Goal: Transaction & Acquisition: Purchase product/service

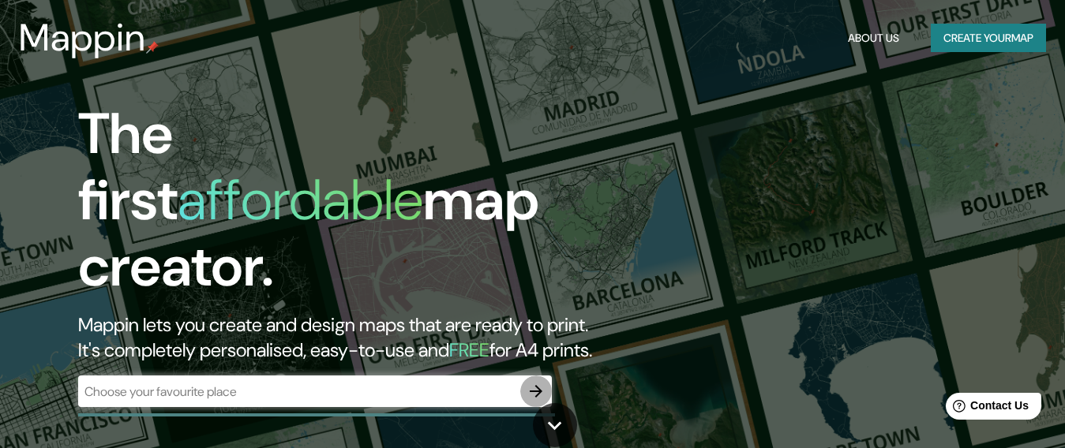
click at [536, 385] on icon "button" at bounding box center [536, 391] width 13 height 13
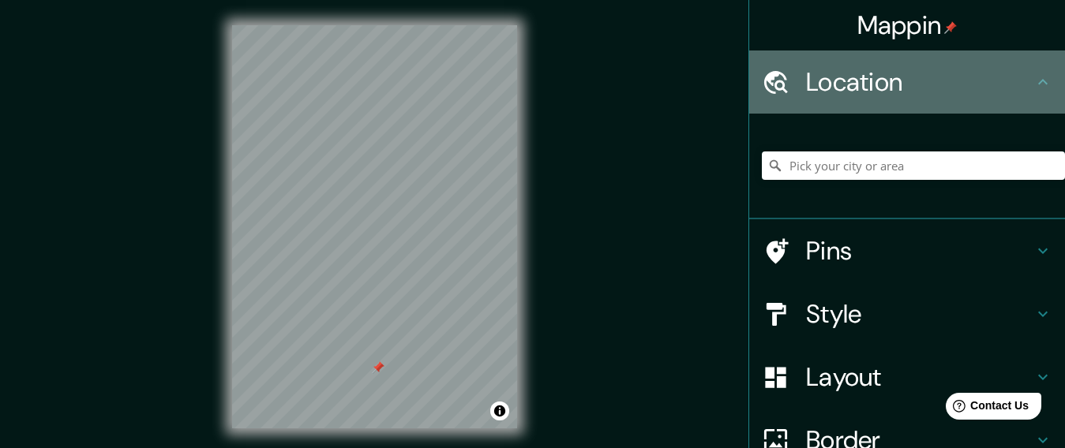
click at [853, 77] on h4 "Location" at bounding box center [919, 82] width 227 height 32
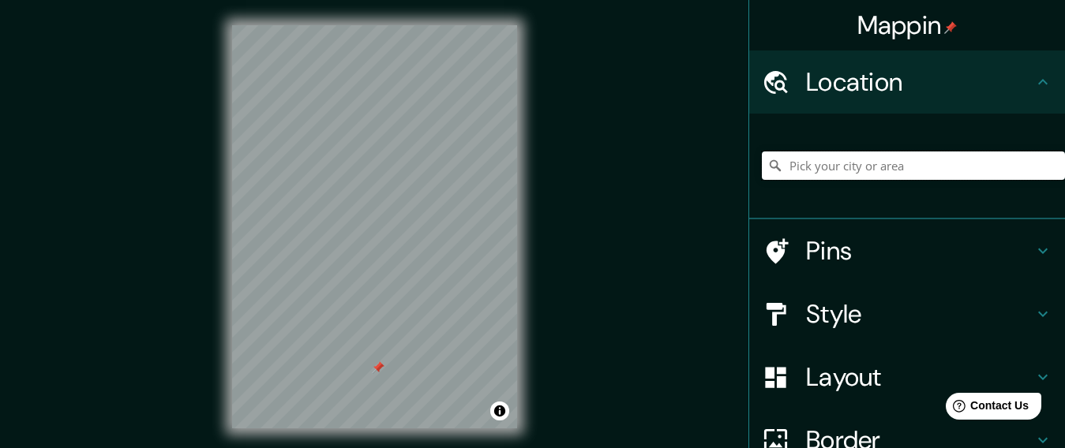
click at [843, 167] on input "Pick your city or area" at bounding box center [913, 166] width 303 height 28
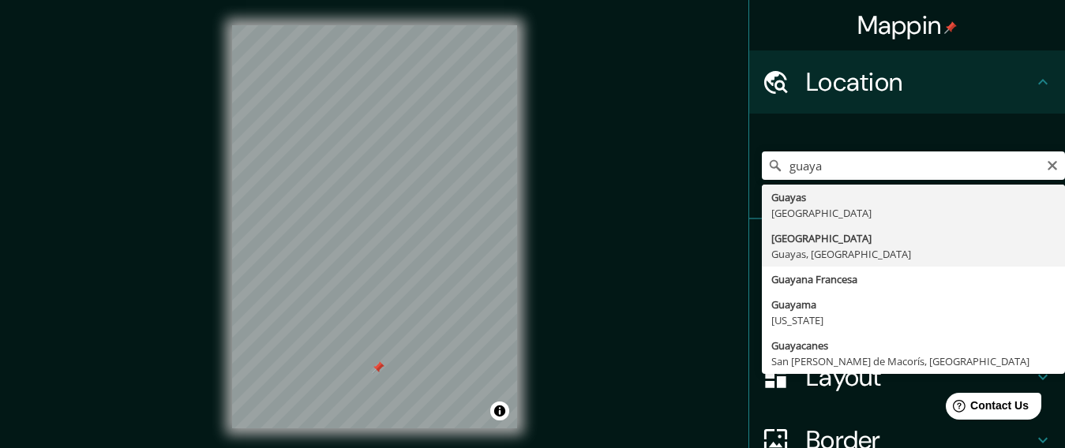
type input "[GEOGRAPHIC_DATA], [GEOGRAPHIC_DATA], [GEOGRAPHIC_DATA]"
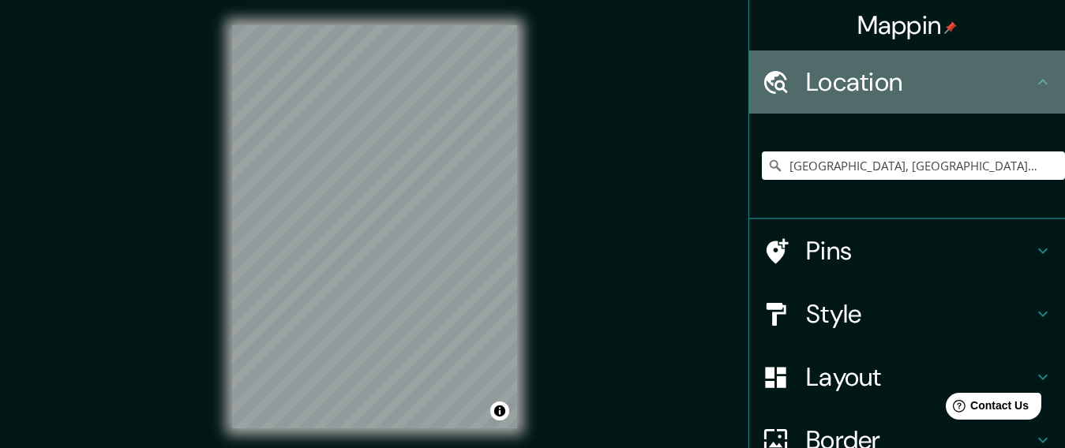
click at [908, 77] on h4 "Location" at bounding box center [919, 82] width 227 height 32
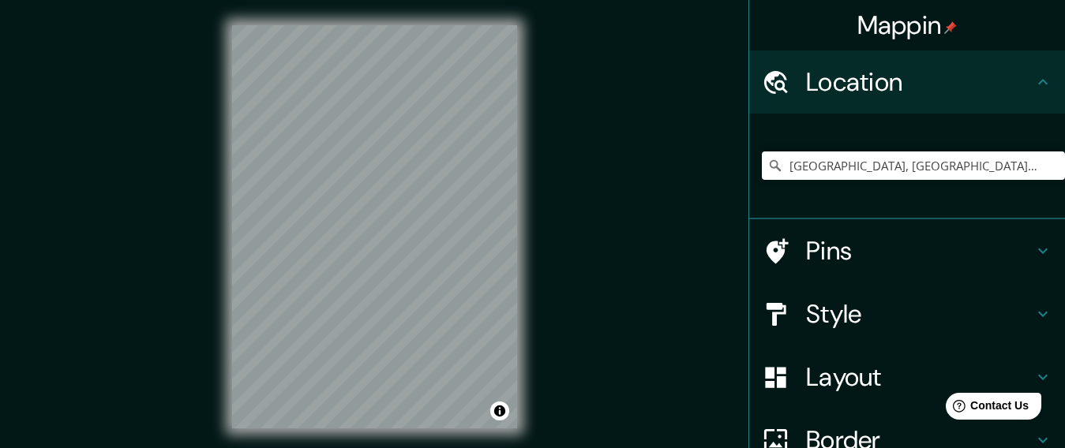
click at [766, 78] on icon at bounding box center [776, 83] width 28 height 28
click at [1033, 80] on icon at bounding box center [1042, 82] width 19 height 19
click at [911, 170] on input "[GEOGRAPHIC_DATA], [GEOGRAPHIC_DATA], [GEOGRAPHIC_DATA]" at bounding box center [913, 166] width 303 height 28
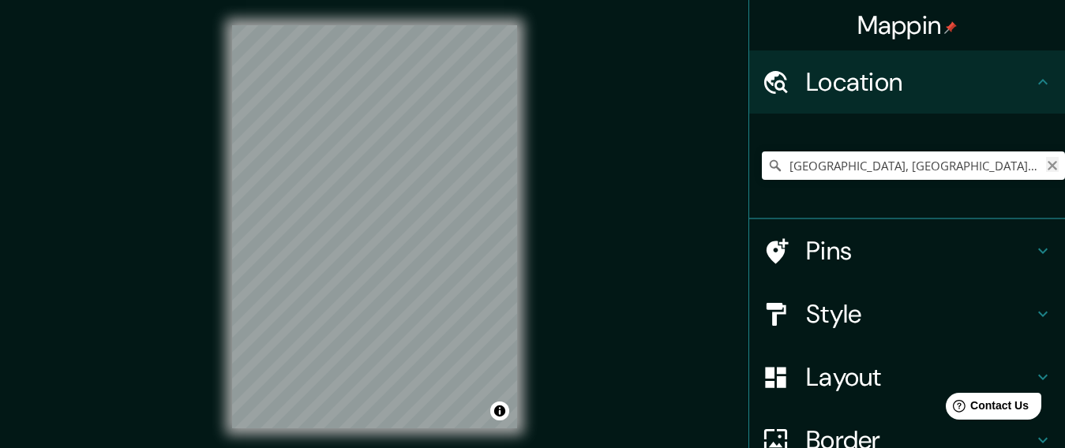
click at [1047, 163] on icon "Clear" at bounding box center [1051, 165] width 9 height 9
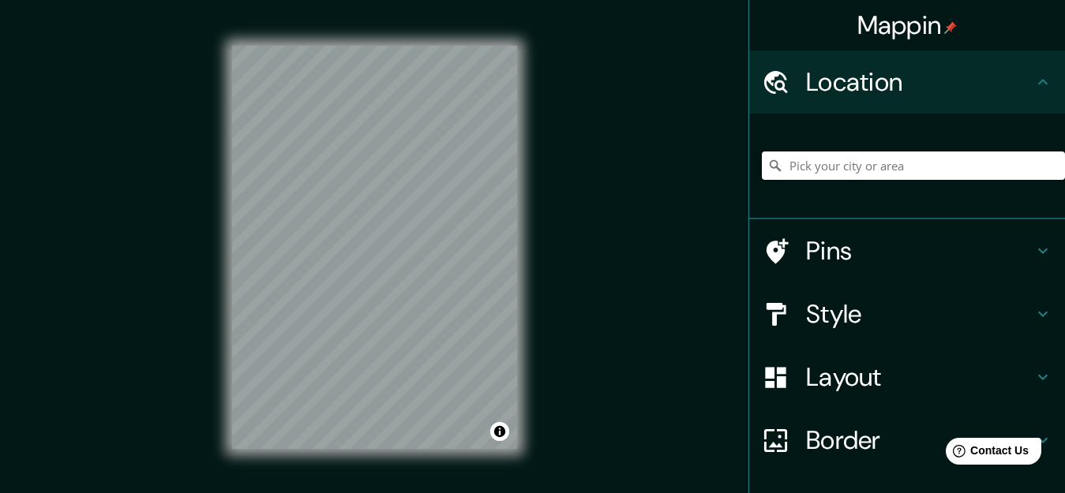
click at [820, 163] on input "Pick your city or area" at bounding box center [913, 166] width 303 height 28
paste input "https://maps.app.goo.gl/iAgqWxBR5n1ht7ih9?g_st=iwb"
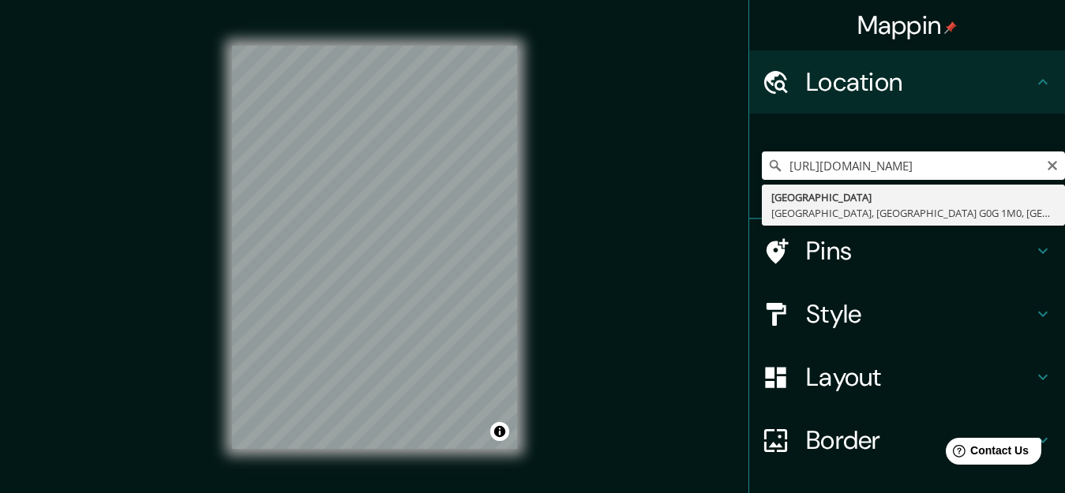
type input "G Street, La Romaine, Quebec G0G 1M0, Canadá"
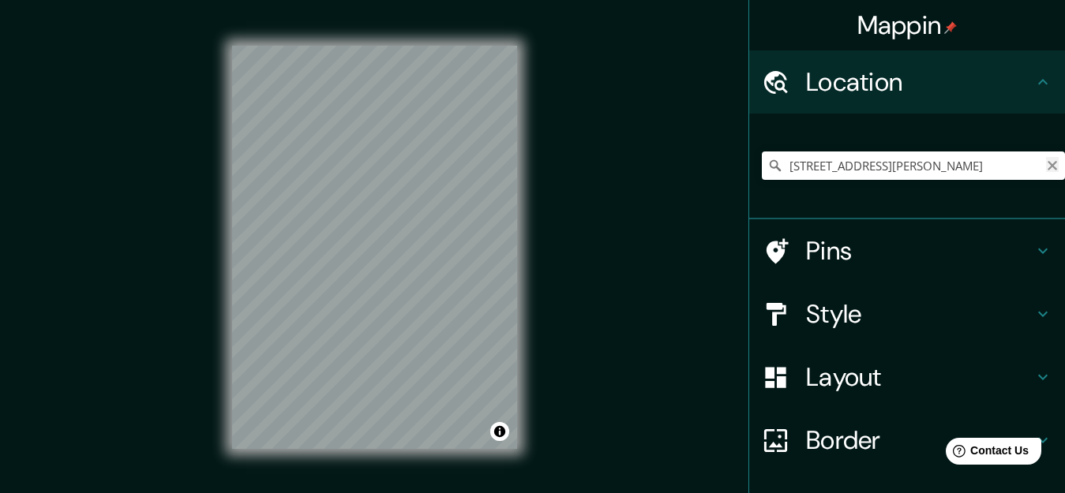
click at [1046, 164] on icon "Clear" at bounding box center [1052, 165] width 13 height 13
paste input "https://maps.app.goo.gl/iAgqWxBR5n1ht7ih9?g_st=iwb"
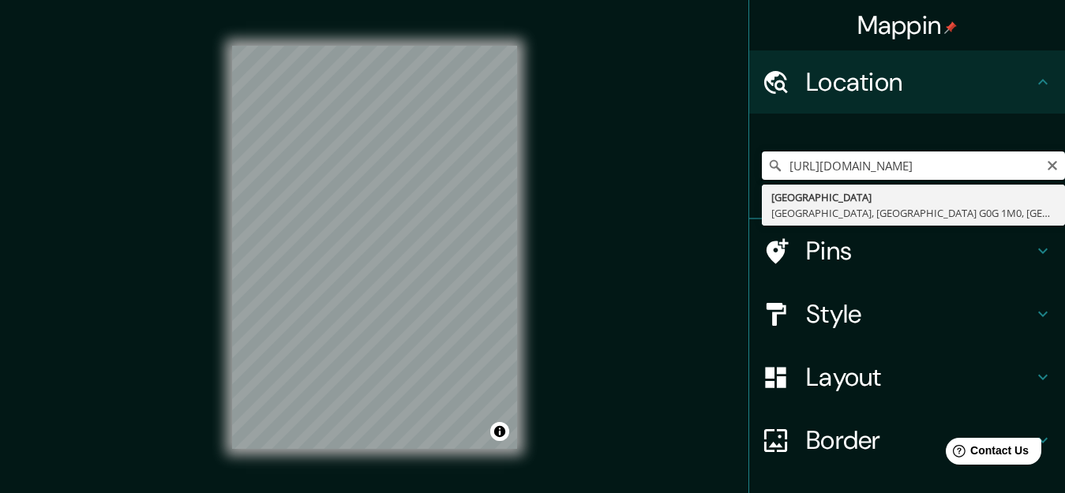
click at [950, 157] on input "https://maps.app.goo.gl/iAgqWxBR5n1ht7ih9?g_st=iwb" at bounding box center [913, 166] width 303 height 28
click at [1015, 163] on input "https://maps.app.goo.gl/iAgqWxBR5n1ht7ih9?g_st=iwb" at bounding box center [913, 166] width 303 height 28
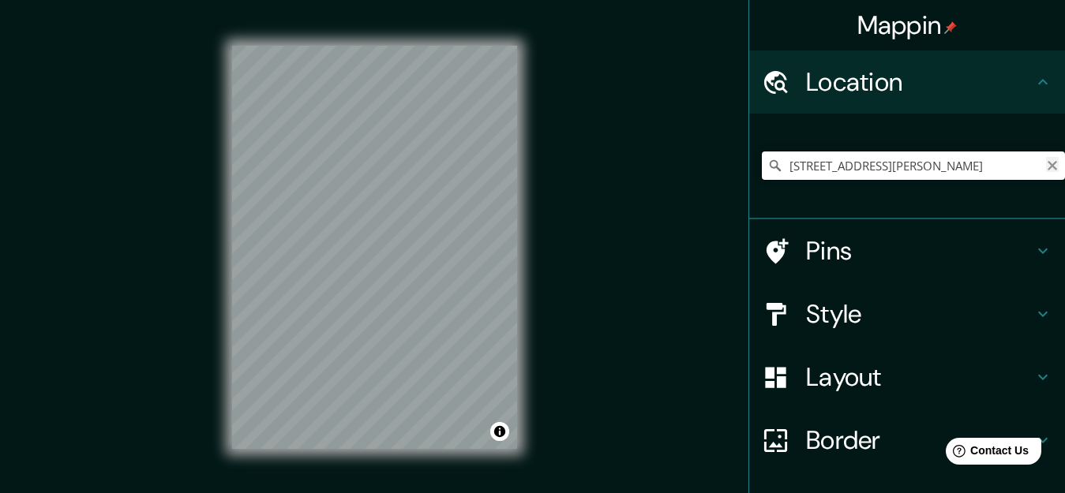
type input "G Street, La Romaine, Quebec G0G 1M0, Canadá"
click at [1047, 167] on icon "Clear" at bounding box center [1051, 165] width 9 height 9
paste input "https://maps.app.goo.gl/iAgqWxBR5n1ht7ih9?g_st=iwb"
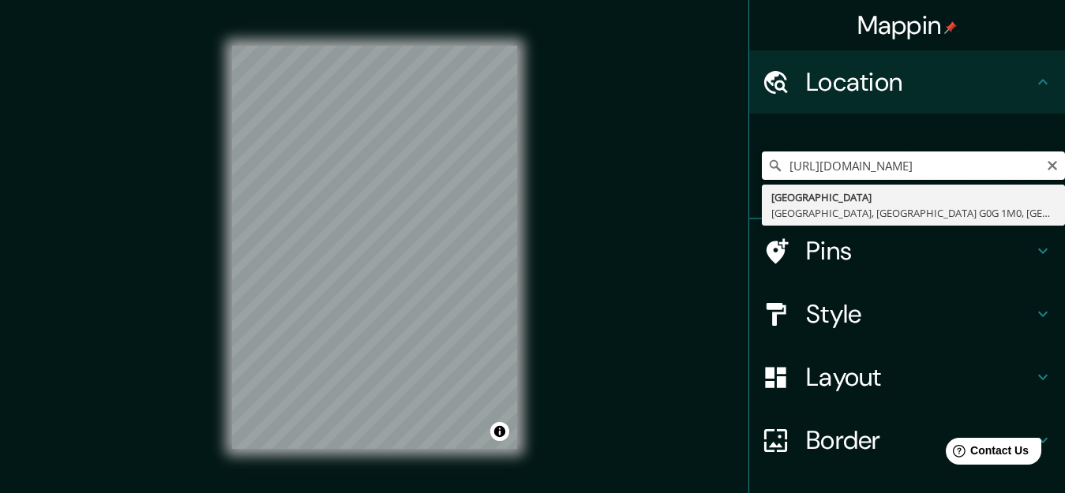
scroll to position [0, 52]
type input "https://maps.app.goo.gl/iAgqWxBR5n1ht7ih9?g_st=iwb"
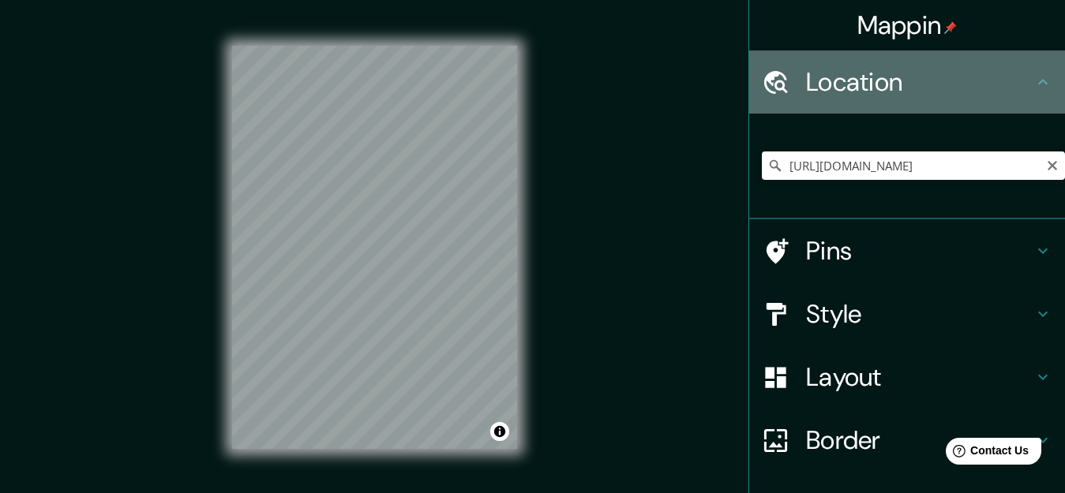
scroll to position [0, 0]
click at [951, 86] on h4 "Location" at bounding box center [919, 82] width 227 height 32
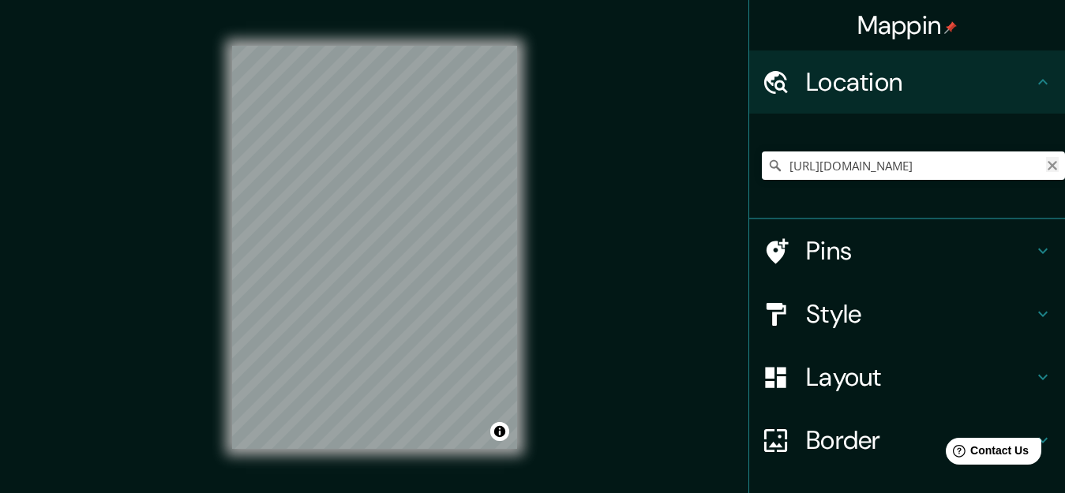
click at [1047, 165] on icon "Clear" at bounding box center [1051, 165] width 9 height 9
click at [888, 156] on input "Pick your city or area" at bounding box center [913, 166] width 303 height 28
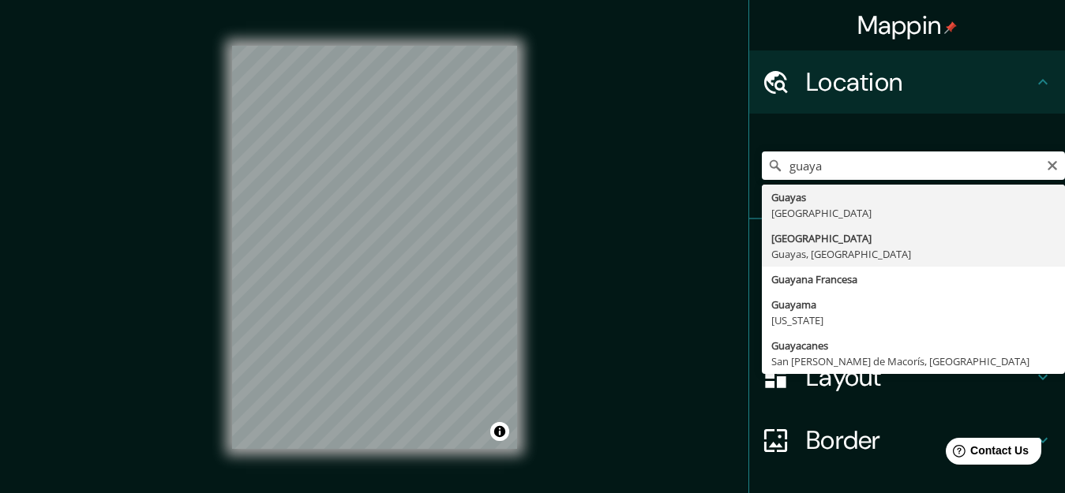
type input "[GEOGRAPHIC_DATA], [GEOGRAPHIC_DATA], [GEOGRAPHIC_DATA]"
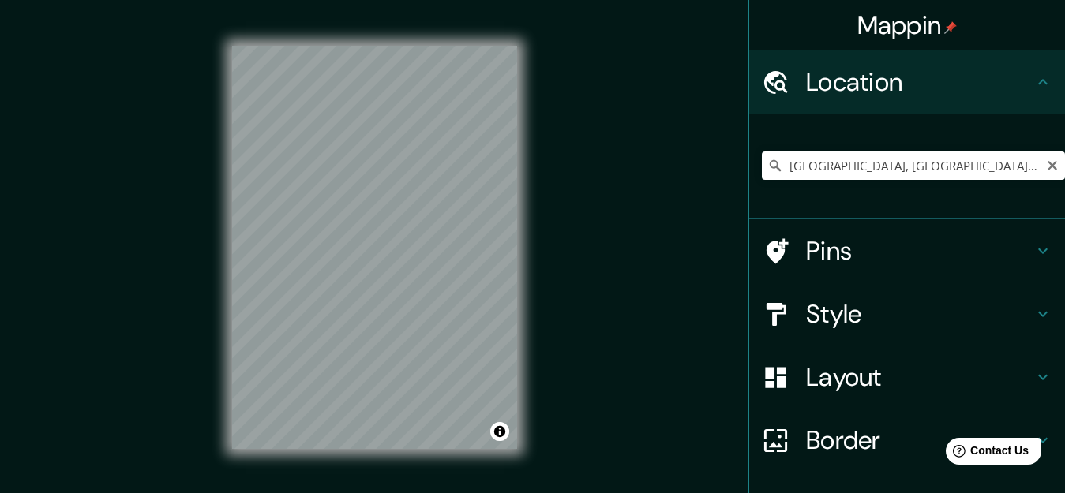
click at [533, 368] on div "© Mapbox © OpenStreetMap Improve this map" at bounding box center [374, 247] width 335 height 495
click at [806, 366] on h4 "Layout" at bounding box center [919, 377] width 227 height 32
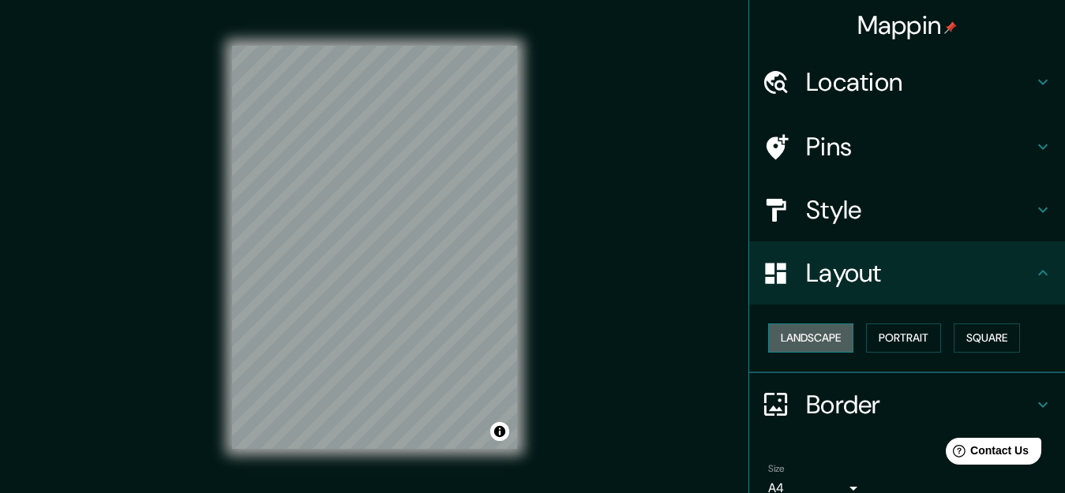
click at [791, 327] on button "Landscape" at bounding box center [810, 338] width 85 height 29
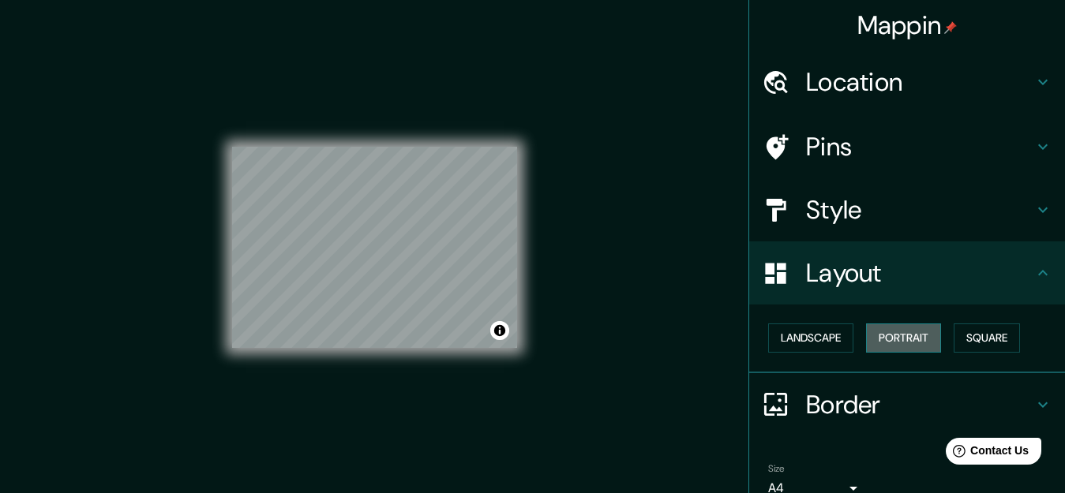
click at [882, 332] on button "Portrait" at bounding box center [903, 338] width 75 height 29
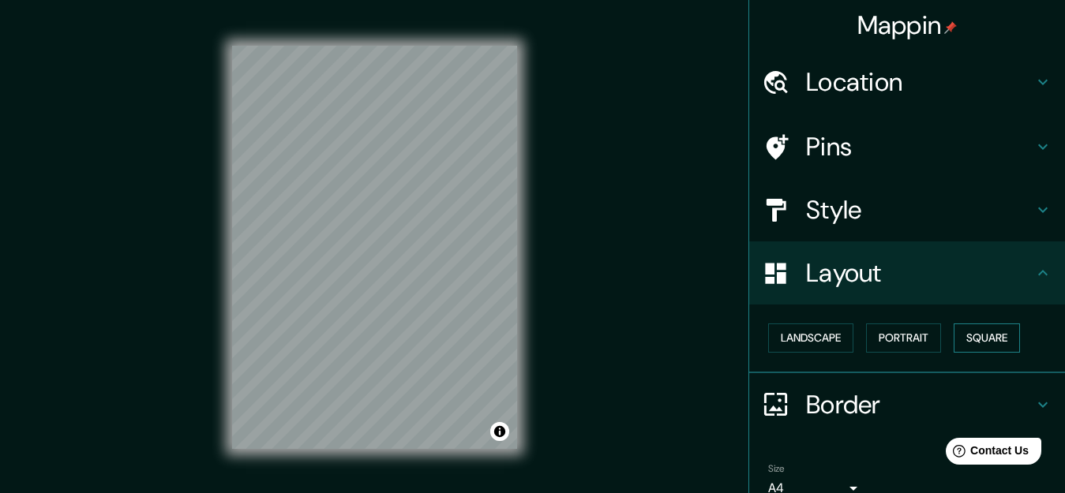
click at [964, 335] on button "Square" at bounding box center [986, 338] width 66 height 29
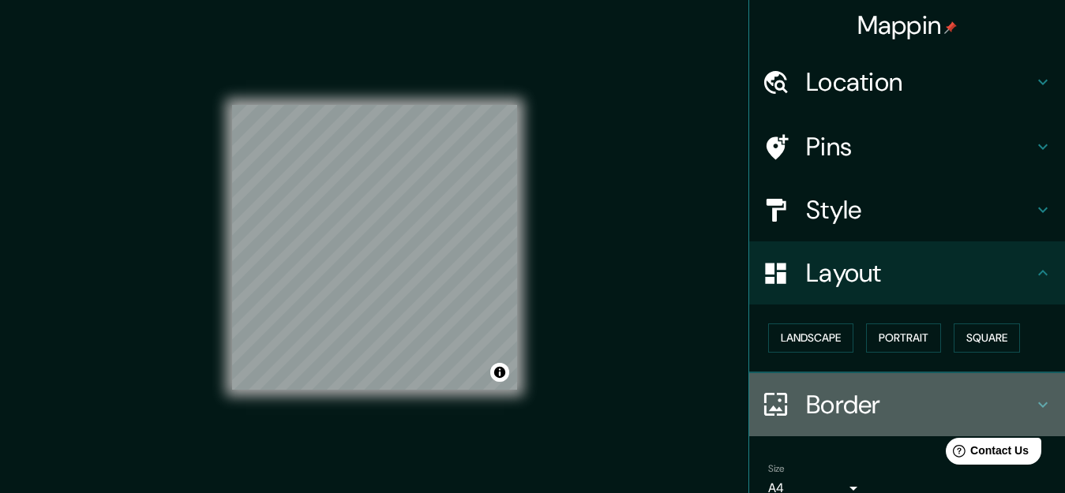
click at [768, 417] on icon at bounding box center [776, 405] width 28 height 28
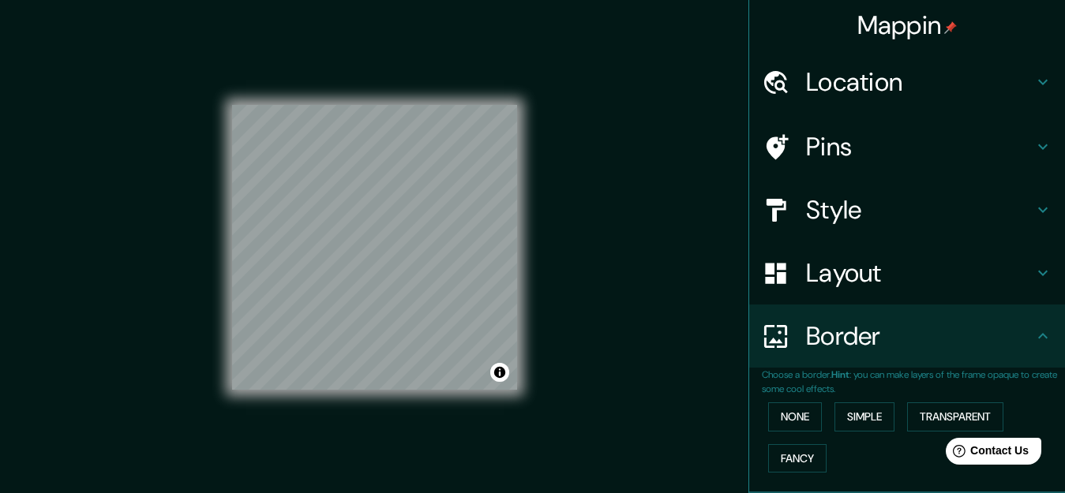
drag, startPoint x: 858, startPoint y: 420, endPoint x: 833, endPoint y: 443, distance: 33.5
click at [858, 419] on button "Simple" at bounding box center [864, 416] width 60 height 29
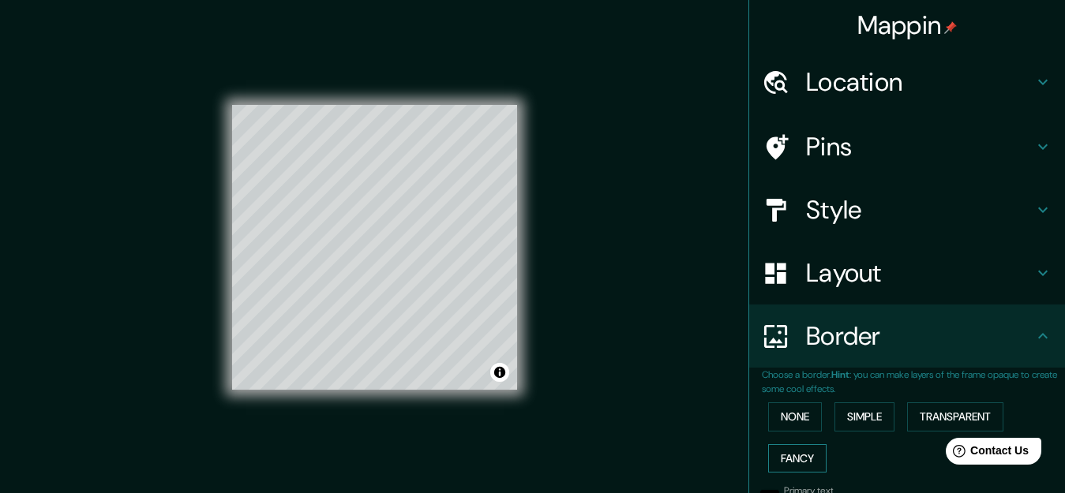
click at [795, 447] on button "Fancy" at bounding box center [797, 458] width 58 height 29
click at [918, 410] on button "Transparent" at bounding box center [955, 416] width 96 height 29
click at [842, 406] on button "Simple" at bounding box center [864, 416] width 60 height 29
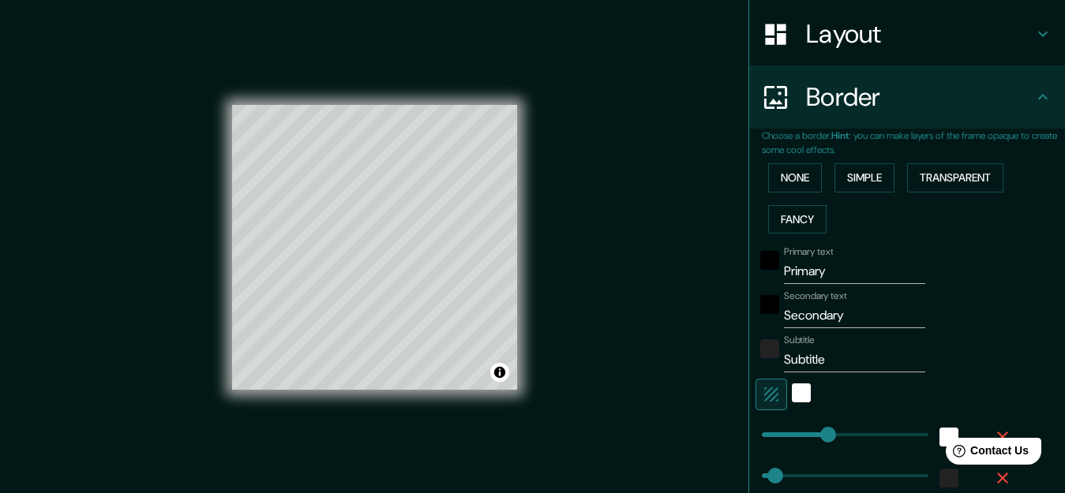
scroll to position [395, 0]
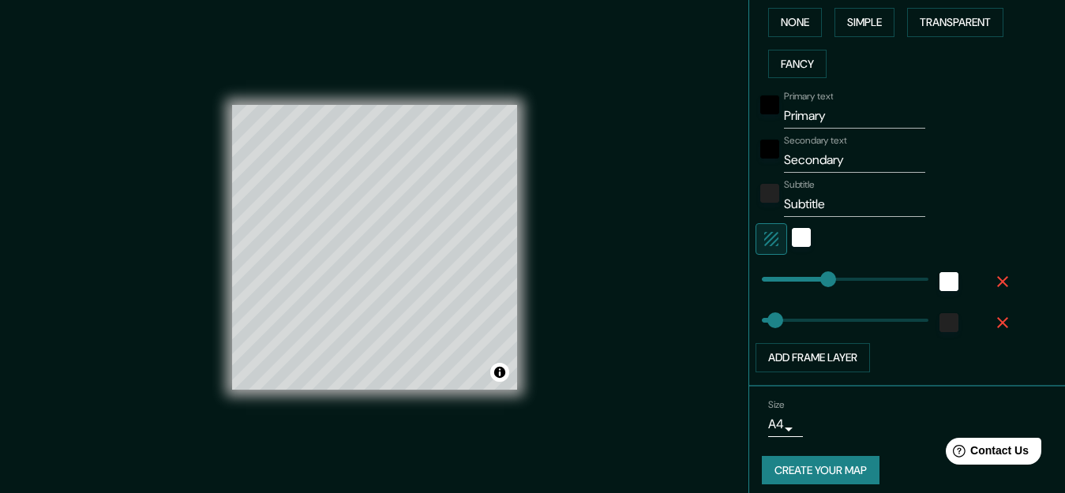
type input "29"
type input "144"
click at [776, 275] on span at bounding box center [784, 279] width 16 height 16
type input "243"
drag, startPoint x: 811, startPoint y: 320, endPoint x: 860, endPoint y: 320, distance: 48.9
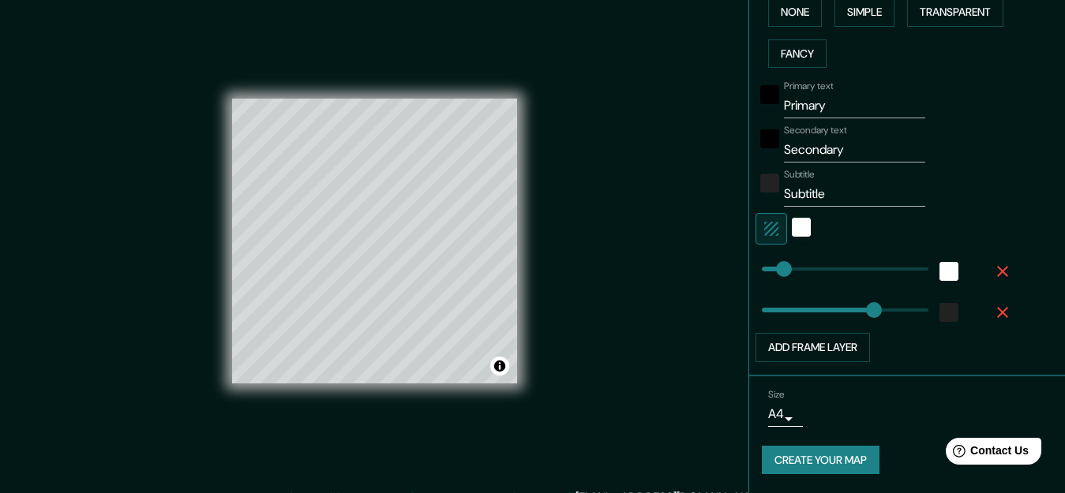
scroll to position [0, 0]
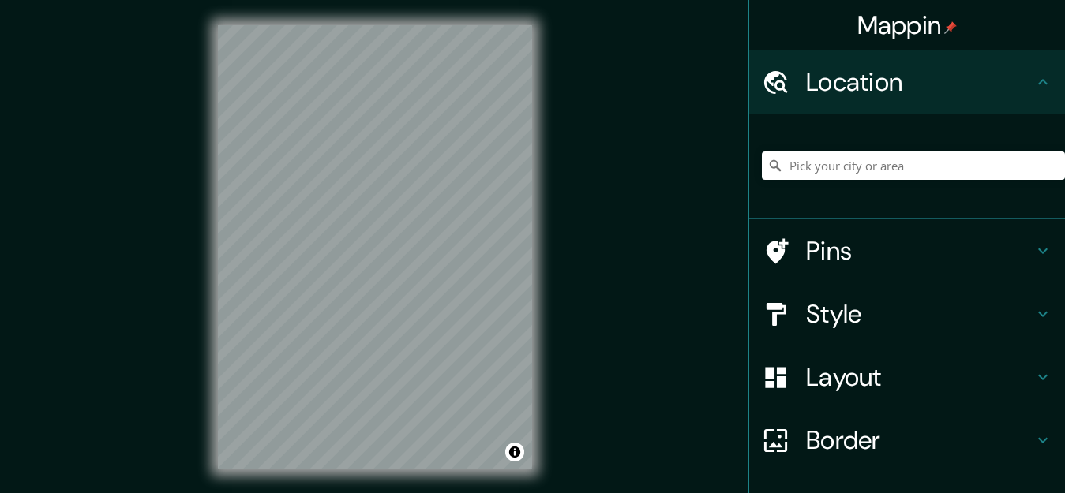
click at [806, 310] on h4 "Style" at bounding box center [919, 314] width 227 height 32
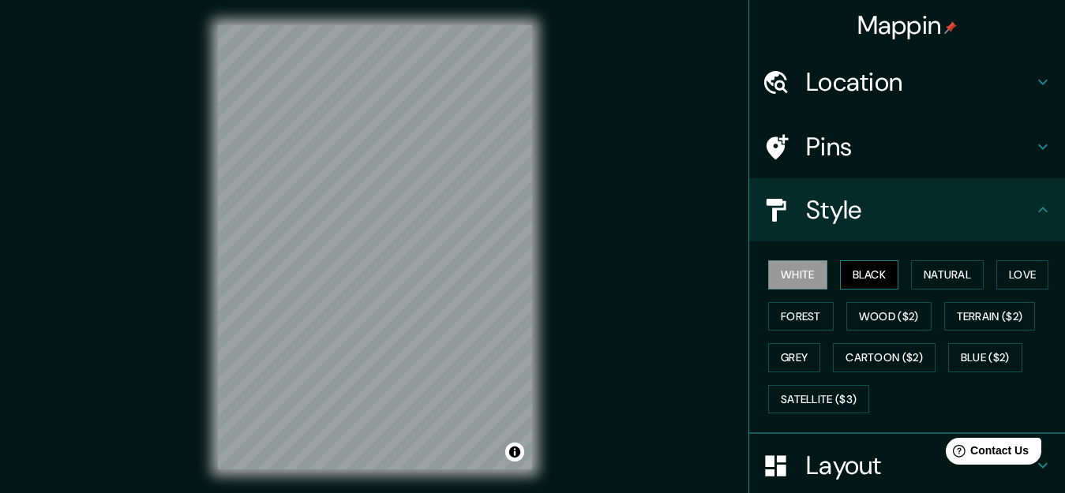
click at [869, 275] on button "Black" at bounding box center [869, 274] width 59 height 29
click at [868, 275] on button "Black" at bounding box center [869, 274] width 59 height 29
click at [927, 275] on button "Natural" at bounding box center [947, 274] width 73 height 29
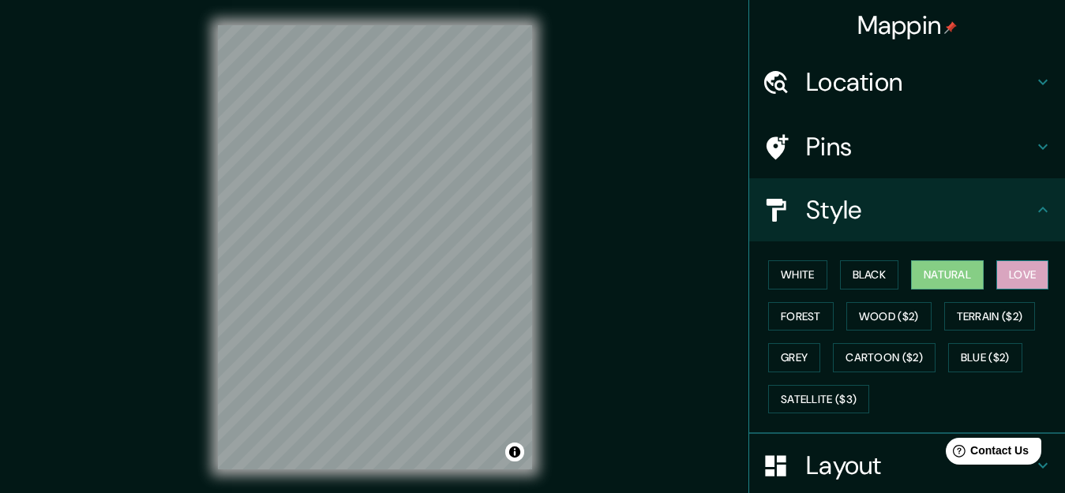
click at [1011, 278] on button "Love" at bounding box center [1022, 274] width 52 height 29
click at [878, 316] on button "Wood ($2)" at bounding box center [888, 316] width 85 height 29
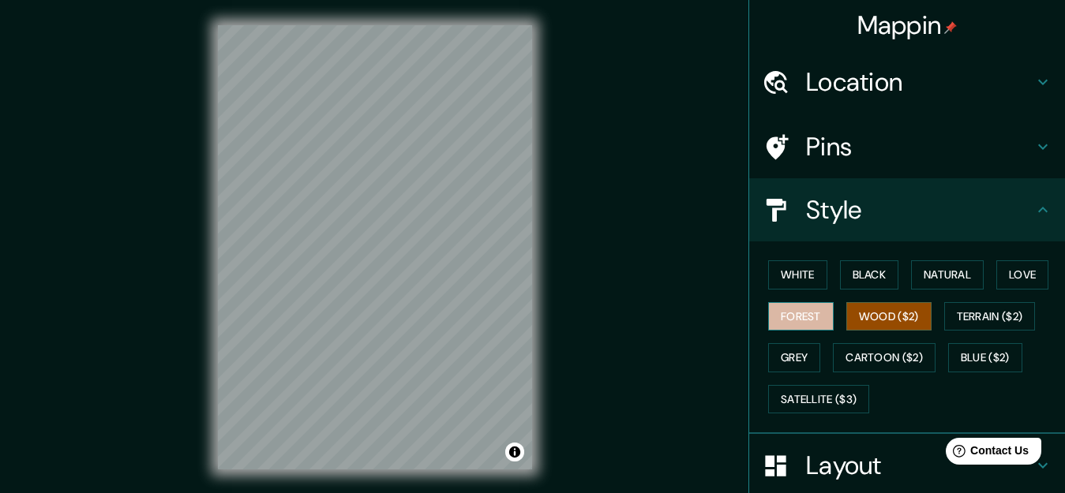
click at [794, 316] on button "Forest" at bounding box center [801, 316] width 66 height 29
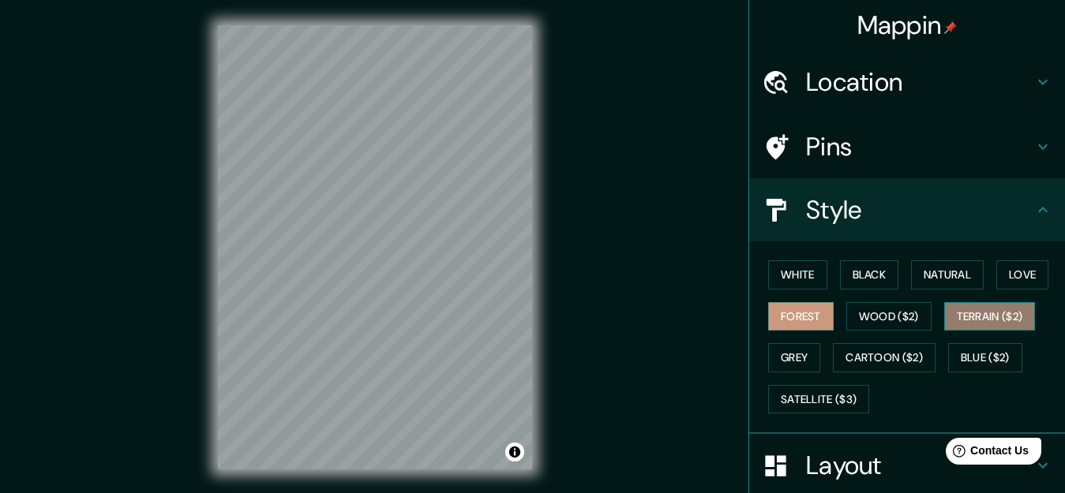
click at [979, 316] on button "Terrain ($2)" at bounding box center [990, 316] width 92 height 29
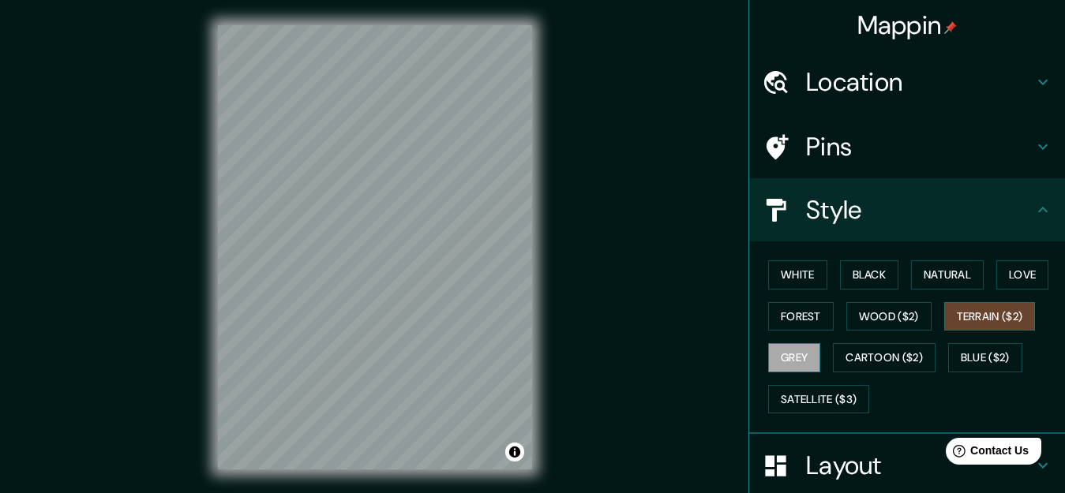
click at [776, 354] on button "Grey" at bounding box center [794, 357] width 52 height 29
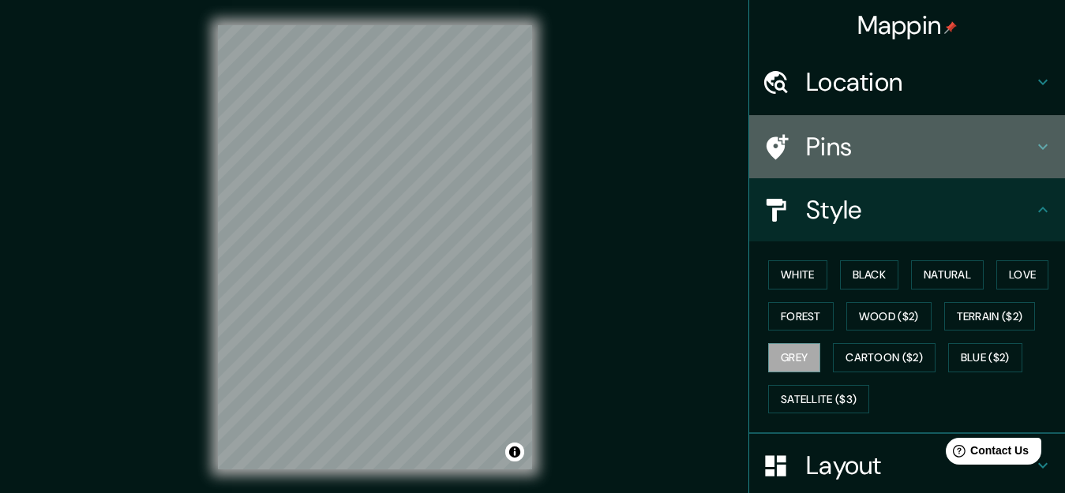
click at [950, 143] on h4 "Pins" at bounding box center [919, 147] width 227 height 32
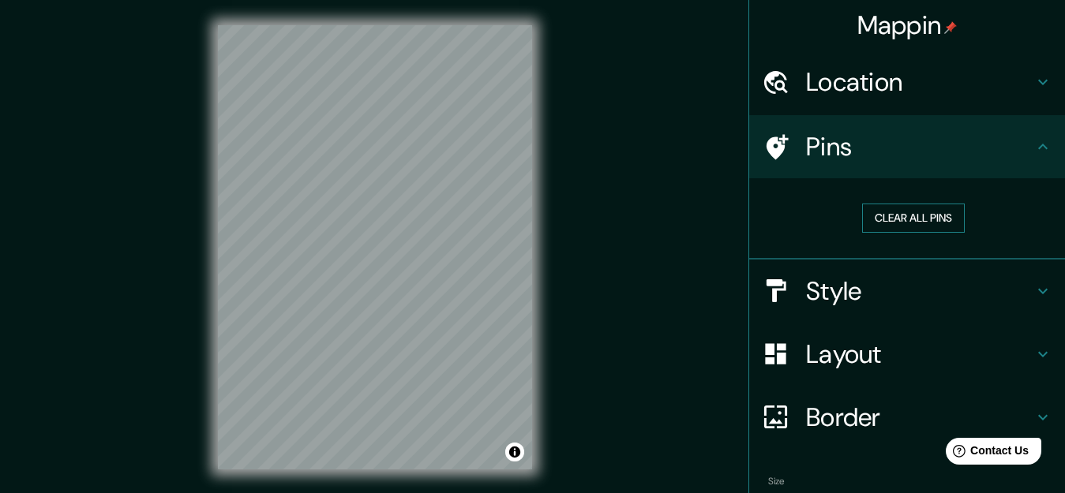
click at [895, 216] on button "Clear all pins" at bounding box center [913, 218] width 103 height 29
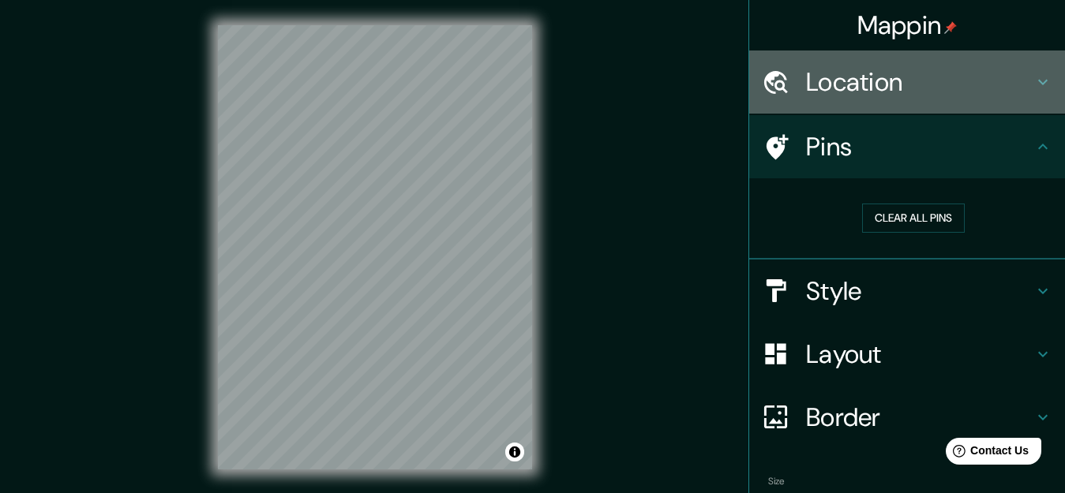
click at [919, 77] on h4 "Location" at bounding box center [919, 82] width 227 height 32
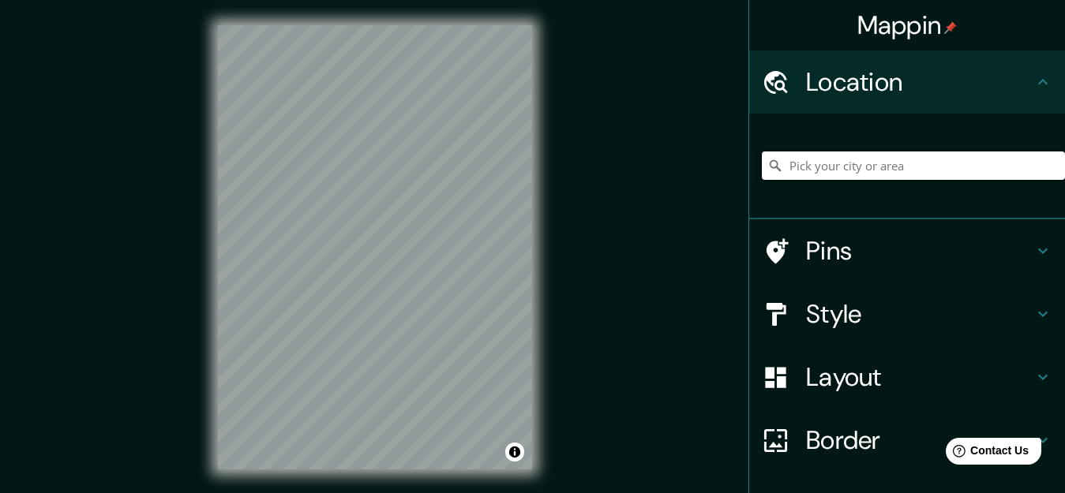
click at [798, 163] on input "Pick your city or area" at bounding box center [913, 166] width 303 height 28
click at [833, 167] on input "[GEOGRAPHIC_DATA], [GEOGRAPHIC_DATA], [GEOGRAPHIC_DATA]" at bounding box center [913, 166] width 303 height 28
click at [904, 166] on input "[GEOGRAPHIC_DATA], [GEOGRAPHIC_DATA], [GEOGRAPHIC_DATA]" at bounding box center [913, 166] width 303 height 28
click at [1001, 164] on input "[GEOGRAPHIC_DATA], [GEOGRAPHIC_DATA], [GEOGRAPHIC_DATA]" at bounding box center [913, 166] width 303 height 28
click at [769, 167] on icon at bounding box center [774, 165] width 11 height 11
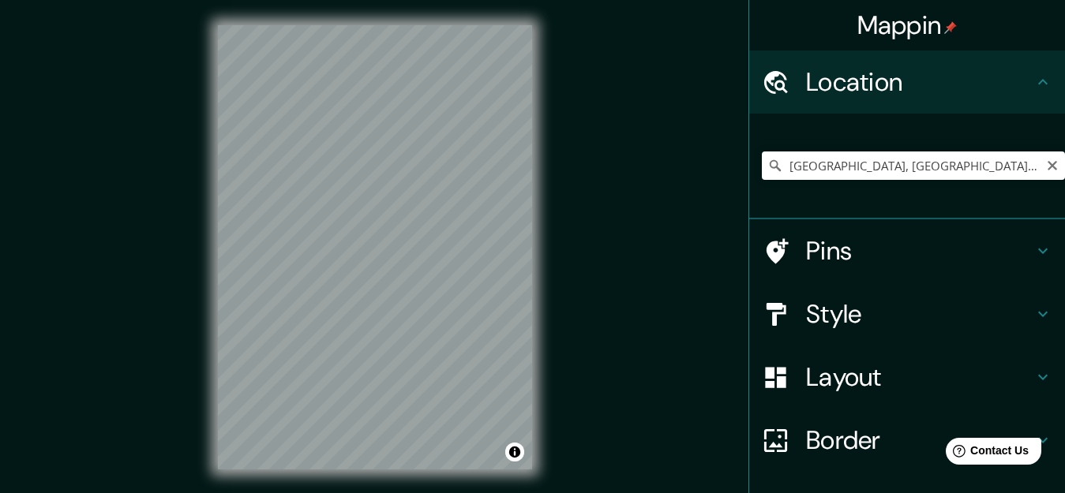
click at [767, 163] on icon at bounding box center [775, 166] width 16 height 16
click at [784, 160] on input "[GEOGRAPHIC_DATA], [GEOGRAPHIC_DATA], [GEOGRAPHIC_DATA]" at bounding box center [913, 166] width 303 height 28
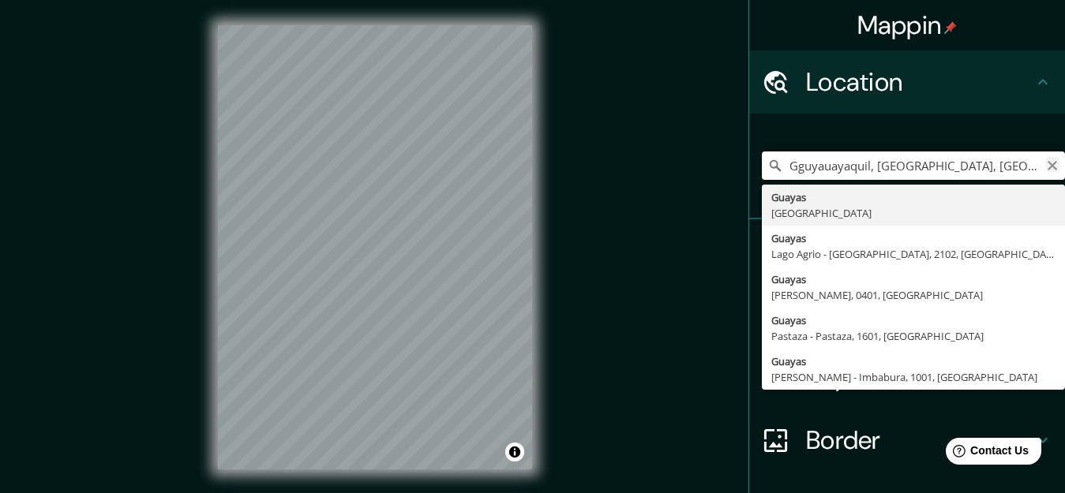
type input "Gguyauayaquil, [GEOGRAPHIC_DATA], [GEOGRAPHIC_DATA]"
click at [1047, 164] on icon "Clear" at bounding box center [1051, 165] width 9 height 9
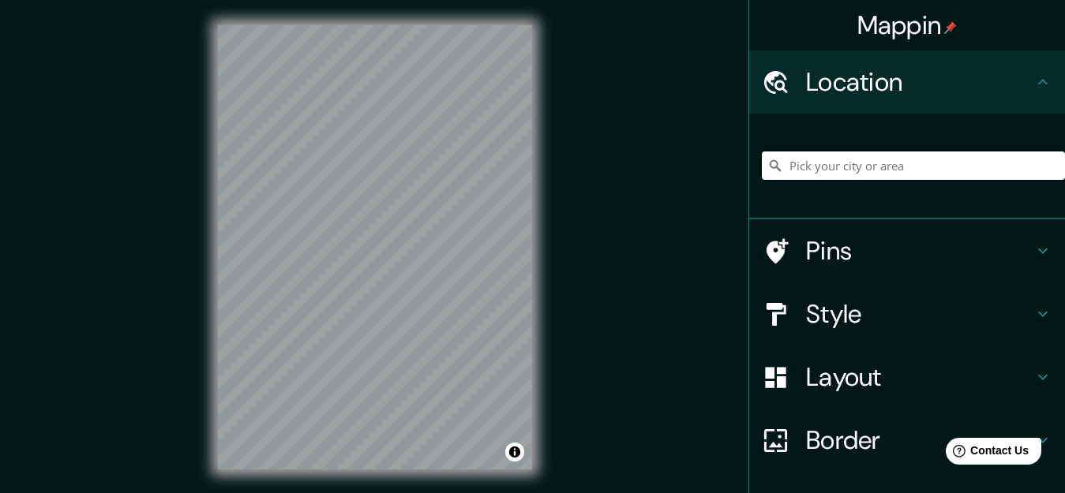
click at [901, 164] on input "Pick your city or area" at bounding box center [913, 166] width 303 height 28
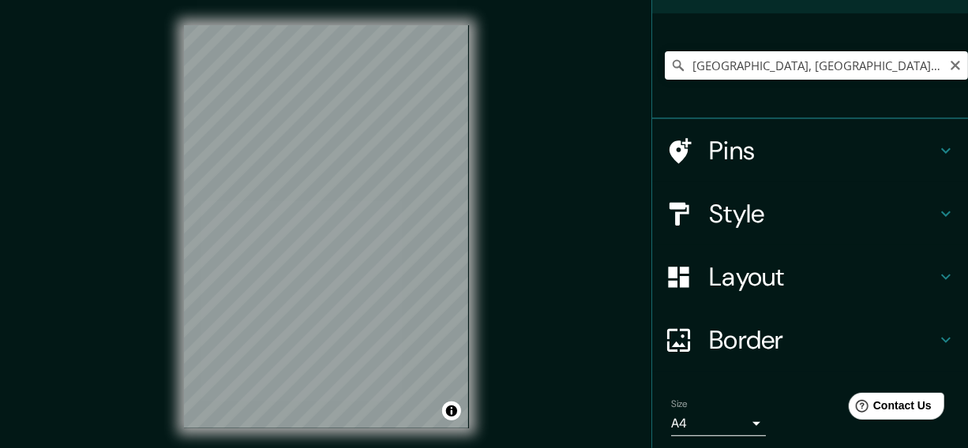
scroll to position [143, 0]
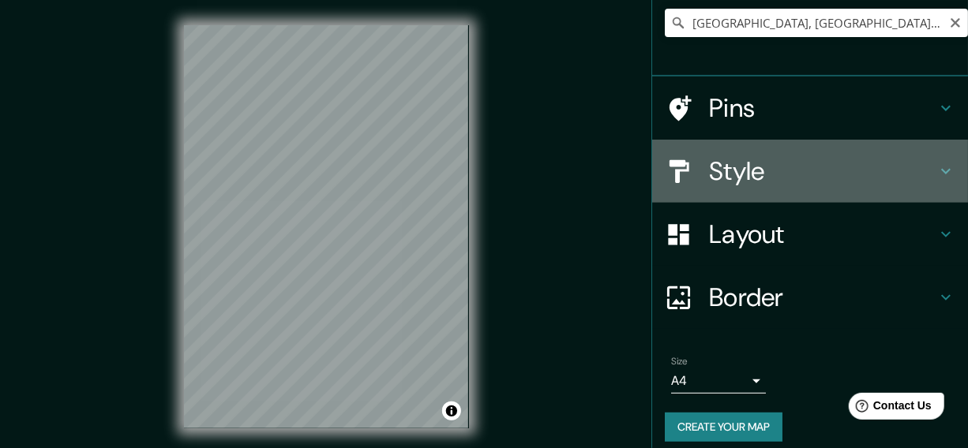
click at [936, 167] on icon at bounding box center [945, 171] width 19 height 19
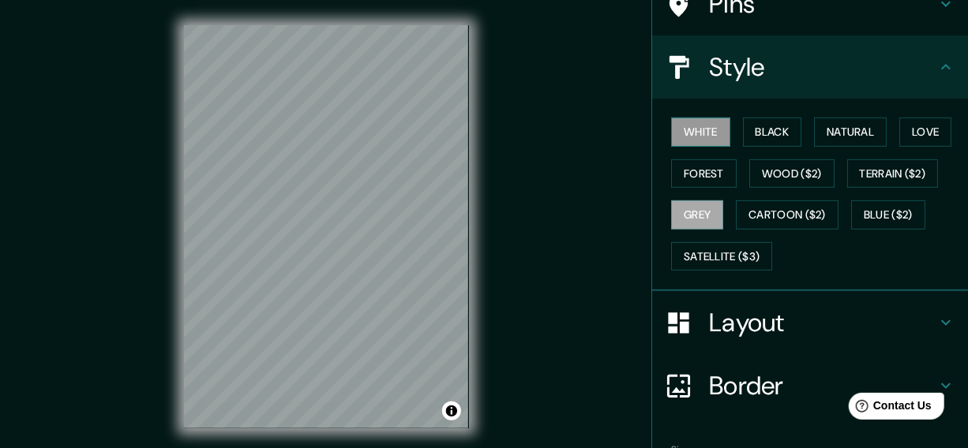
click at [694, 125] on button "White" at bounding box center [700, 132] width 59 height 29
click at [775, 124] on button "Black" at bounding box center [772, 132] width 59 height 29
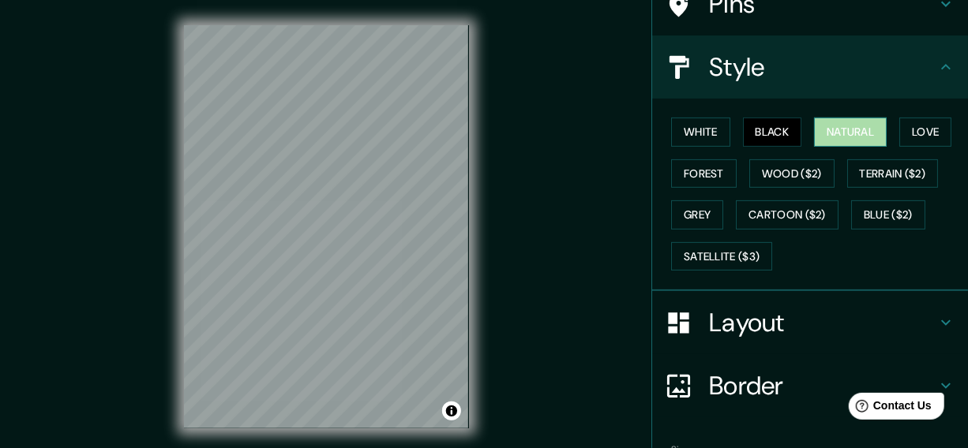
click at [833, 131] on button "Natural" at bounding box center [850, 132] width 73 height 29
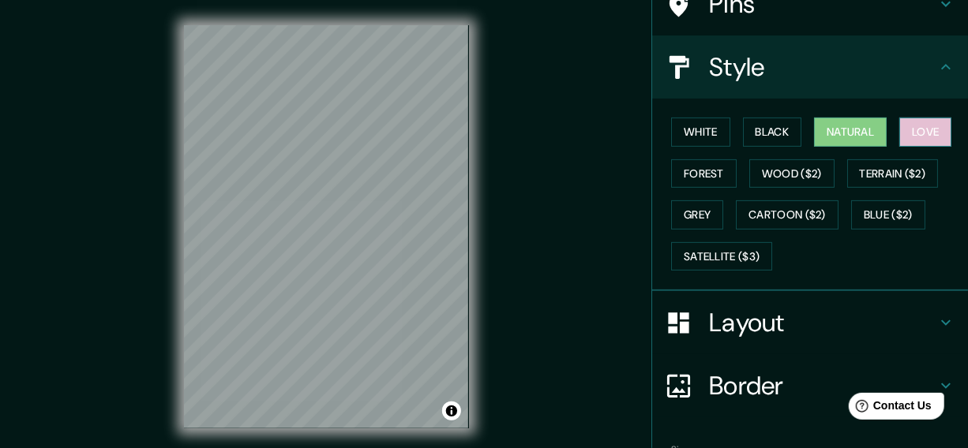
click at [909, 125] on button "Love" at bounding box center [925, 132] width 52 height 29
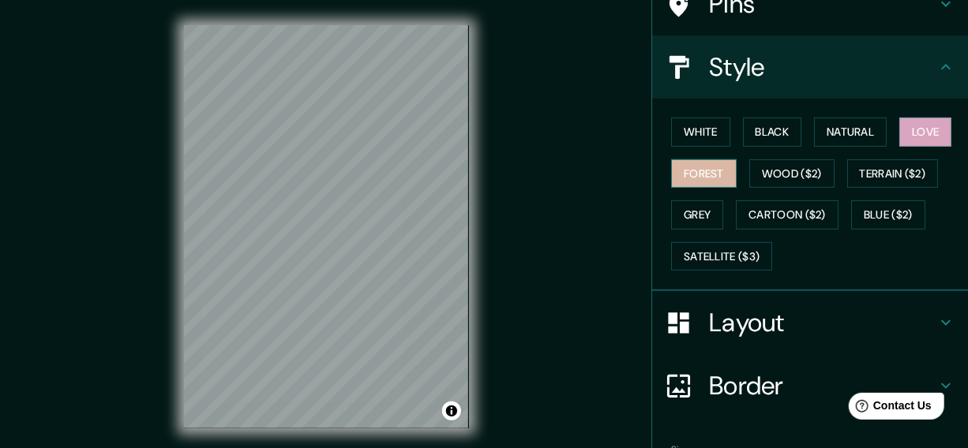
click at [676, 177] on button "Forest" at bounding box center [704, 173] width 66 height 29
click at [451, 410] on button "Toggle attribution" at bounding box center [451, 411] width 19 height 19
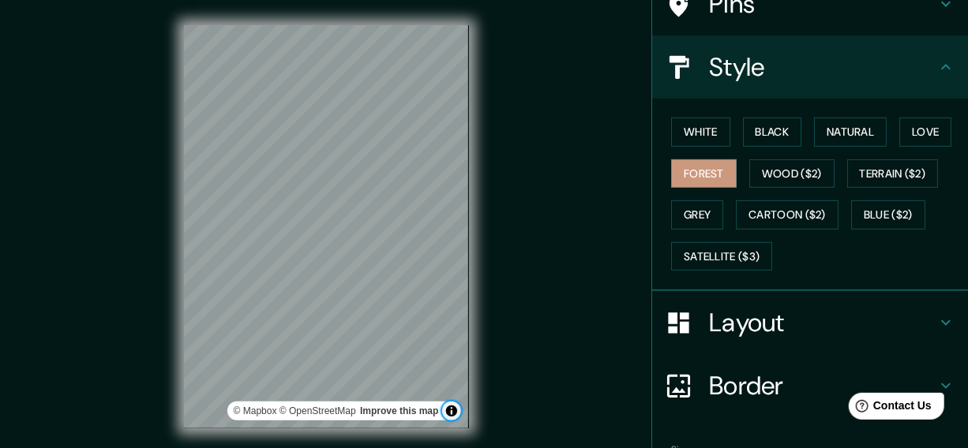
click at [451, 410] on button "Toggle attribution" at bounding box center [451, 411] width 19 height 19
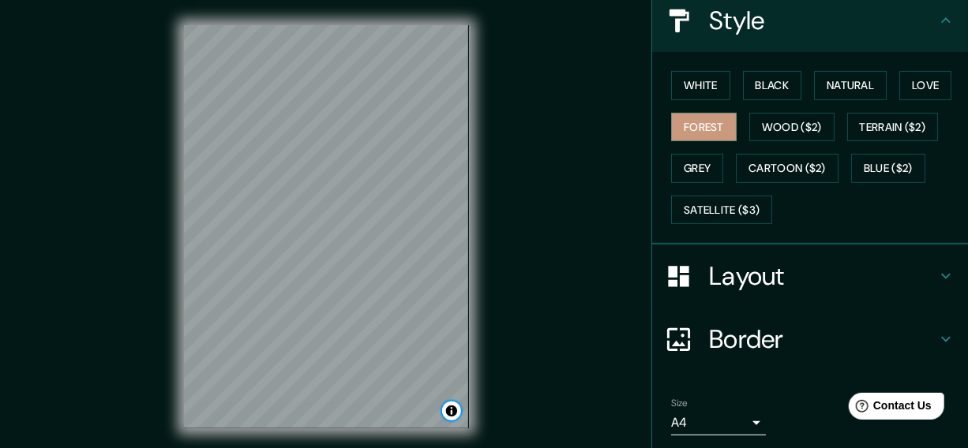
scroll to position [241, 0]
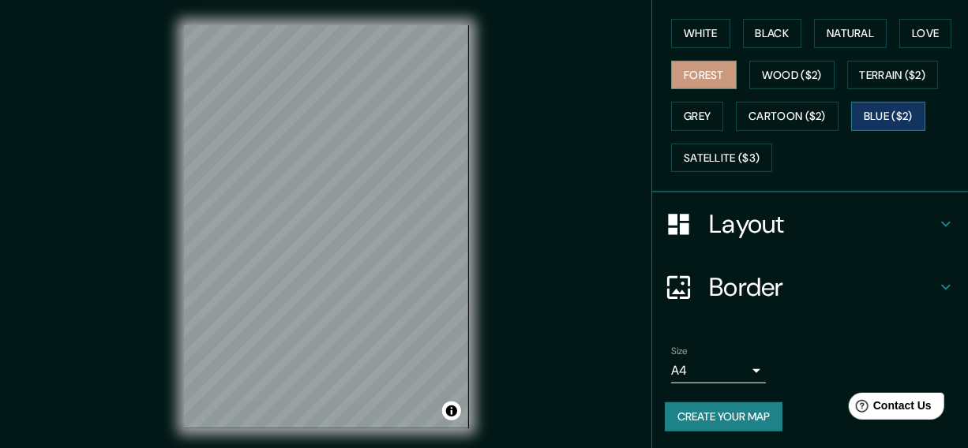
click at [874, 107] on button "Blue ($2)" at bounding box center [888, 116] width 74 height 29
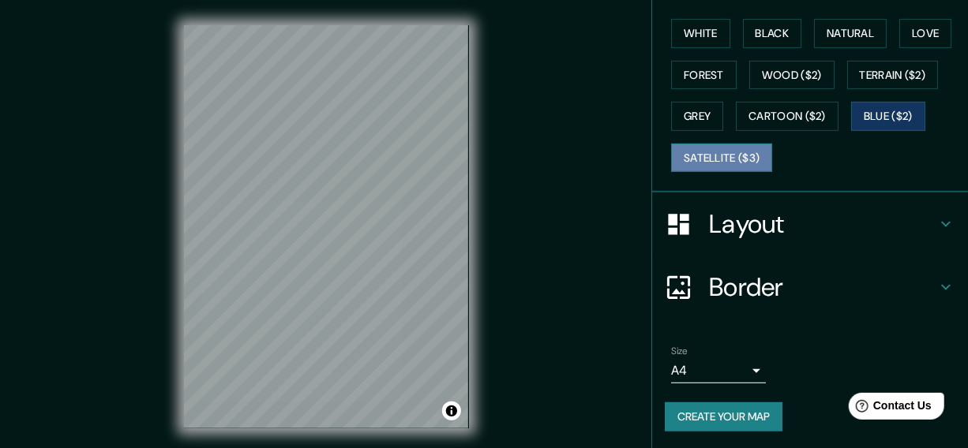
click at [741, 150] on button "Satellite ($3)" at bounding box center [721, 158] width 101 height 29
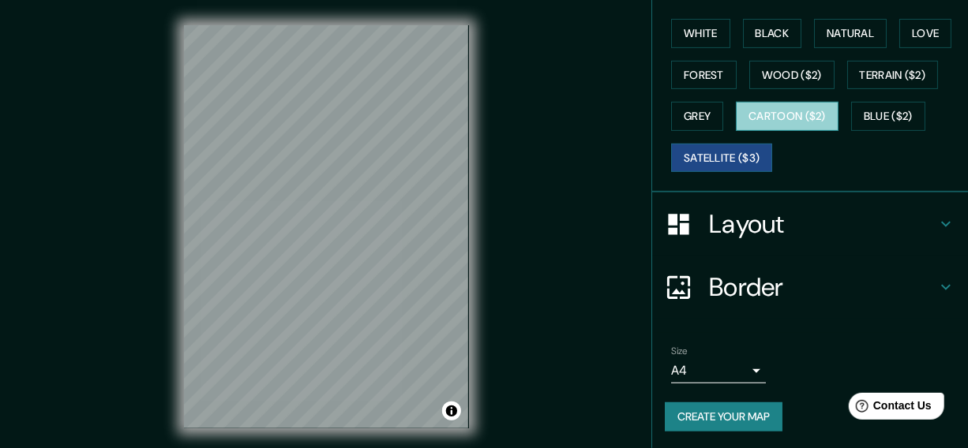
click at [774, 109] on button "Cartoon ($2)" at bounding box center [787, 116] width 103 height 29
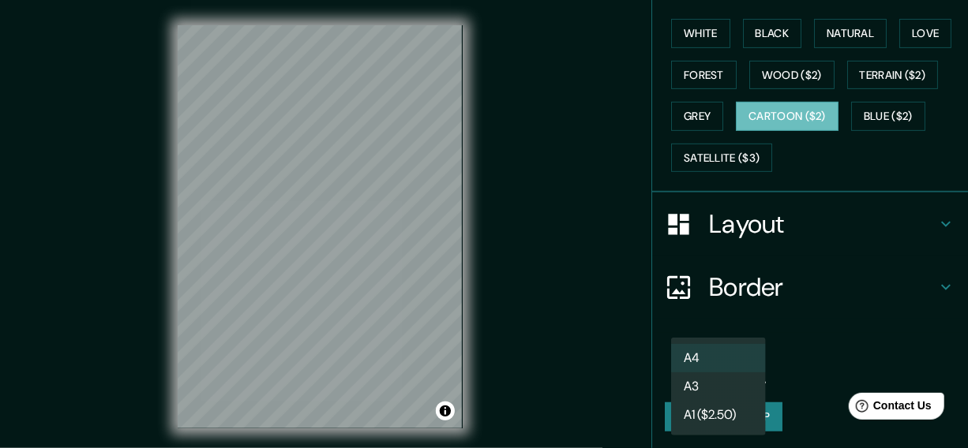
click at [736, 364] on body "Mappin Location [GEOGRAPHIC_DATA], [GEOGRAPHIC_DATA], [GEOGRAPHIC_DATA] [GEOGRA…" at bounding box center [484, 224] width 968 height 448
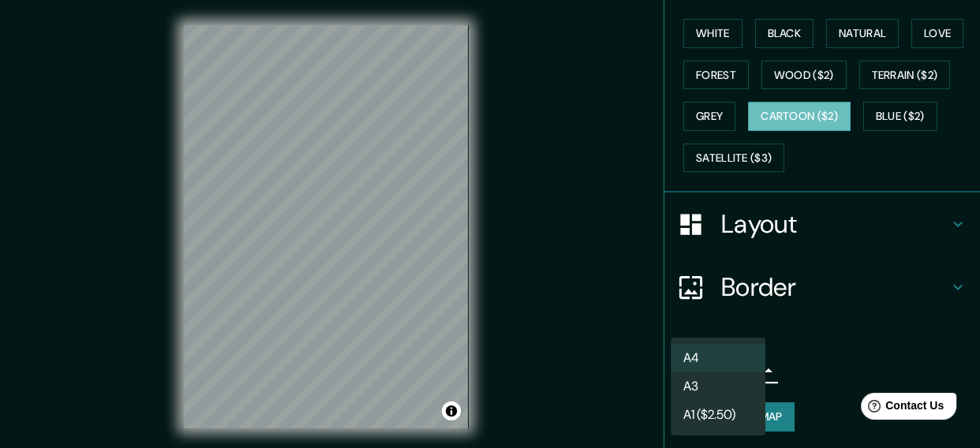
click at [736, 374] on li "A3" at bounding box center [718, 387] width 95 height 28
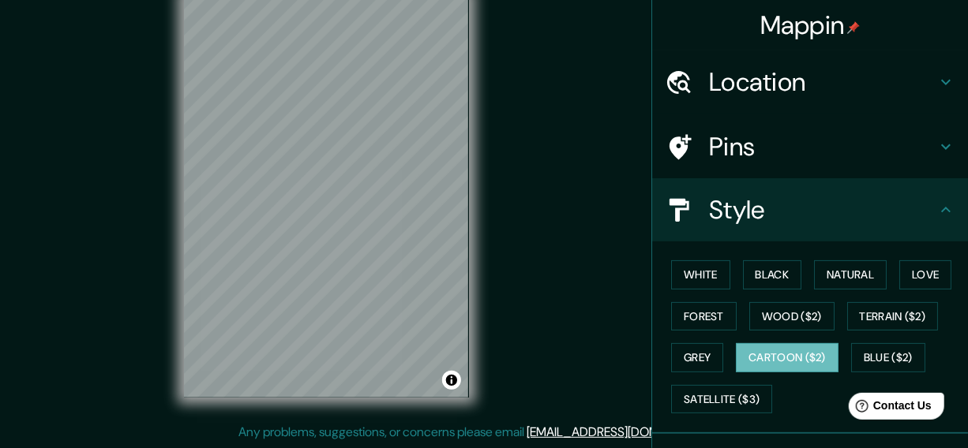
scroll to position [0, 0]
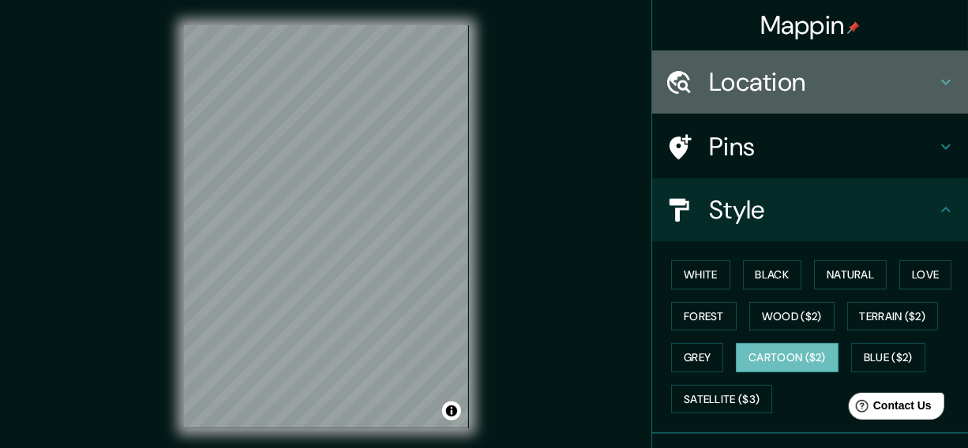
click at [671, 78] on icon at bounding box center [679, 83] width 28 height 28
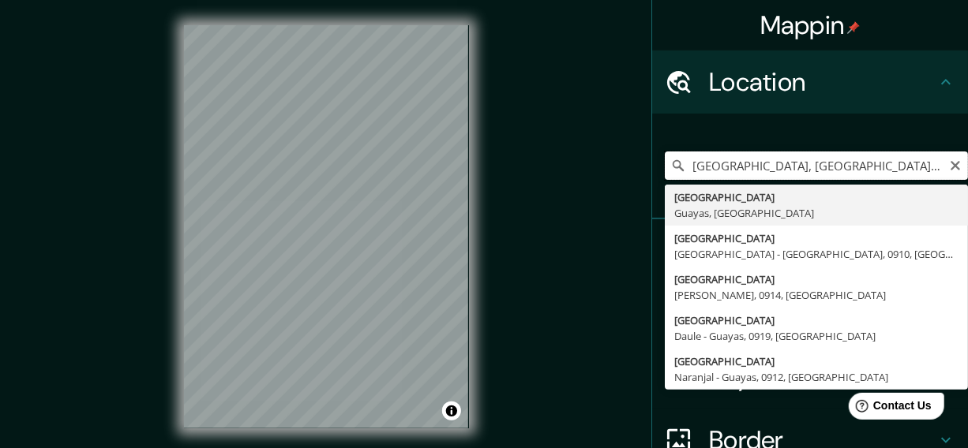
click at [822, 167] on input "[GEOGRAPHIC_DATA], [GEOGRAPHIC_DATA], [GEOGRAPHIC_DATA]" at bounding box center [816, 166] width 303 height 28
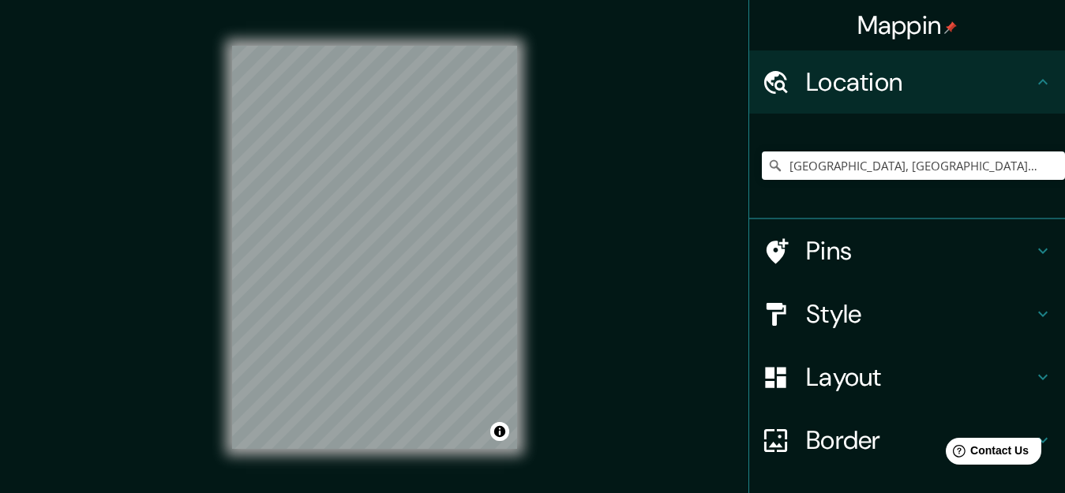
click at [517, 278] on div "© Mapbox © OpenStreetMap Improve this map" at bounding box center [374, 247] width 335 height 495
click at [792, 170] on input "[GEOGRAPHIC_DATA], [GEOGRAPHIC_DATA] - [GEOGRAPHIC_DATA], 0910, [GEOGRAPHIC_DAT…" at bounding box center [913, 166] width 303 height 28
click at [1018, 161] on input "[GEOGRAPHIC_DATA], [GEOGRAPHIC_DATA] - [GEOGRAPHIC_DATA], 0910, [GEOGRAPHIC_DAT…" at bounding box center [913, 166] width 303 height 28
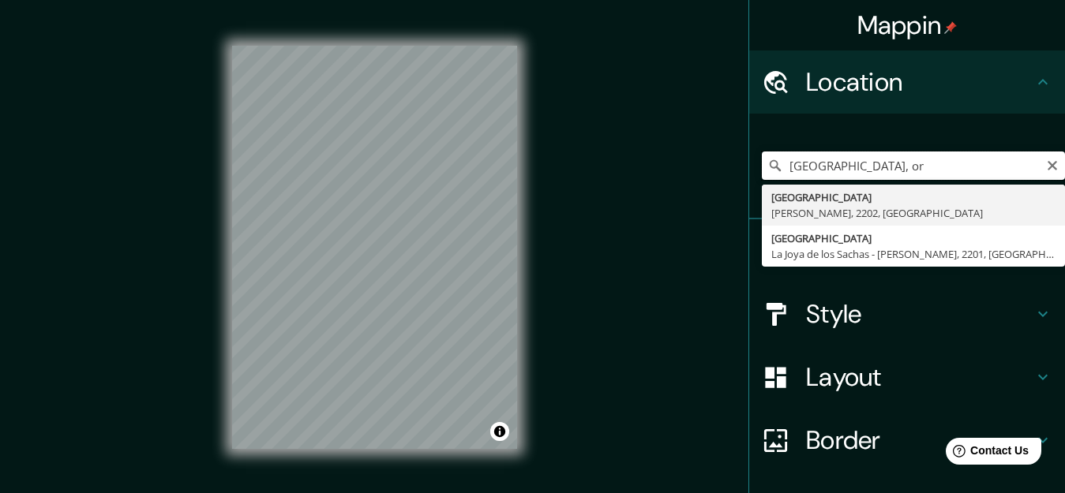
click at [888, 174] on input "[GEOGRAPHIC_DATA], or" at bounding box center [913, 166] width 303 height 28
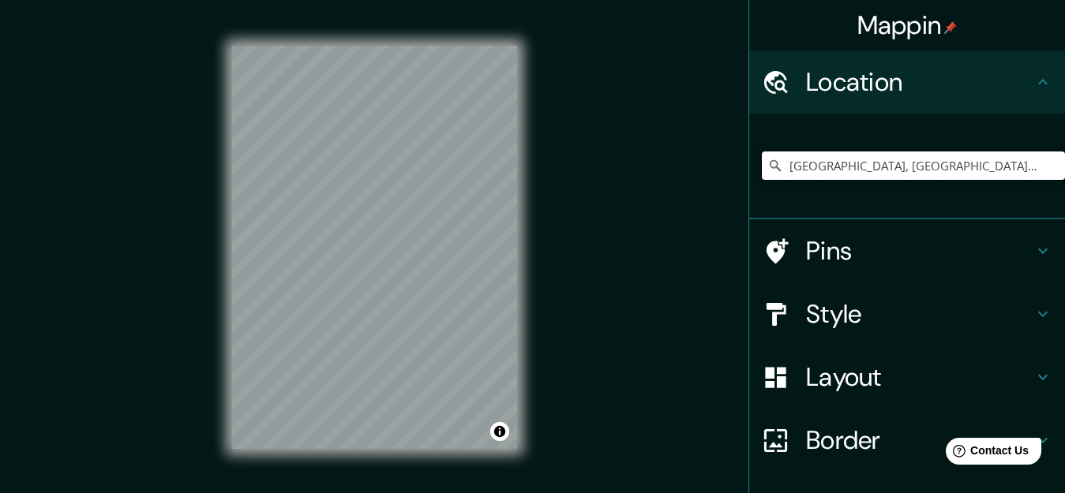
type input "[GEOGRAPHIC_DATA], [GEOGRAPHIC_DATA], [GEOGRAPHIC_DATA]"
click at [835, 300] on h4 "Style" at bounding box center [919, 314] width 227 height 32
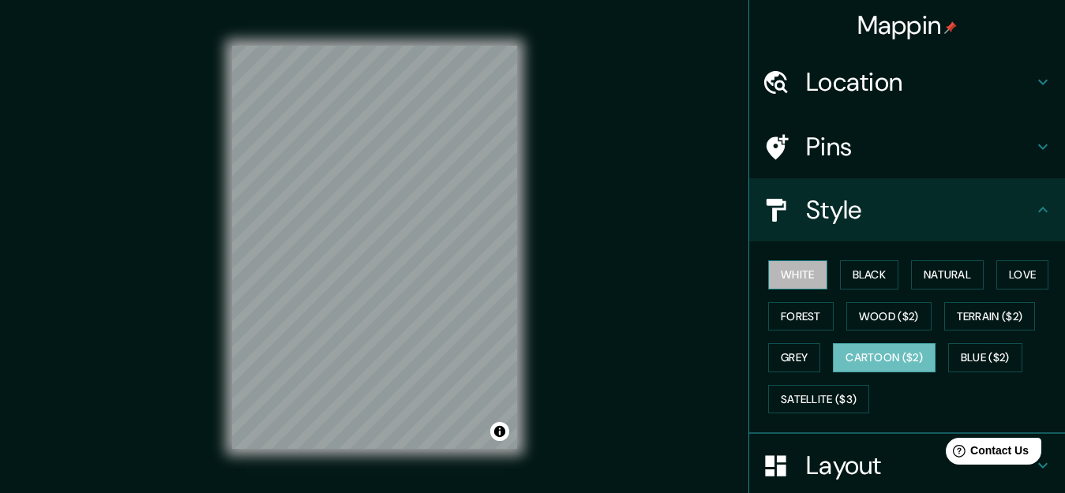
click at [799, 275] on button "White" at bounding box center [797, 274] width 59 height 29
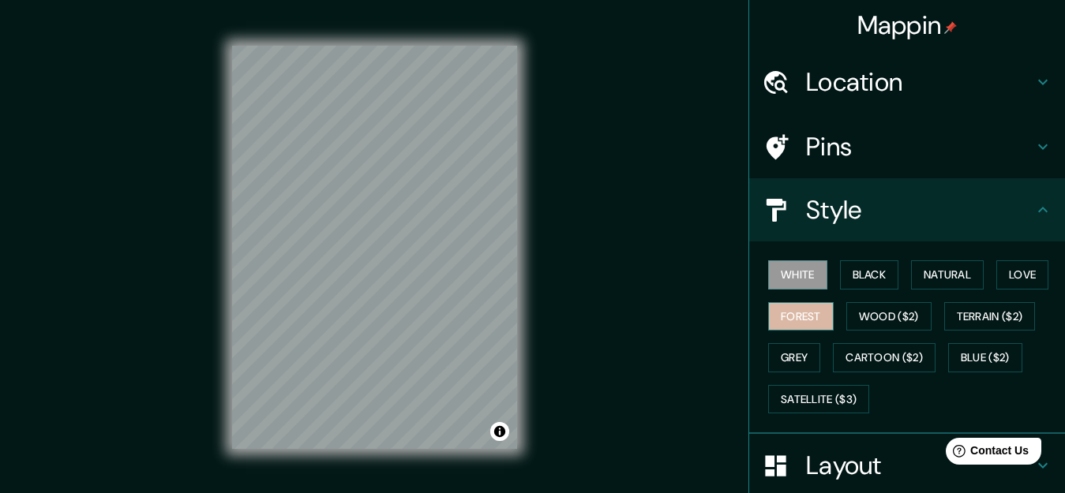
click at [784, 313] on button "Forest" at bounding box center [801, 316] width 66 height 29
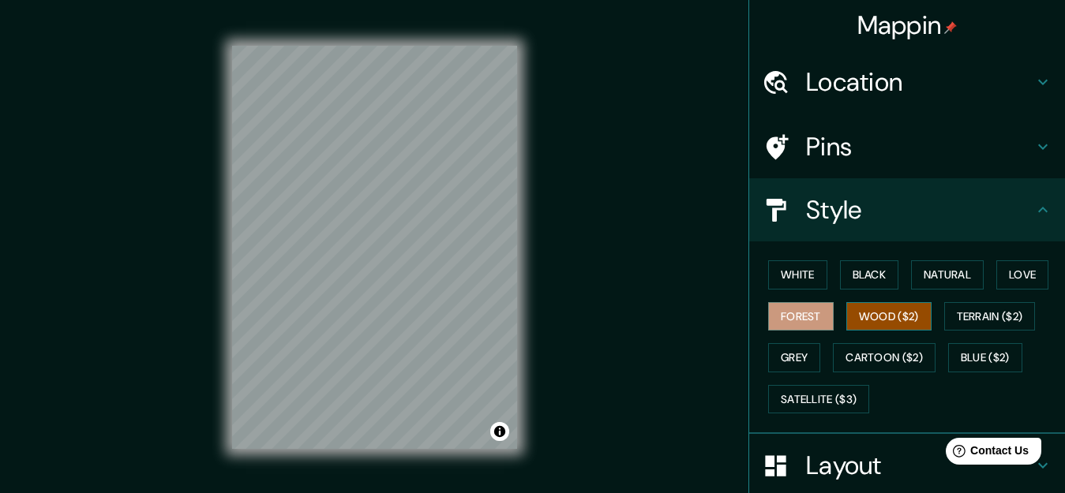
click at [884, 316] on button "Wood ($2)" at bounding box center [888, 316] width 85 height 29
click at [525, 264] on div "© Mapbox © OpenStreetMap Improve this map" at bounding box center [374, 247] width 335 height 495
click at [796, 275] on button "White" at bounding box center [797, 274] width 59 height 29
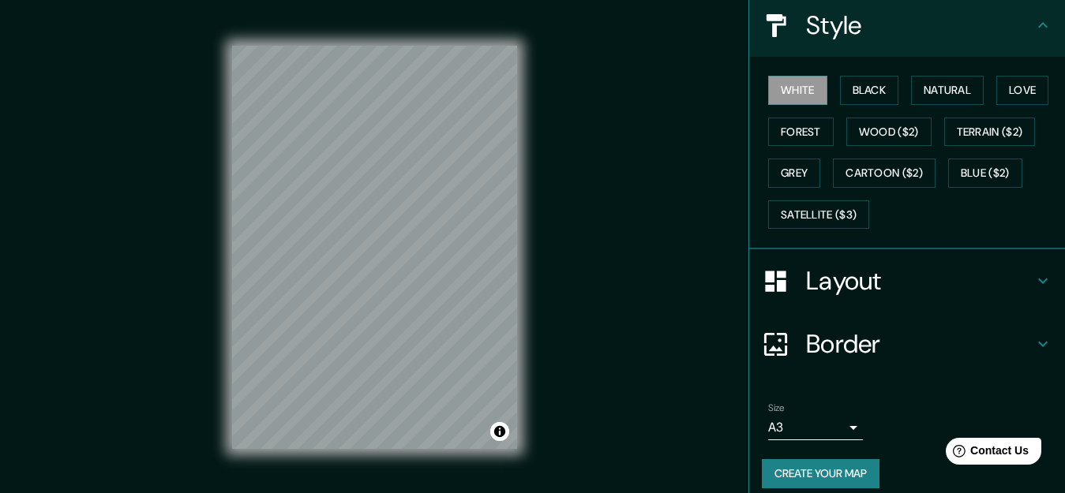
scroll to position [199, 0]
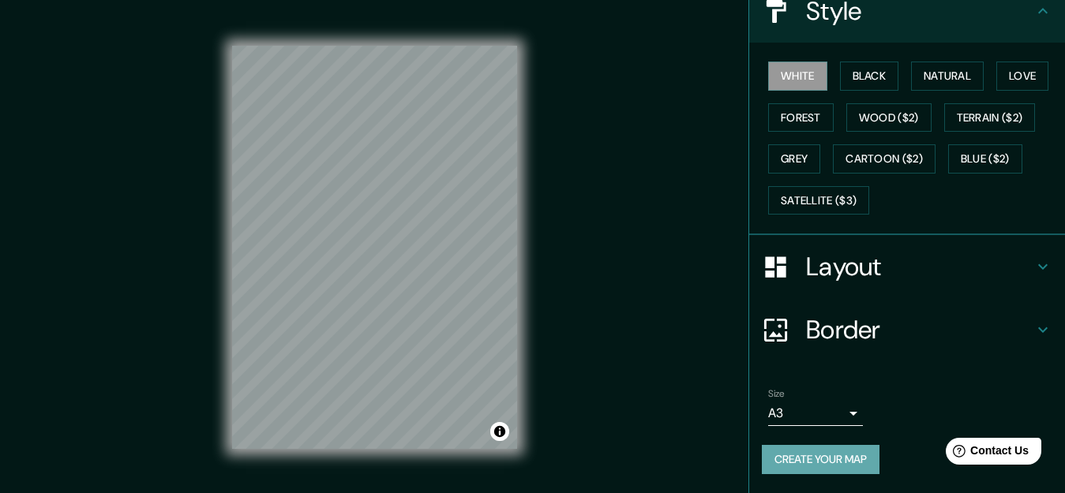
click at [817, 459] on button "Create your map" at bounding box center [821, 459] width 118 height 29
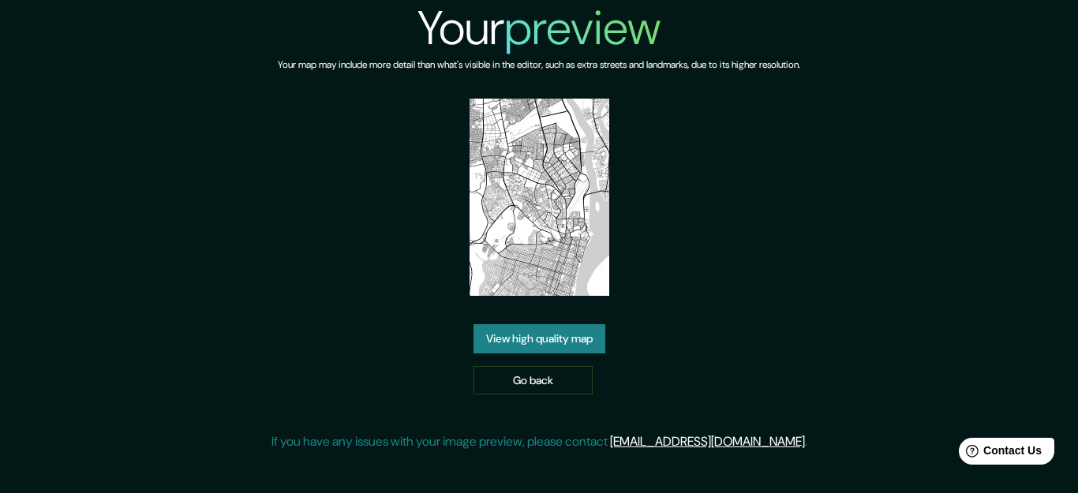
click at [542, 334] on link "View high quality map" at bounding box center [540, 338] width 132 height 29
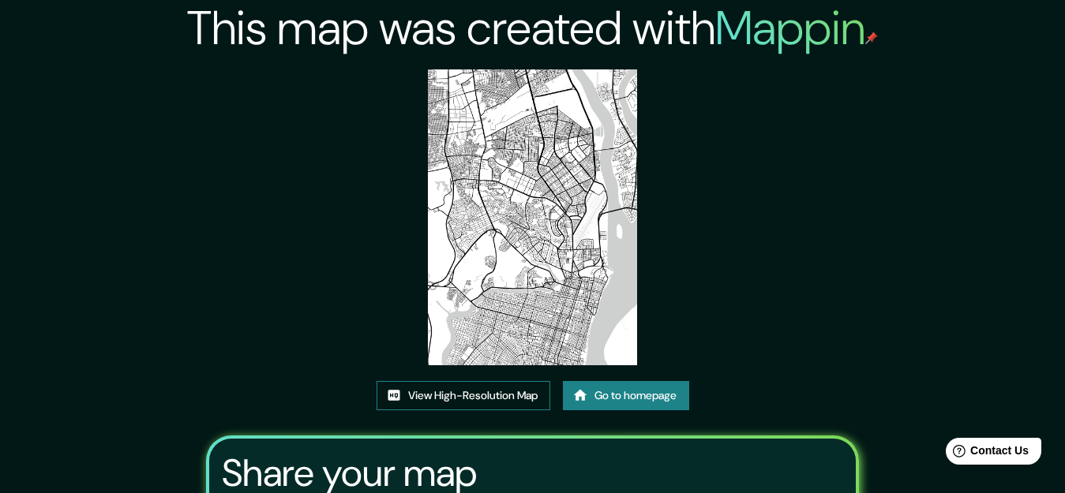
click at [466, 395] on link "View High-Resolution Map" at bounding box center [463, 395] width 174 height 29
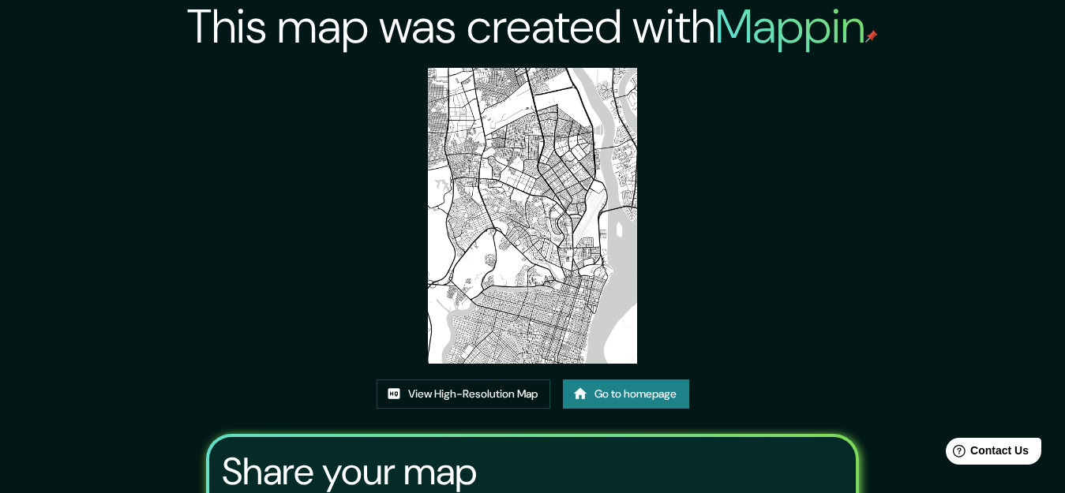
scroll to position [197, 0]
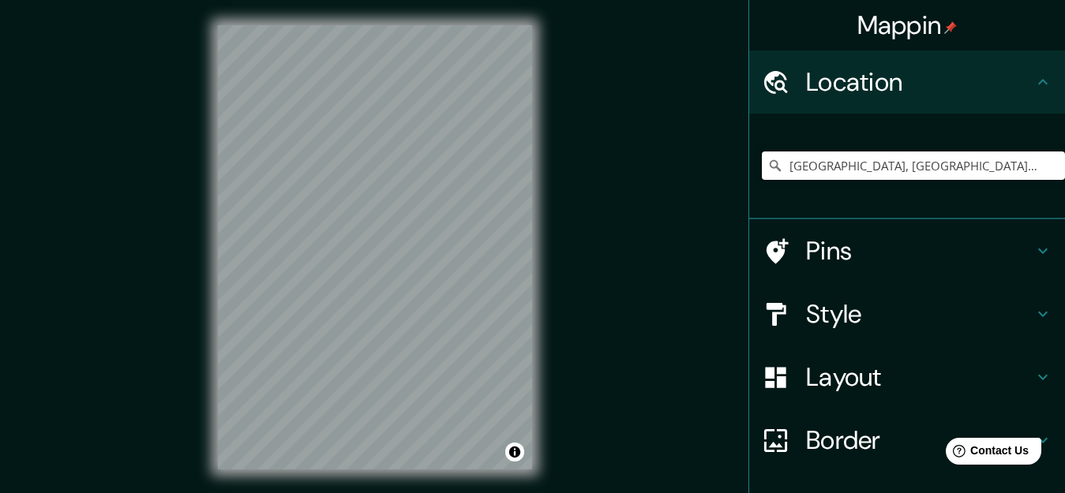
click at [854, 170] on input "[GEOGRAPHIC_DATA], [GEOGRAPHIC_DATA], [GEOGRAPHIC_DATA]" at bounding box center [913, 166] width 303 height 28
click at [852, 165] on input "[GEOGRAPHIC_DATA], [GEOGRAPHIC_DATA], [GEOGRAPHIC_DATA]" at bounding box center [913, 166] width 303 height 28
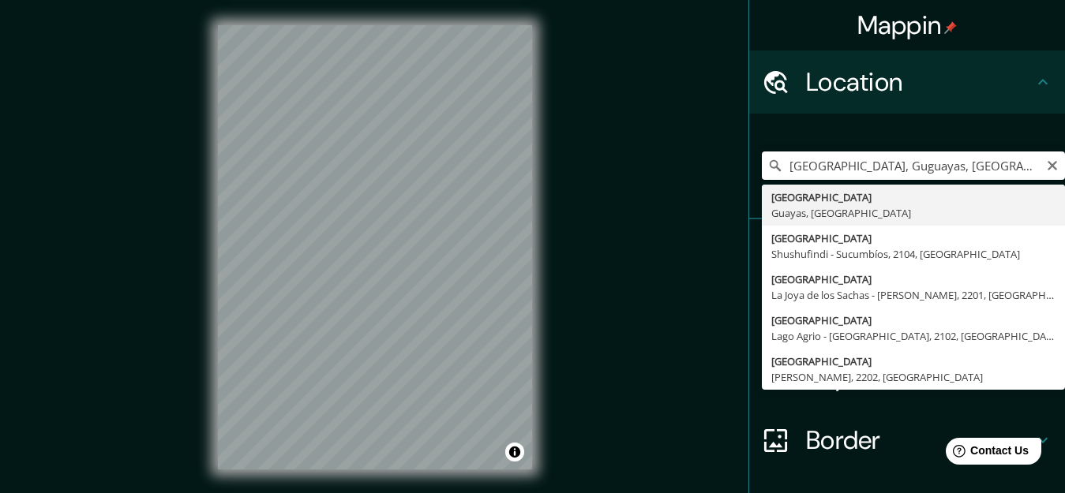
drag, startPoint x: 960, startPoint y: 169, endPoint x: 890, endPoint y: 163, distance: 69.7
click at [909, 163] on input "Guayaquil, Guguayas, Ecuador" at bounding box center [913, 166] width 303 height 28
drag, startPoint x: 890, startPoint y: 163, endPoint x: 835, endPoint y: 170, distance: 55.6
click at [840, 170] on input "Guayaquil, Guguayas, Ecuador" at bounding box center [913, 166] width 303 height 28
click at [833, 169] on input "Guayaquil, Guguayas, Ecuador" at bounding box center [913, 166] width 303 height 28
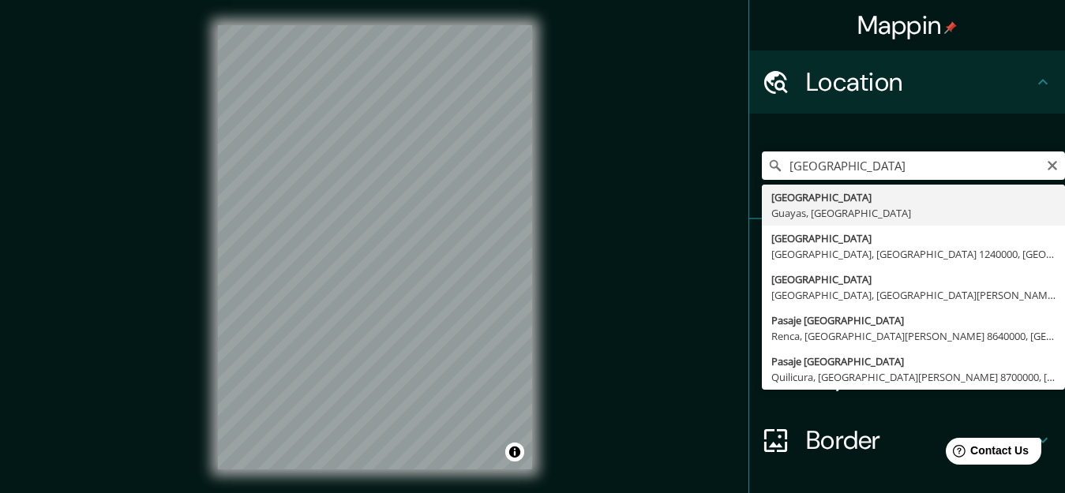
type input "[GEOGRAPHIC_DATA], [GEOGRAPHIC_DATA], [GEOGRAPHIC_DATA]"
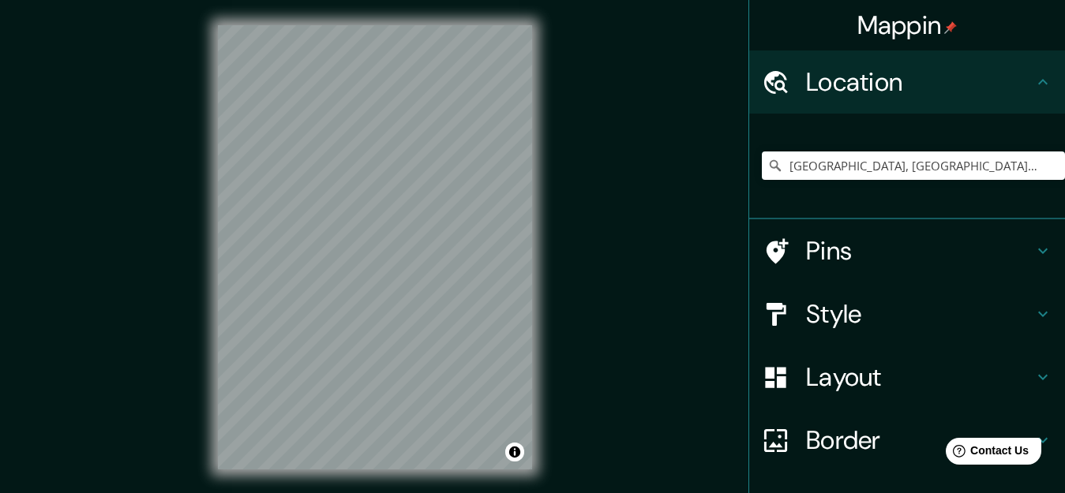
click at [807, 312] on h4 "Style" at bounding box center [919, 314] width 227 height 32
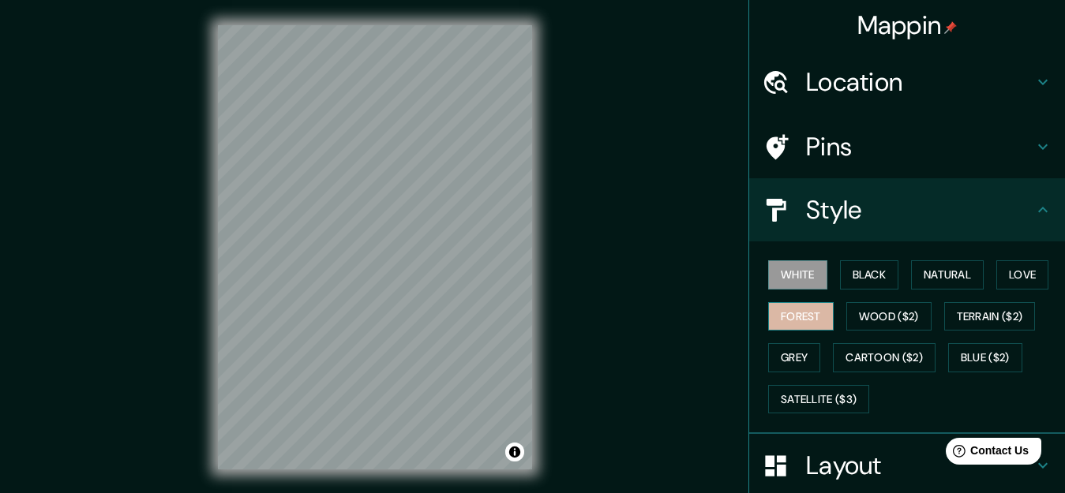
click at [791, 322] on button "Forest" at bounding box center [801, 316] width 66 height 29
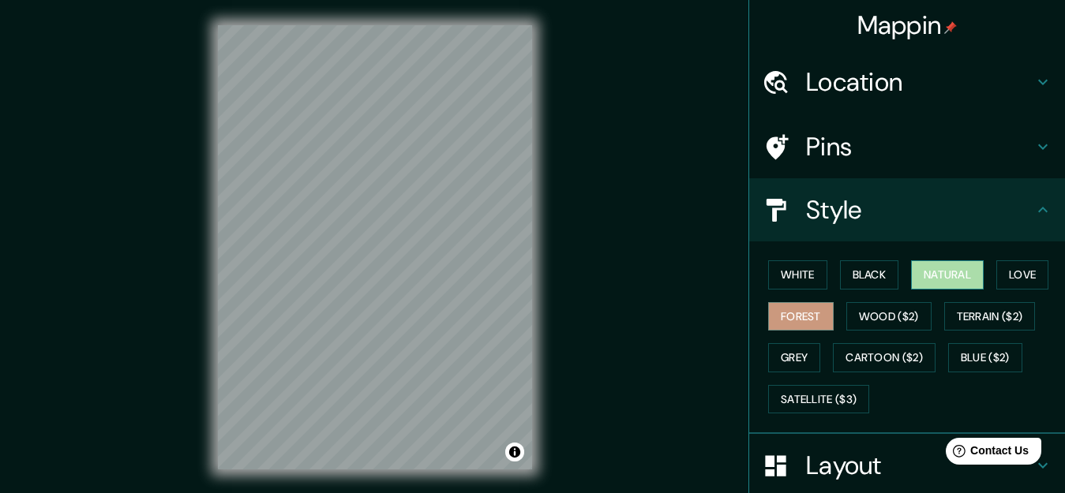
click at [942, 268] on button "Natural" at bounding box center [947, 274] width 73 height 29
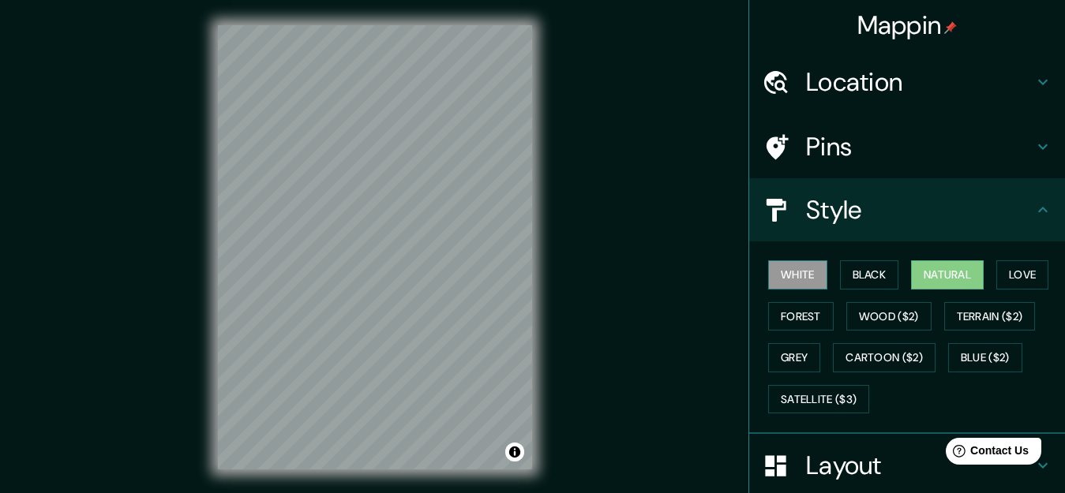
click at [782, 262] on button "White" at bounding box center [797, 274] width 59 height 29
click at [856, 279] on button "Black" at bounding box center [869, 274] width 59 height 29
click at [945, 274] on button "Natural" at bounding box center [947, 274] width 73 height 29
click at [1010, 275] on button "Love" at bounding box center [1022, 274] width 52 height 29
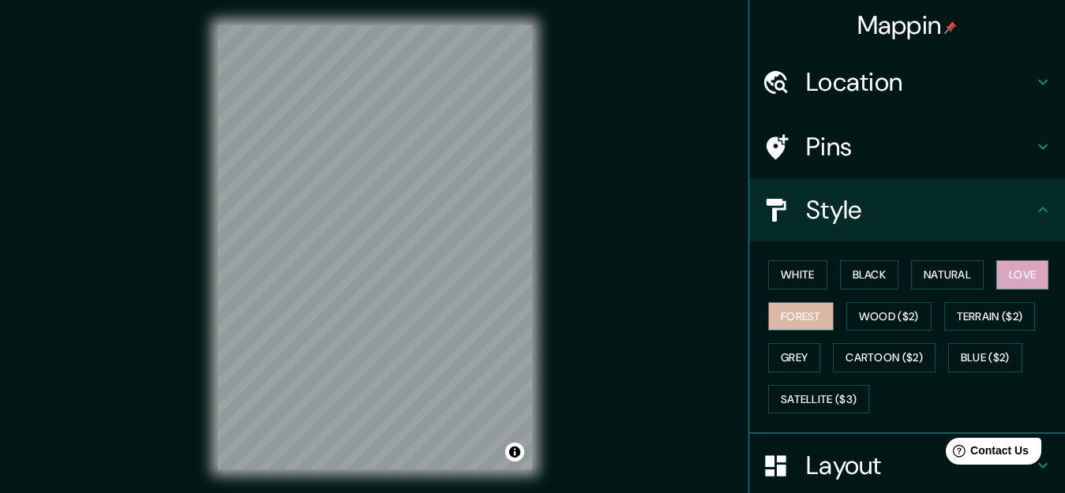
click at [786, 310] on button "Forest" at bounding box center [801, 316] width 66 height 29
click at [794, 369] on button "Grey" at bounding box center [794, 357] width 52 height 29
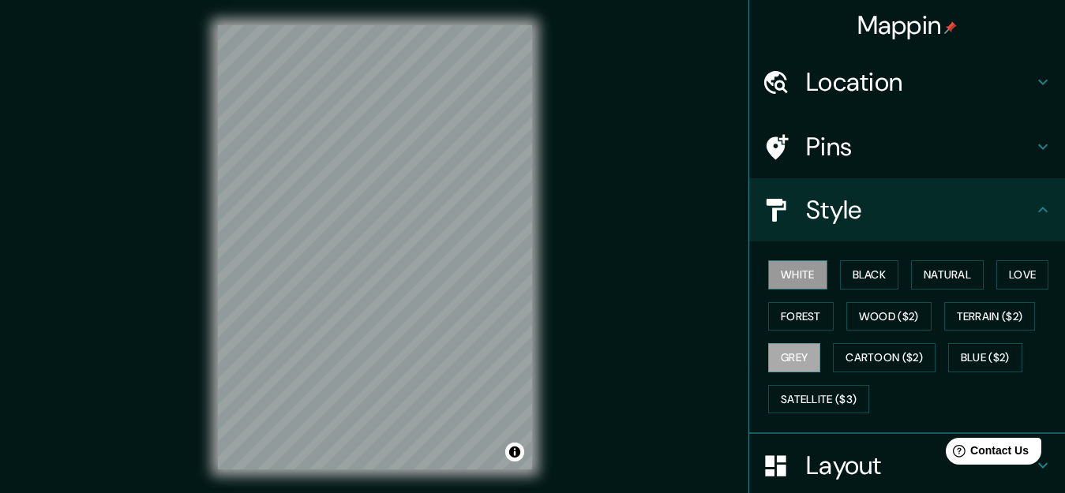
click at [773, 275] on button "White" at bounding box center [797, 274] width 59 height 29
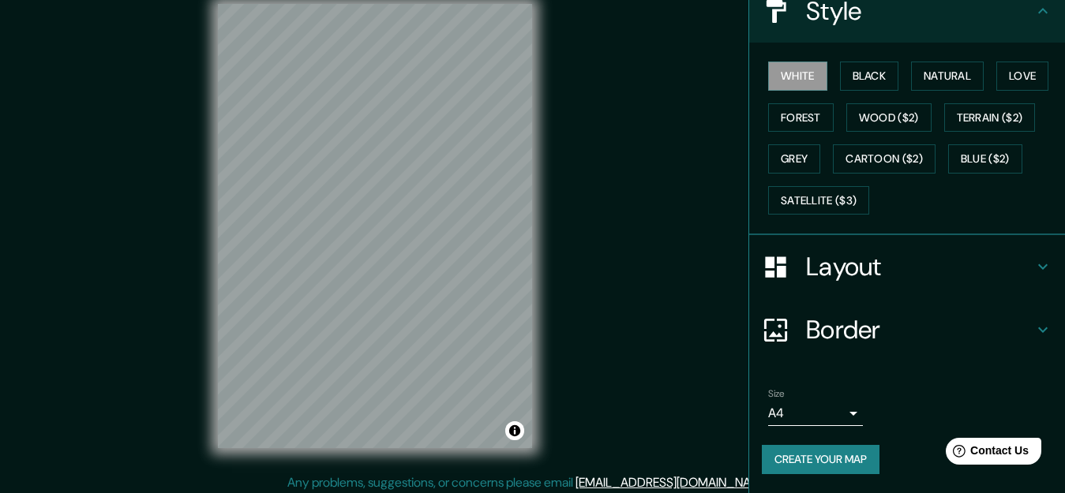
scroll to position [27, 0]
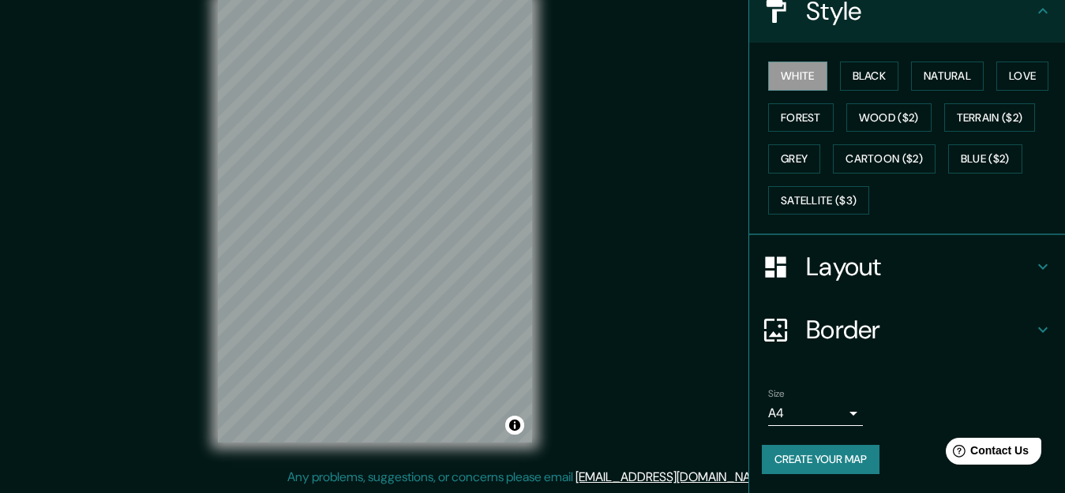
click at [1035, 273] on icon at bounding box center [1042, 266] width 19 height 19
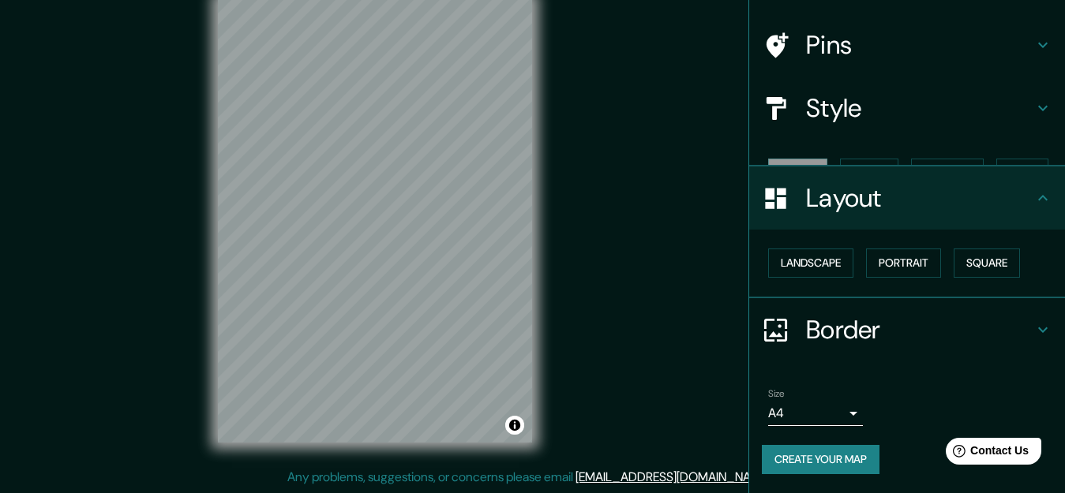
scroll to position [74, 0]
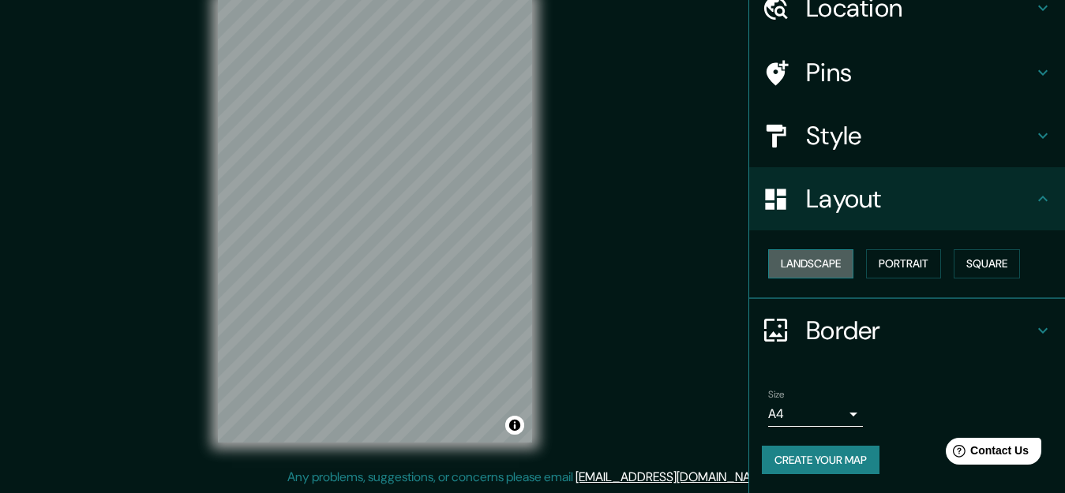
click at [821, 265] on button "Landscape" at bounding box center [810, 263] width 85 height 29
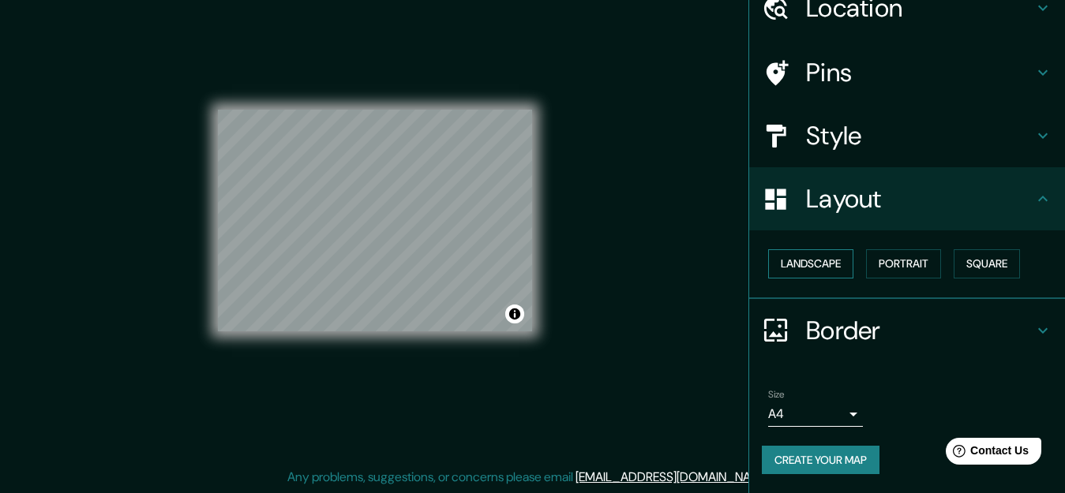
click at [822, 265] on button "Landscape" at bounding box center [810, 263] width 85 height 29
click at [889, 266] on button "Portrait" at bounding box center [903, 263] width 75 height 29
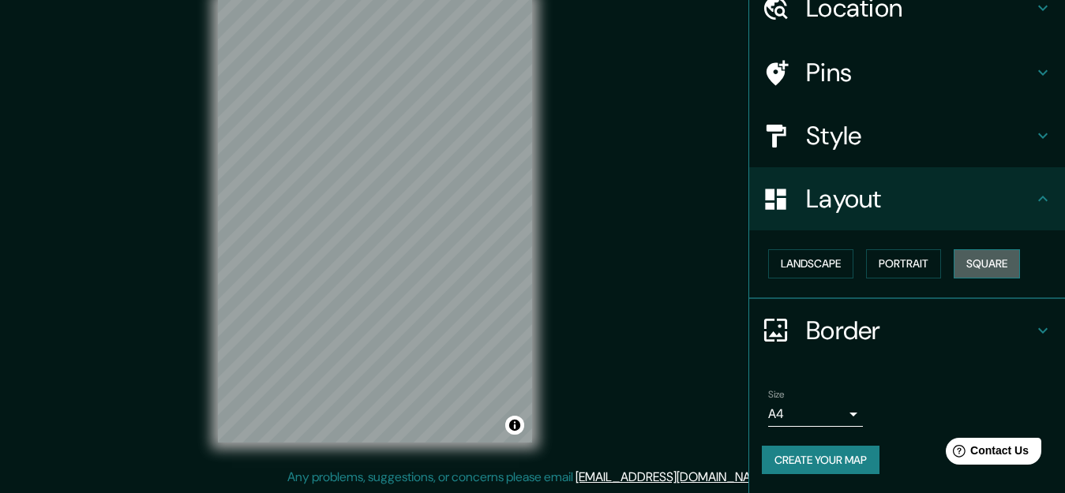
click at [980, 268] on button "Square" at bounding box center [986, 263] width 66 height 29
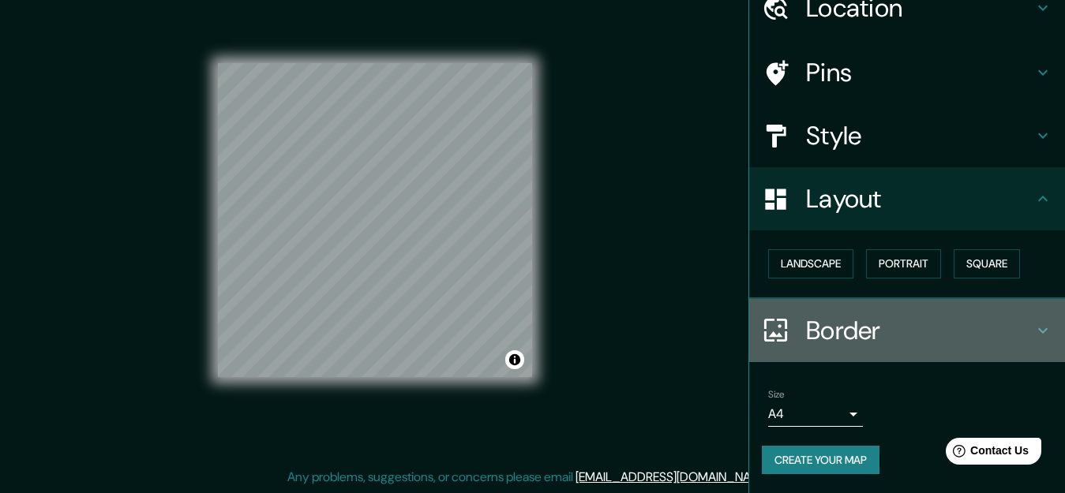
click at [1033, 324] on icon at bounding box center [1042, 330] width 19 height 19
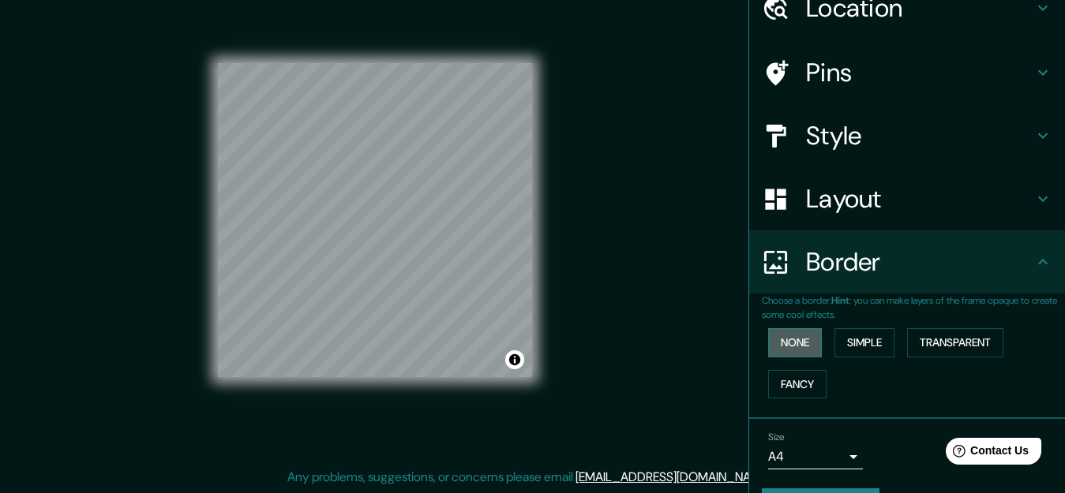
click at [768, 341] on button "None" at bounding box center [795, 342] width 54 height 29
click at [779, 339] on button "None" at bounding box center [795, 342] width 54 height 29
click at [870, 348] on button "Simple" at bounding box center [864, 342] width 60 height 29
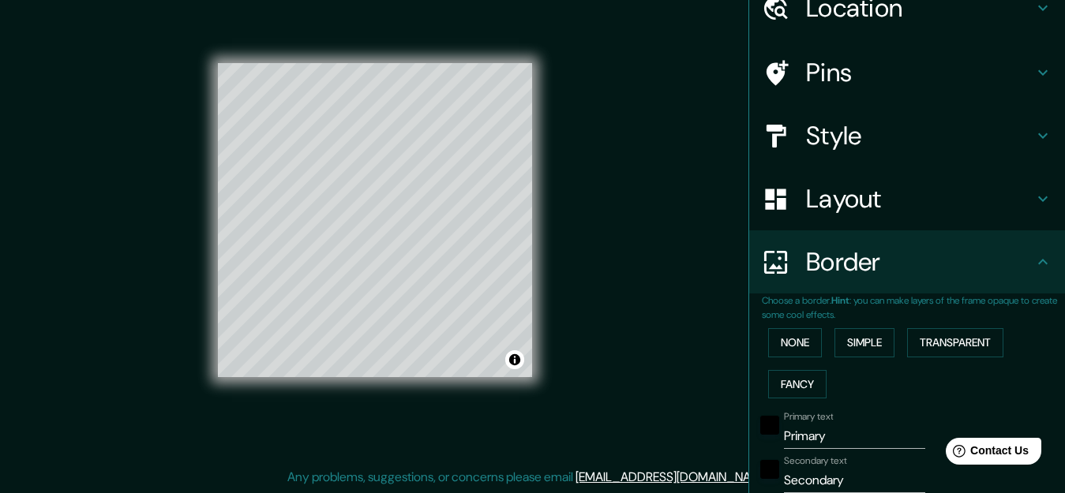
scroll to position [153, 0]
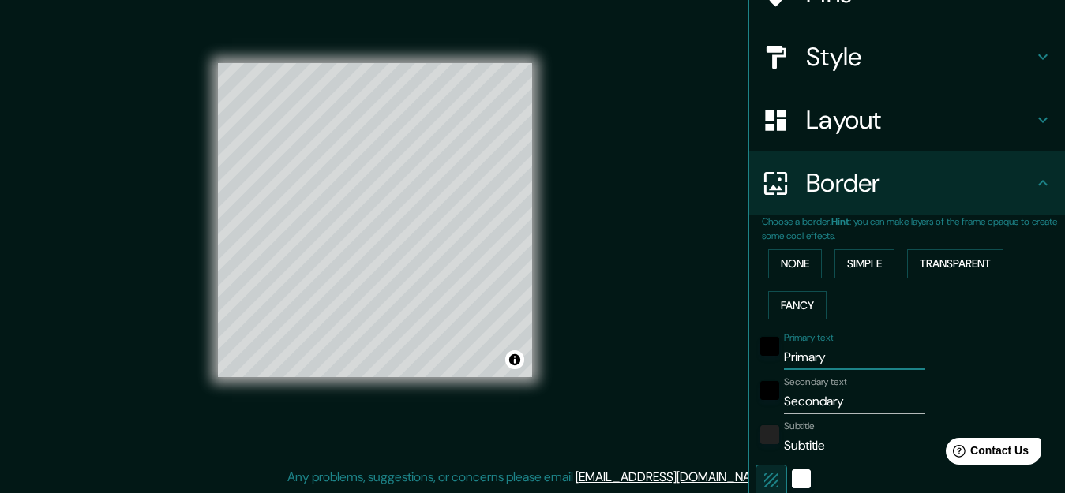
drag, startPoint x: 818, startPoint y: 356, endPoint x: 729, endPoint y: 354, distance: 89.2
click at [729, 354] on div "Mappin Location Guayaquil, Guayas, Ecuador Pins Style Layout Border Choose a bo…" at bounding box center [532, 233] width 1065 height 520
type input "gu"
type input "159"
type input "32"
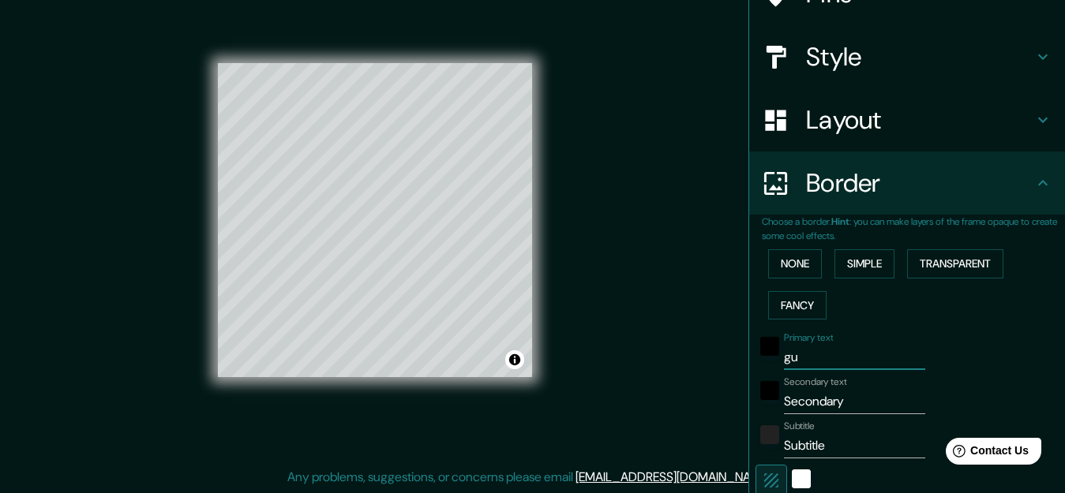
type input "g"
type input "159"
type input "32"
type input "159"
type input "32"
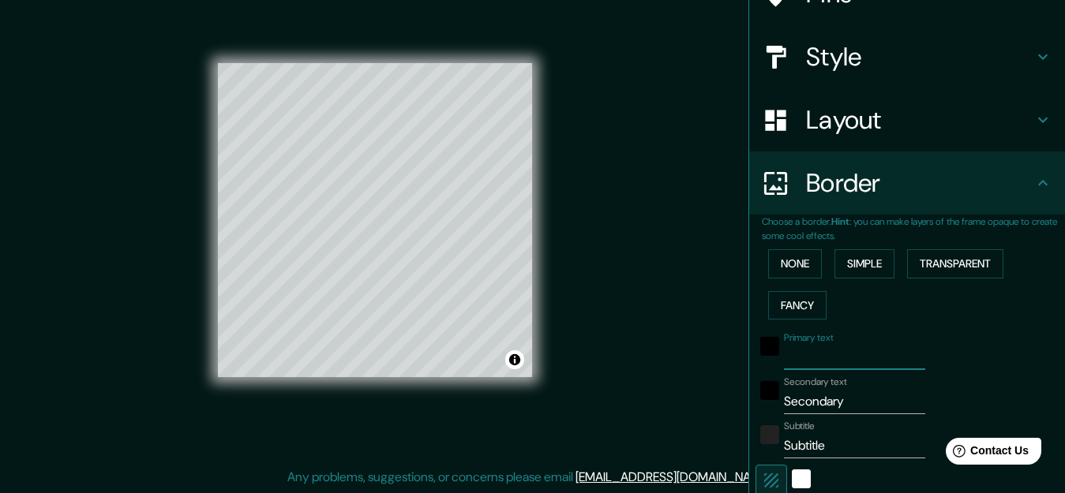
type input "G"
type input "159"
type input "32"
type input "Gu"
type input "159"
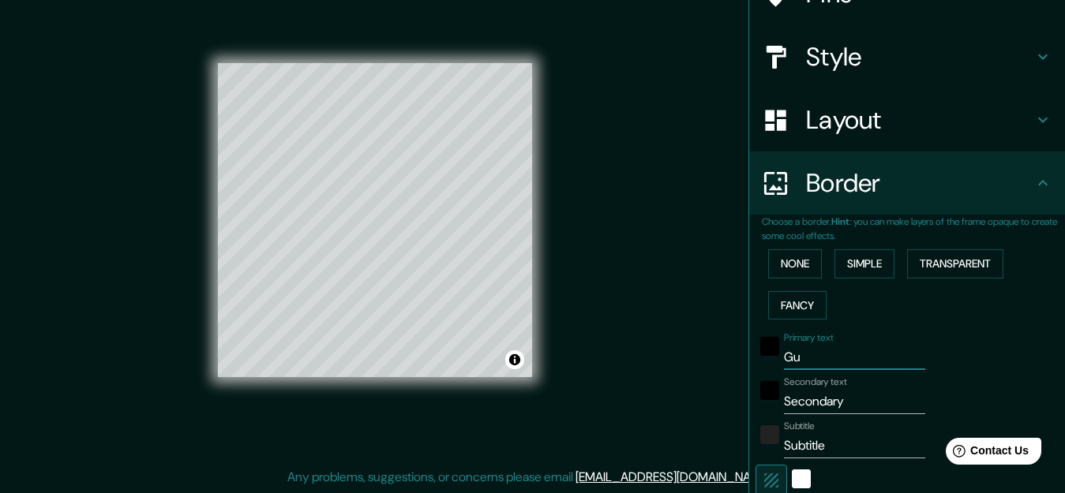
type input "32"
type input "Gua"
type input "159"
type input "32"
type input "Guaya"
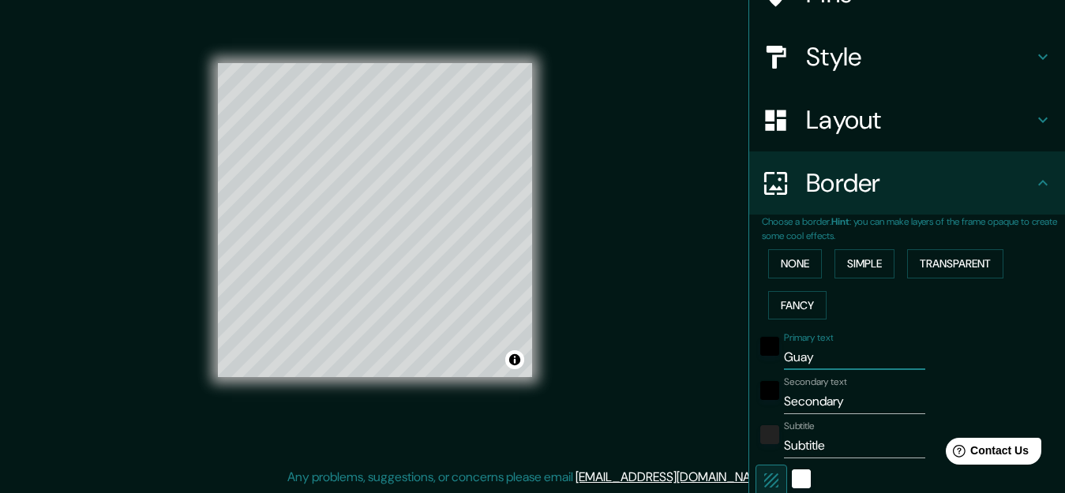
type input "159"
type input "32"
type input "[GEOGRAPHIC_DATA]"
type input "159"
type input "32"
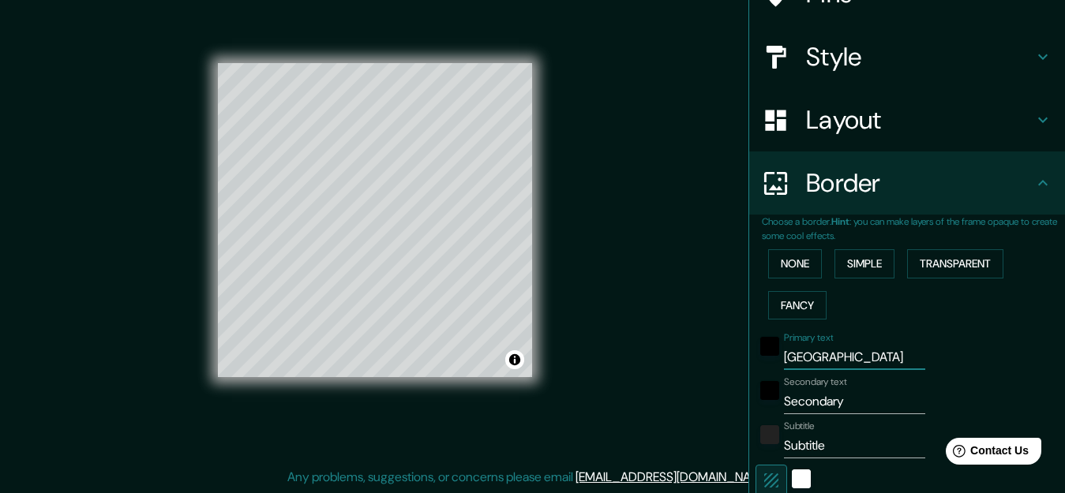
type input "[GEOGRAPHIC_DATA]"
drag, startPoint x: 837, startPoint y: 401, endPoint x: 762, endPoint y: 409, distance: 75.4
click at [762, 409] on div "Secondary text Secondary" at bounding box center [884, 395] width 259 height 38
type input "e"
type input "159"
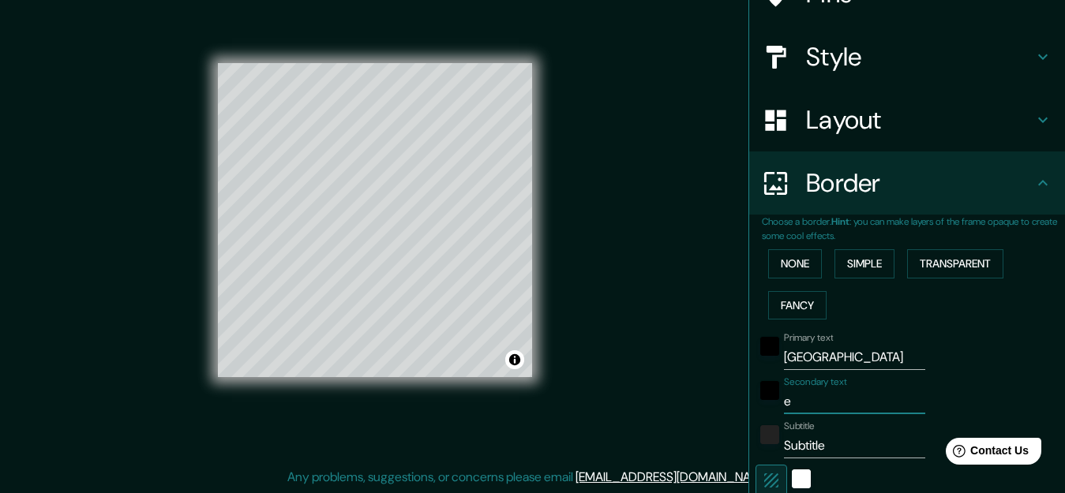
type input "32"
type input "ec"
type input "159"
type input "32"
type input "ecu"
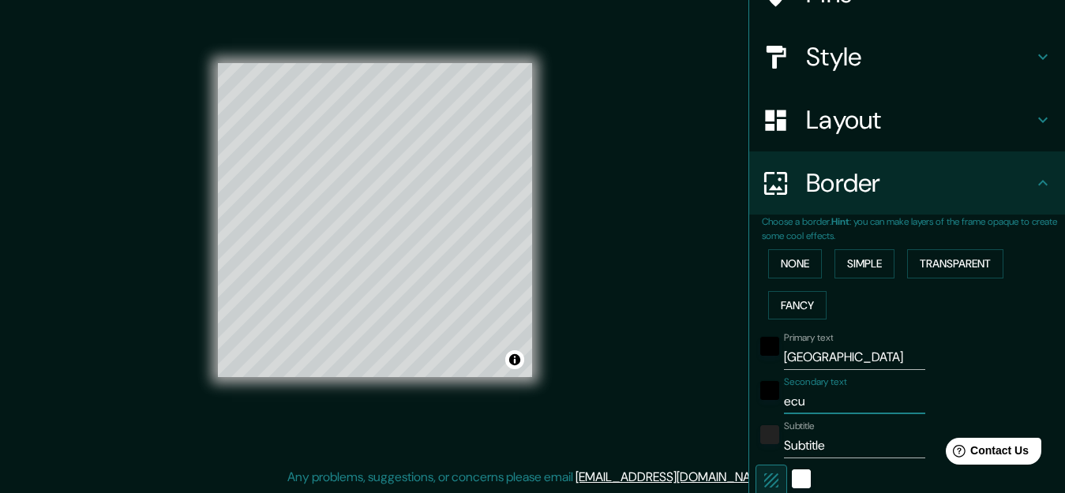
type input "159"
type input "32"
type input "ecua"
type input "159"
type input "32"
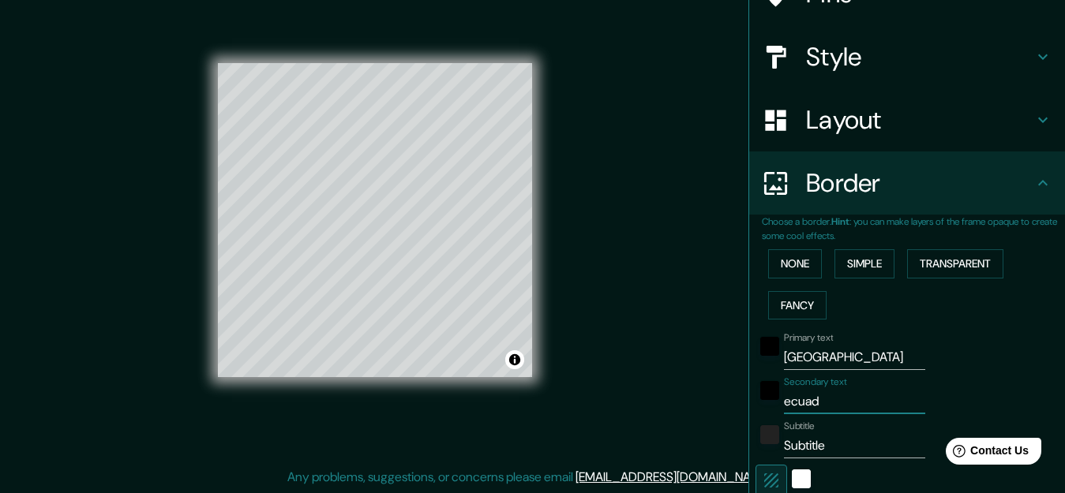
type input "ecuado"
type input "159"
type input "32"
type input "ecuador"
type input "159"
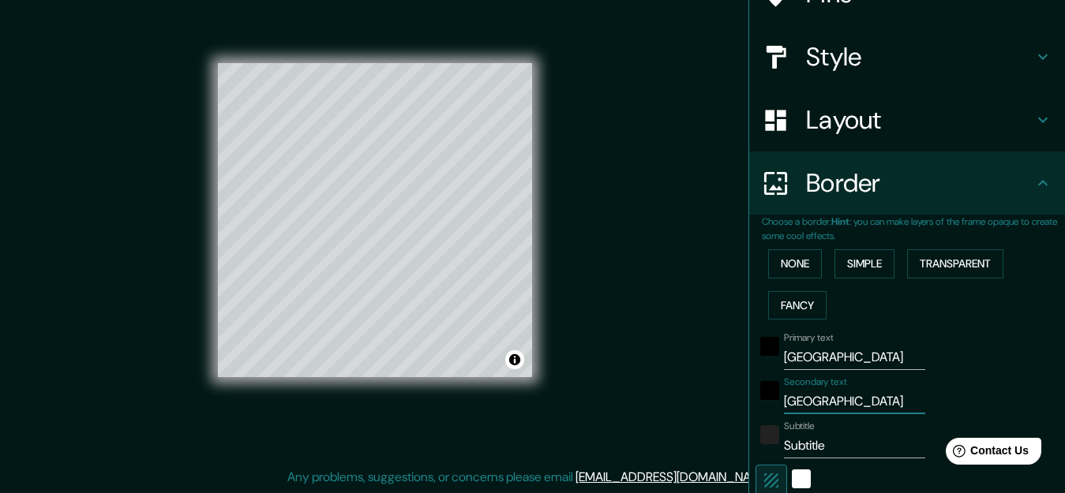
type input "32"
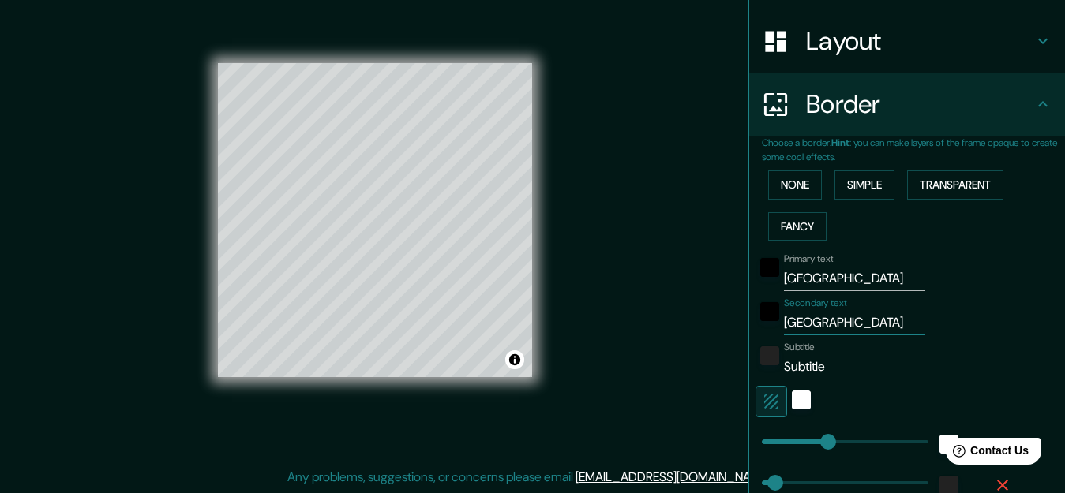
type input "159"
type input "ecuador"
click at [792, 397] on div "white" at bounding box center [801, 400] width 19 height 19
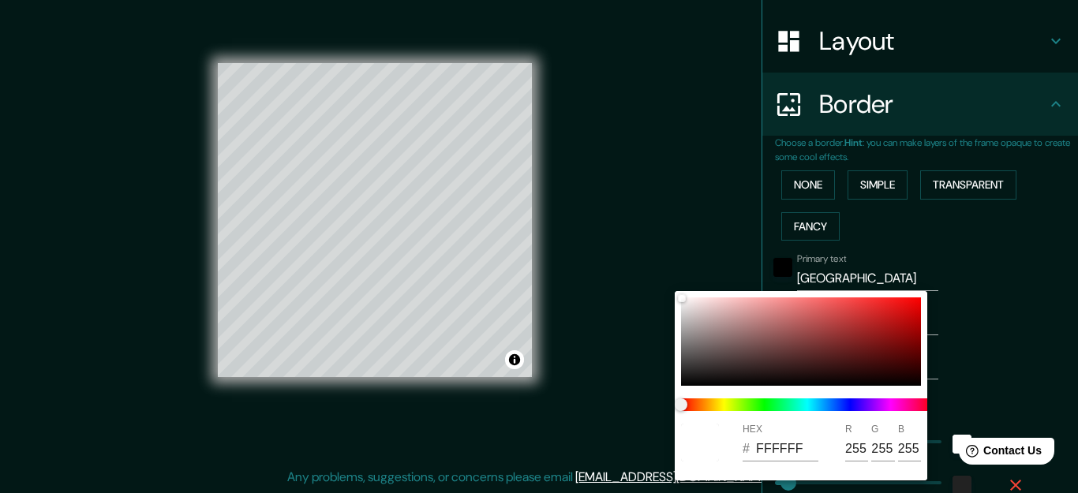
click at [1024, 298] on div at bounding box center [539, 246] width 1078 height 493
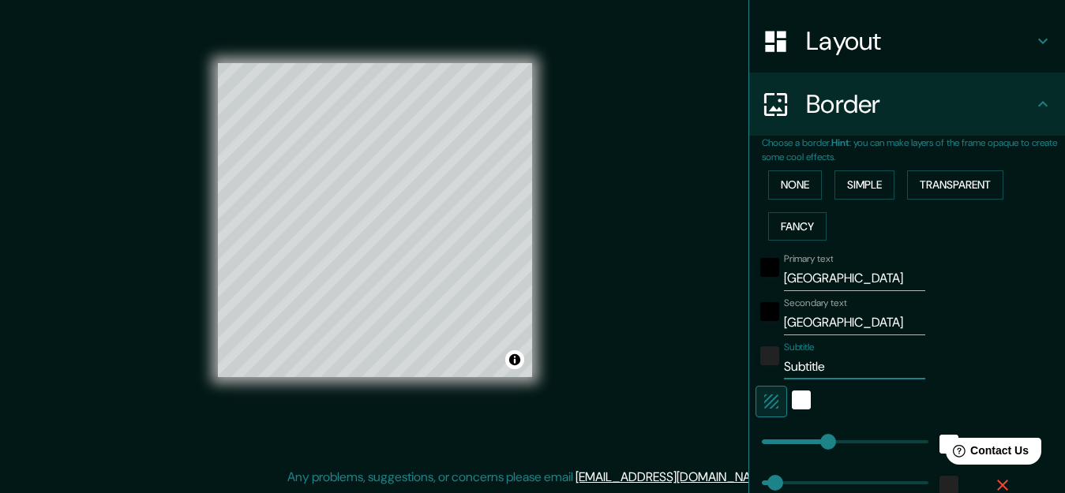
drag, startPoint x: 829, startPoint y: 361, endPoint x: 746, endPoint y: 361, distance: 83.7
click at [755, 361] on div "Subtitle Subtitle" at bounding box center [884, 361] width 259 height 38
type input "159"
type input "32"
type input "n"
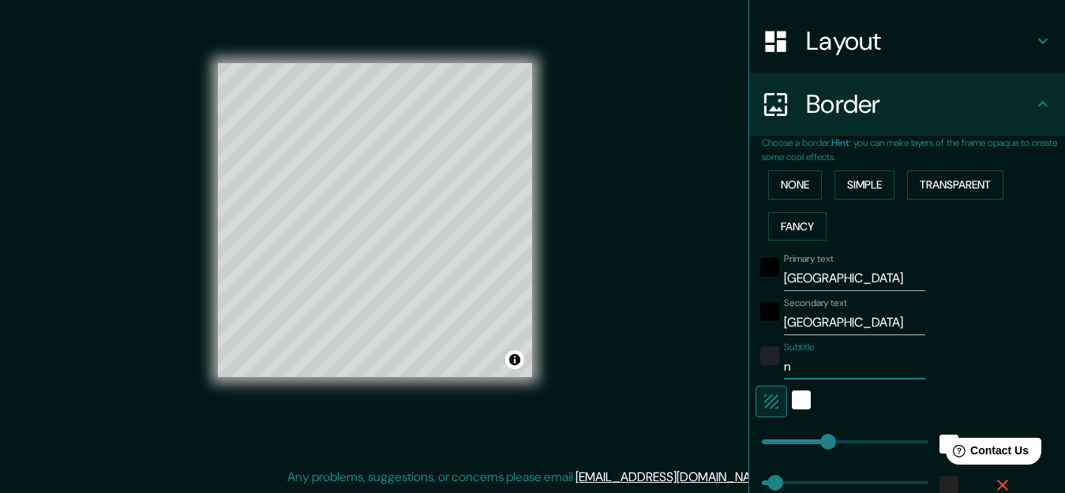
type input "159"
type input "32"
type input "nlo"
type input "159"
type input "32"
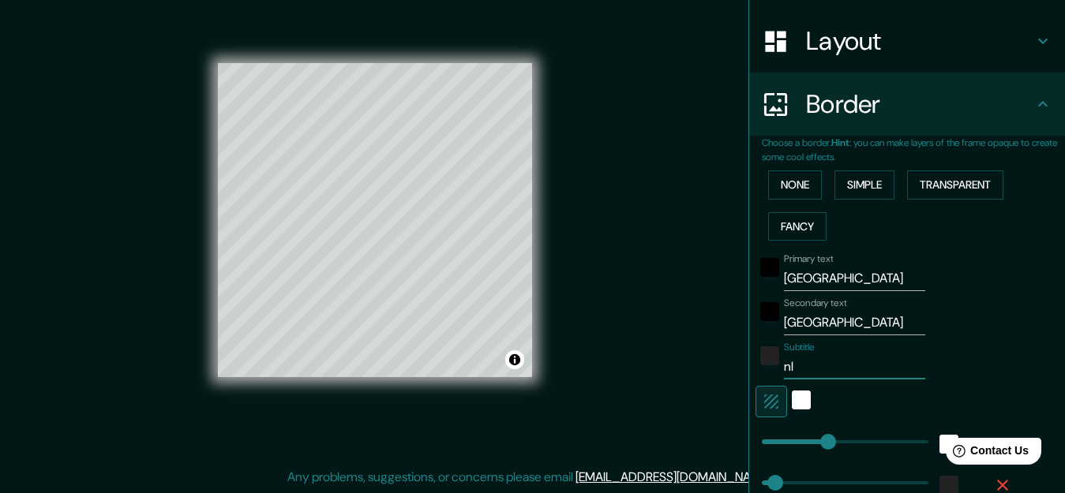
type input "n"
type input "159"
type input "32"
type input "no"
type input "159"
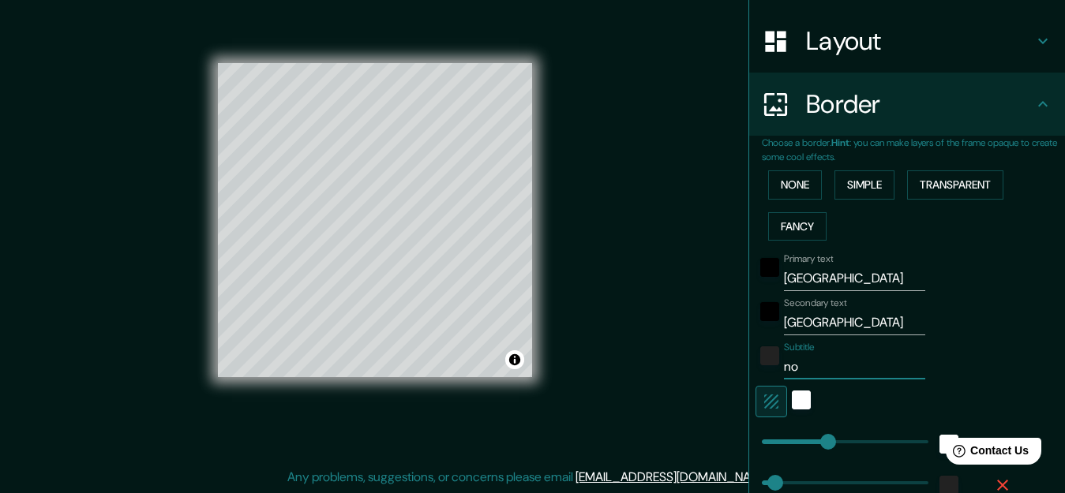
type input "32"
type input "nort"
type input "159"
type input "32"
type input "norte"
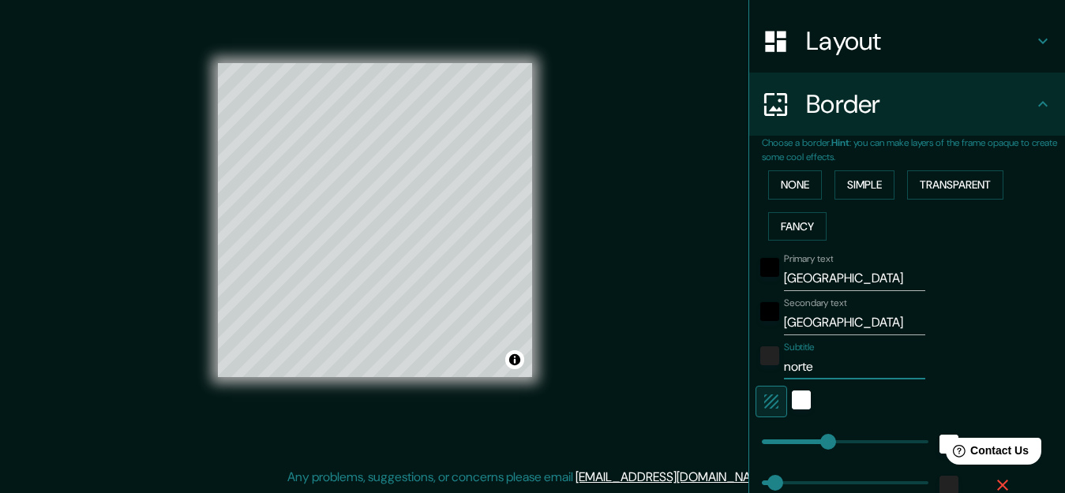
type input "159"
type input "32"
drag, startPoint x: 811, startPoint y: 368, endPoint x: 754, endPoint y: 369, distance: 56.8
click at [755, 369] on div "Subtitle norte" at bounding box center [884, 361] width 259 height 38
type input "159"
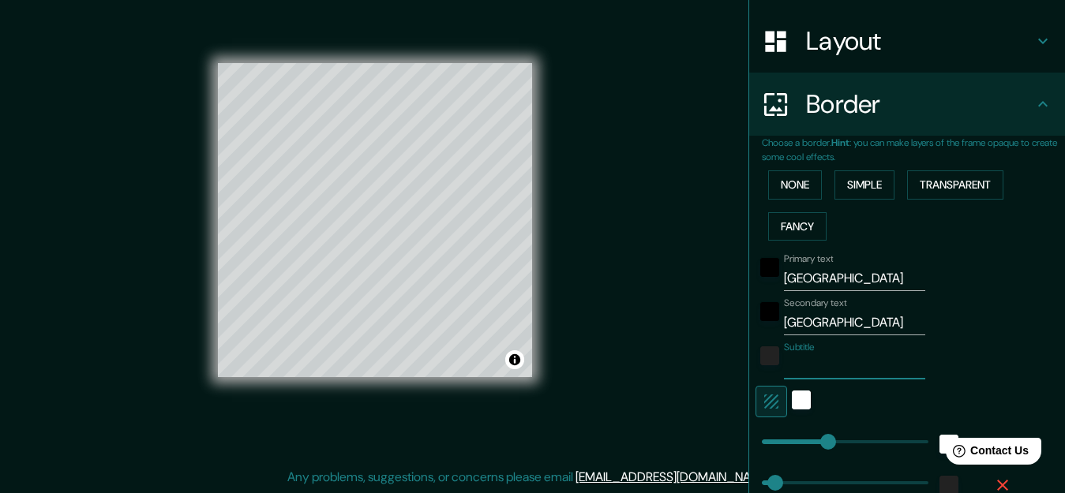
type input "32"
drag, startPoint x: 829, startPoint y: 328, endPoint x: 748, endPoint y: 319, distance: 81.0
click at [755, 319] on div "Secondary text ecuador" at bounding box center [884, 317] width 259 height 38
drag, startPoint x: 839, startPoint y: 278, endPoint x: 755, endPoint y: 277, distance: 83.7
click at [755, 277] on div "Primary text Guayaquil" at bounding box center [884, 272] width 259 height 38
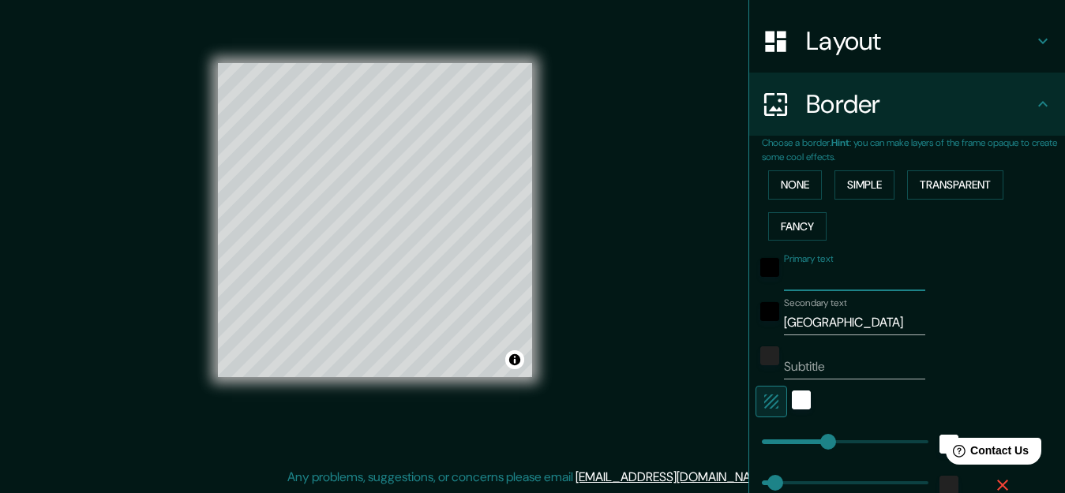
type input "159"
type input "32"
drag, startPoint x: 803, startPoint y: 310, endPoint x: 728, endPoint y: 308, distance: 74.2
click at [728, 308] on div "Mappin Location Guayaquil, Guayas, Ecuador Pins Style Layout Border Choose a bo…" at bounding box center [532, 233] width 1065 height 520
click at [794, 316] on input "ecuador" at bounding box center [854, 322] width 141 height 25
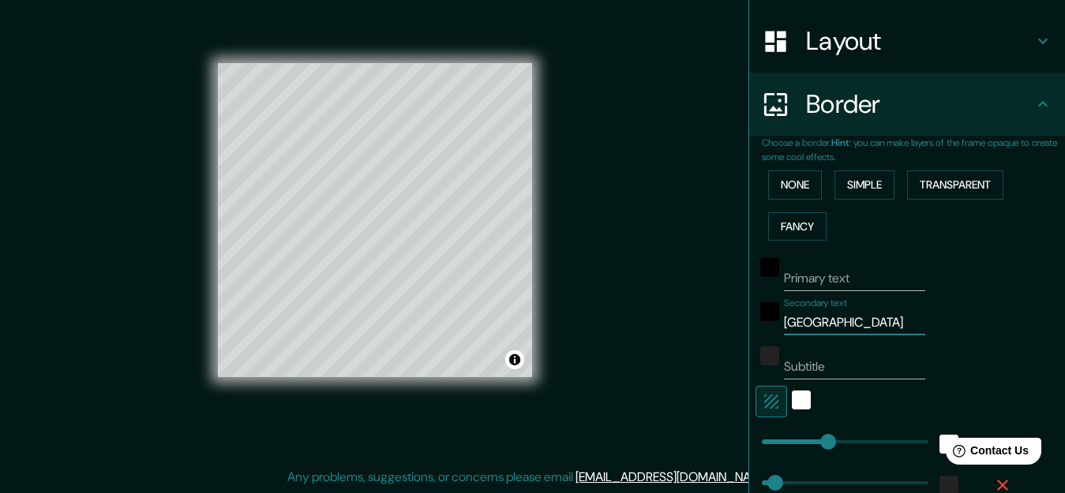
drag, startPoint x: 822, startPoint y: 326, endPoint x: 736, endPoint y: 328, distance: 85.2
click at [749, 328] on div "Choose a border. Hint : you can make layers of the frame opaque to create some …" at bounding box center [907, 343] width 316 height 414
type input "gu"
type input "159"
type input "32"
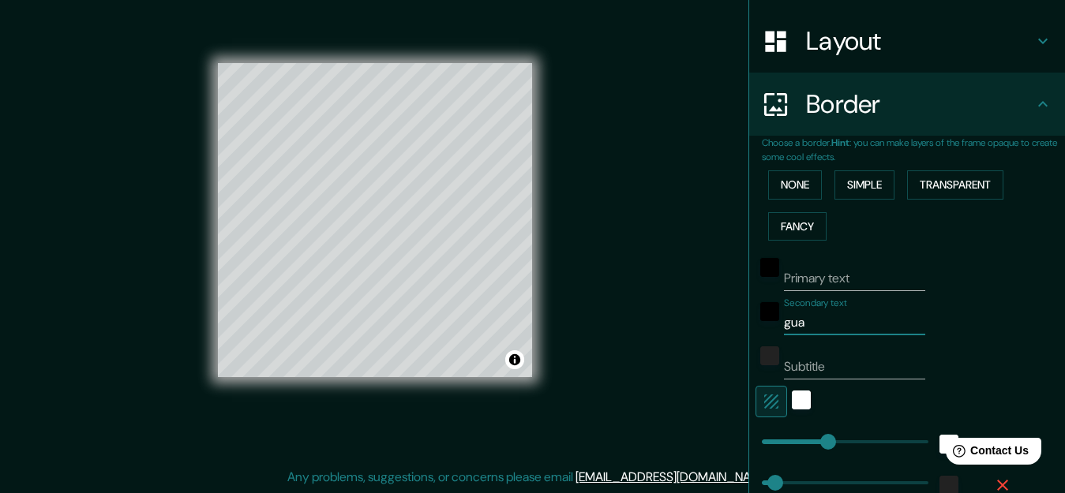
type input "guay"
type input "159"
type input "32"
type input "guayaqui"
type input "159"
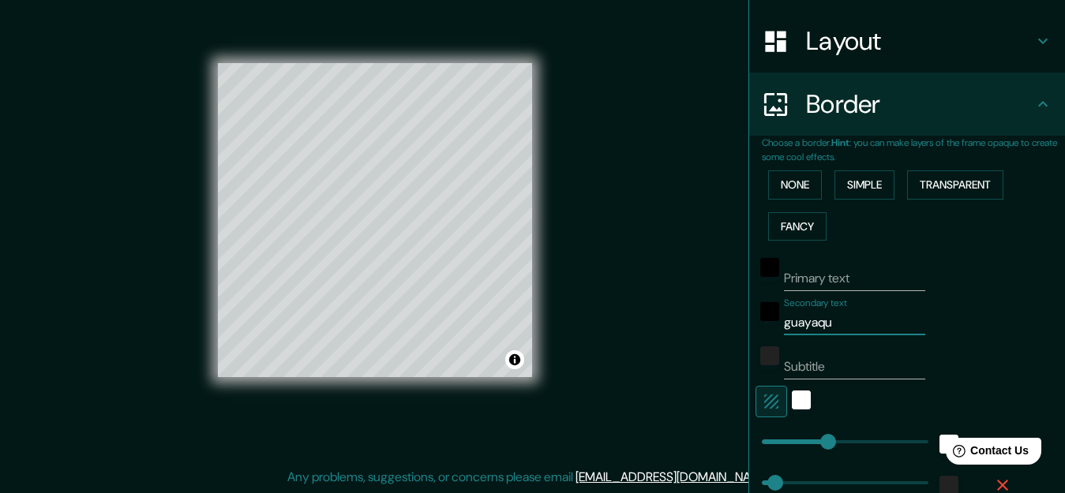
type input "32"
type input "guayaquil"
type input "159"
type input "32"
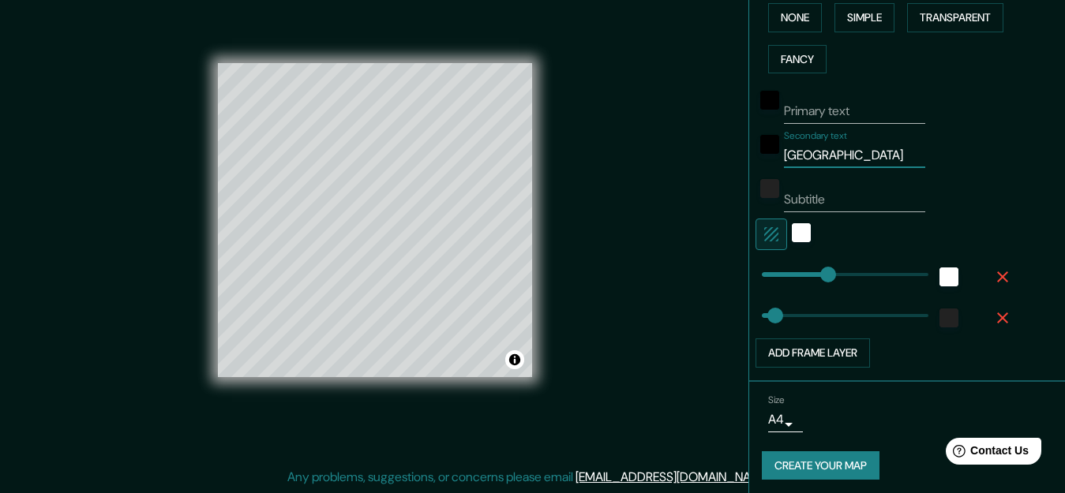
scroll to position [405, 0]
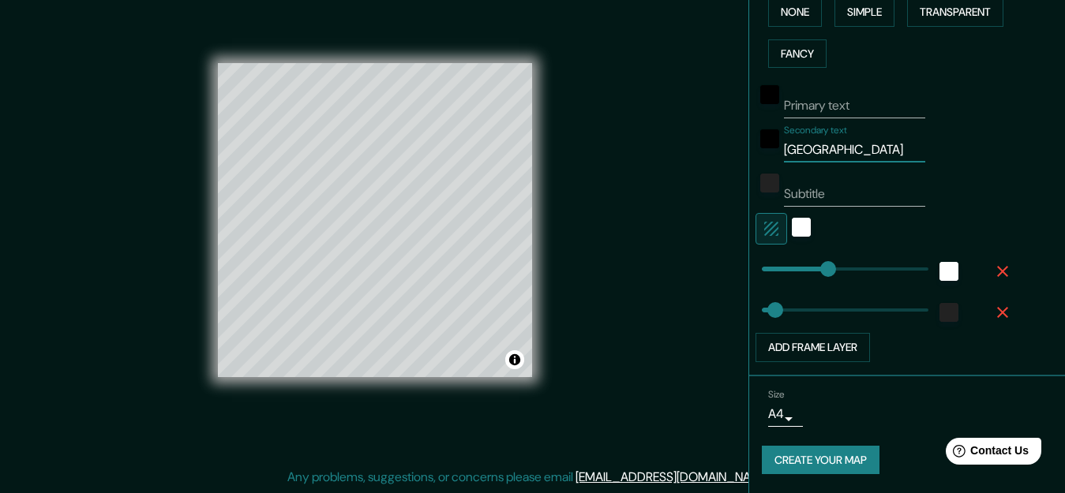
type input "159"
type input "guayaquil"
type input "253"
drag, startPoint x: 817, startPoint y: 266, endPoint x: 854, endPoint y: 269, distance: 37.2
type input "32"
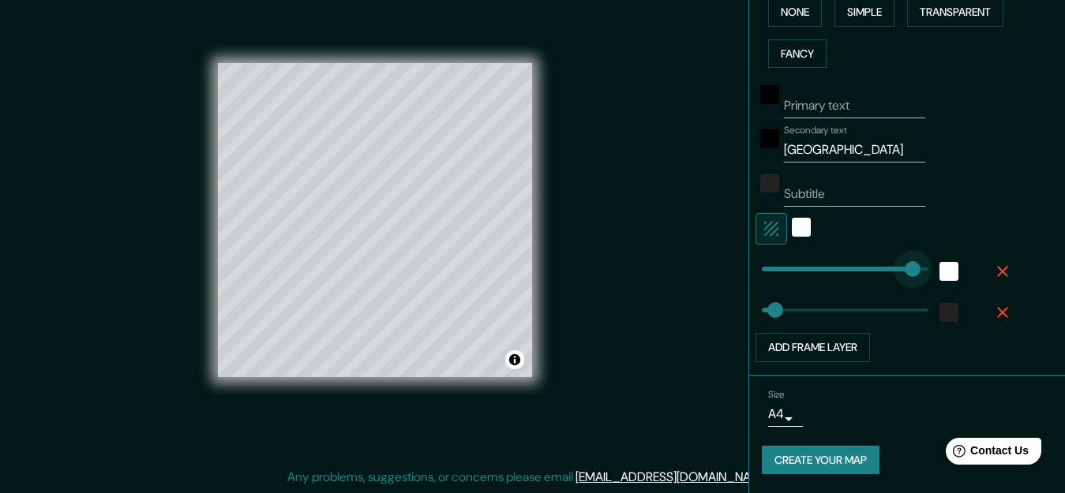
type input "367"
drag, startPoint x: 865, startPoint y: 268, endPoint x: 901, endPoint y: 268, distance: 36.3
type input "32"
type input "0"
drag, startPoint x: 901, startPoint y: 268, endPoint x: 731, endPoint y: 268, distance: 170.5
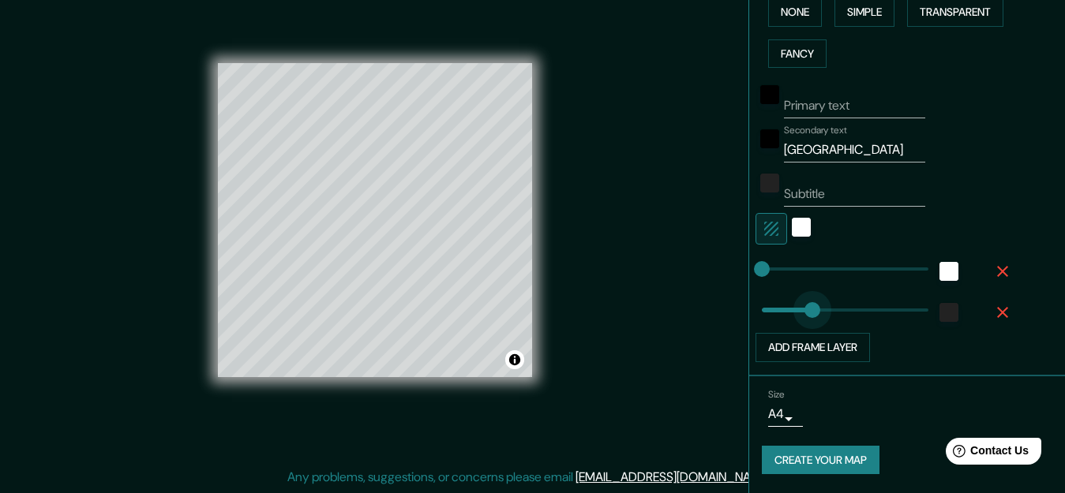
type input "127"
drag, startPoint x: 767, startPoint y: 308, endPoint x: 801, endPoint y: 308, distance: 33.9
type input "6"
drag, startPoint x: 800, startPoint y: 308, endPoint x: 751, endPoint y: 308, distance: 49.7
drag, startPoint x: 836, startPoint y: 152, endPoint x: 750, endPoint y: 152, distance: 86.0
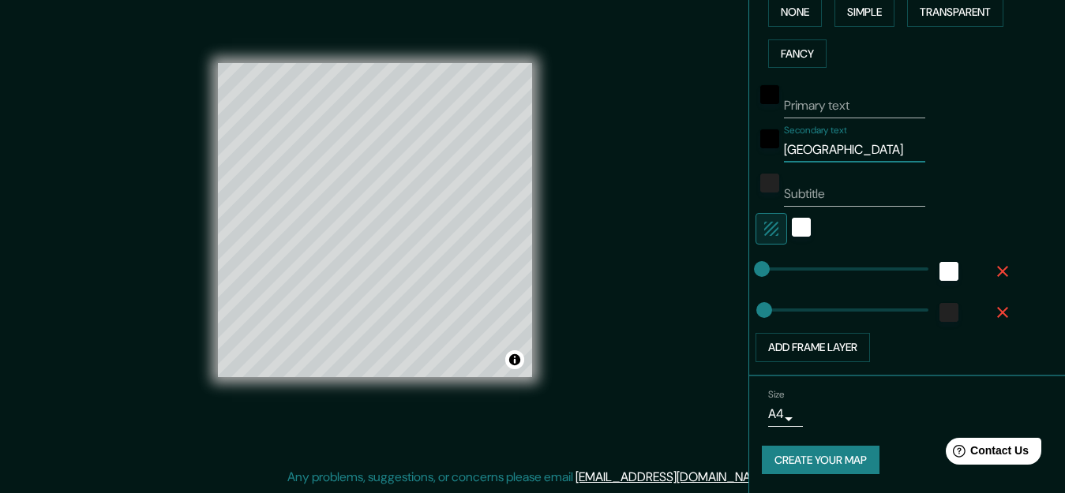
click at [755, 152] on div "Secondary text guayaquil" at bounding box center [884, 144] width 259 height 38
type input "108"
drag, startPoint x: 762, startPoint y: 304, endPoint x: 793, endPoint y: 305, distance: 31.6
type input "0"
drag, startPoint x: 793, startPoint y: 305, endPoint x: 728, endPoint y: 304, distance: 64.7
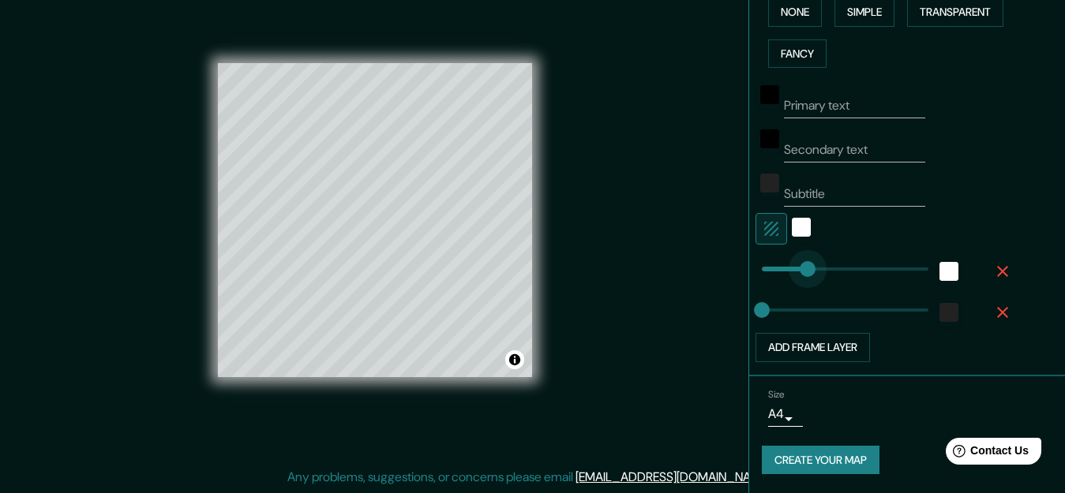
type input "111"
drag, startPoint x: 745, startPoint y: 264, endPoint x: 795, endPoint y: 264, distance: 49.7
type input "0"
drag, startPoint x: 759, startPoint y: 264, endPoint x: 725, endPoint y: 264, distance: 33.9
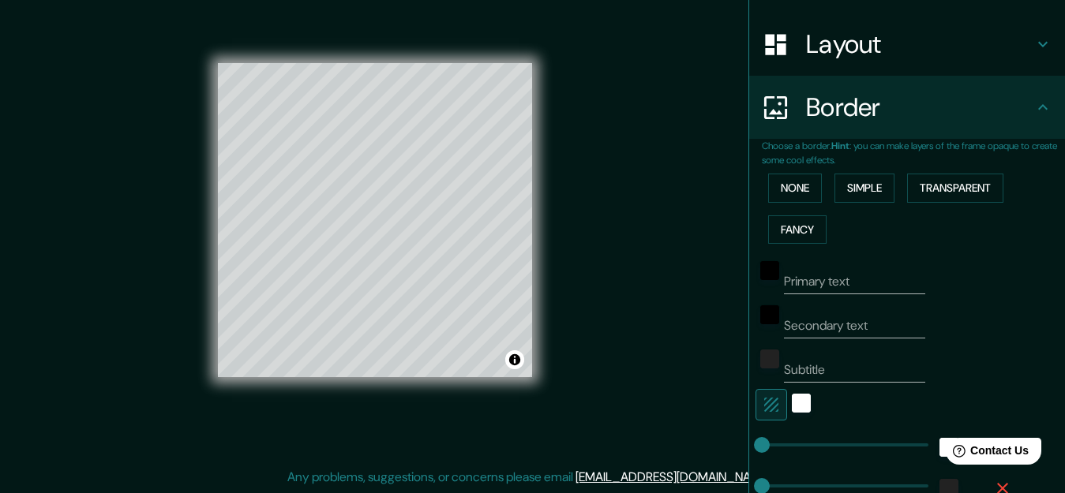
scroll to position [168, 0]
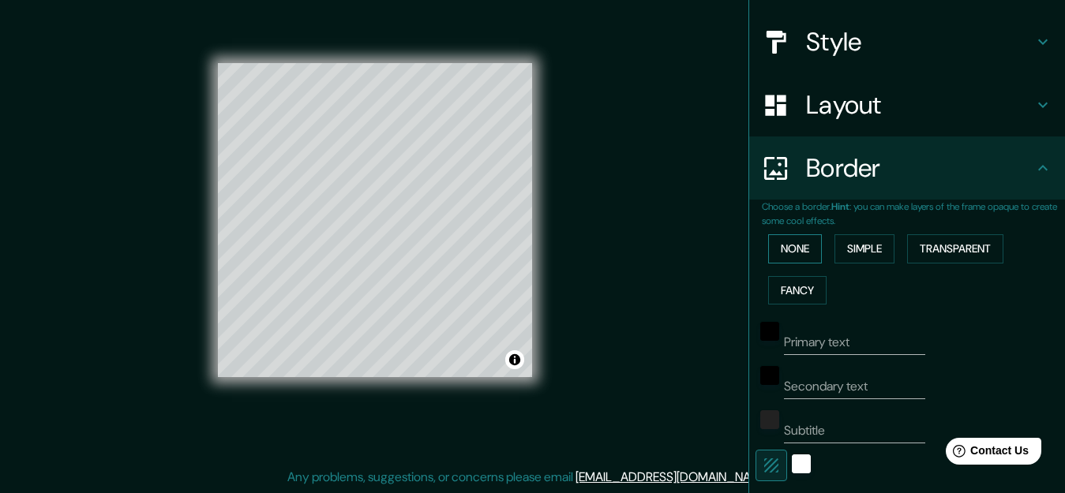
click at [771, 245] on button "None" at bounding box center [795, 248] width 54 height 29
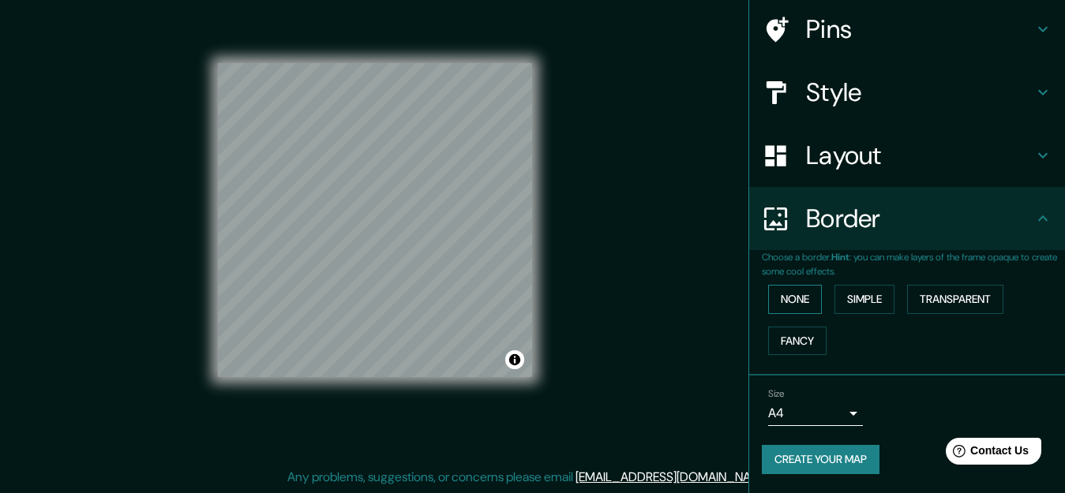
scroll to position [118, 0]
click at [865, 305] on button "Simple" at bounding box center [864, 299] width 60 height 29
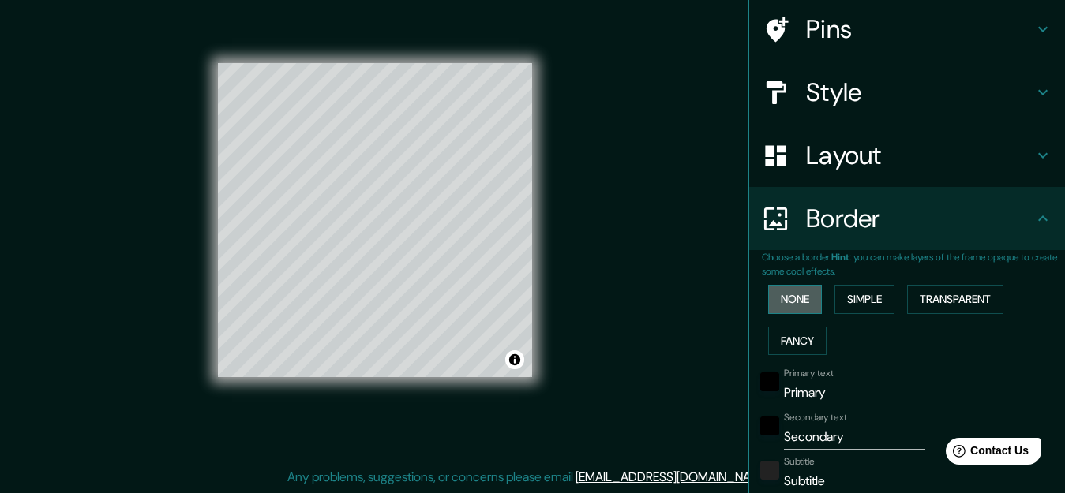
click at [801, 302] on button "None" at bounding box center [795, 299] width 54 height 29
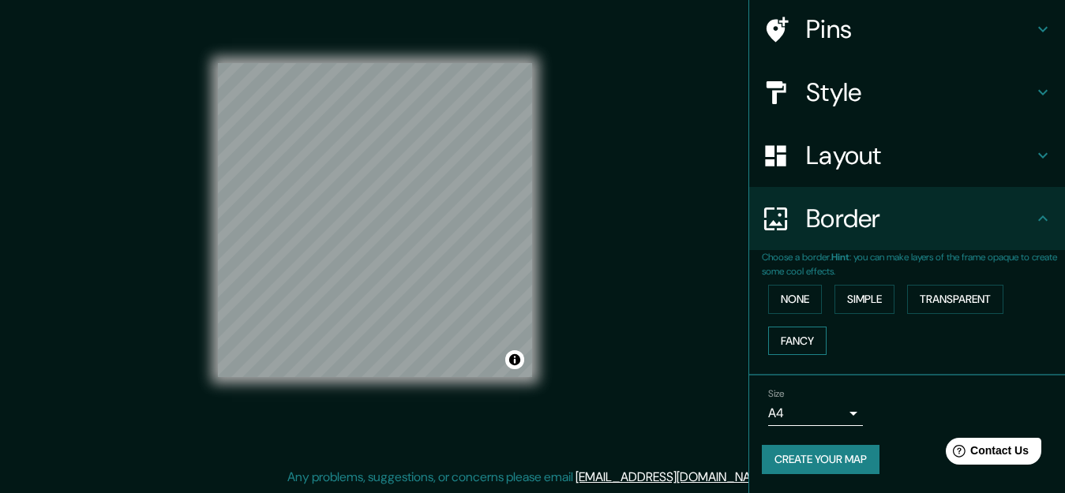
click at [771, 346] on button "Fancy" at bounding box center [797, 341] width 58 height 29
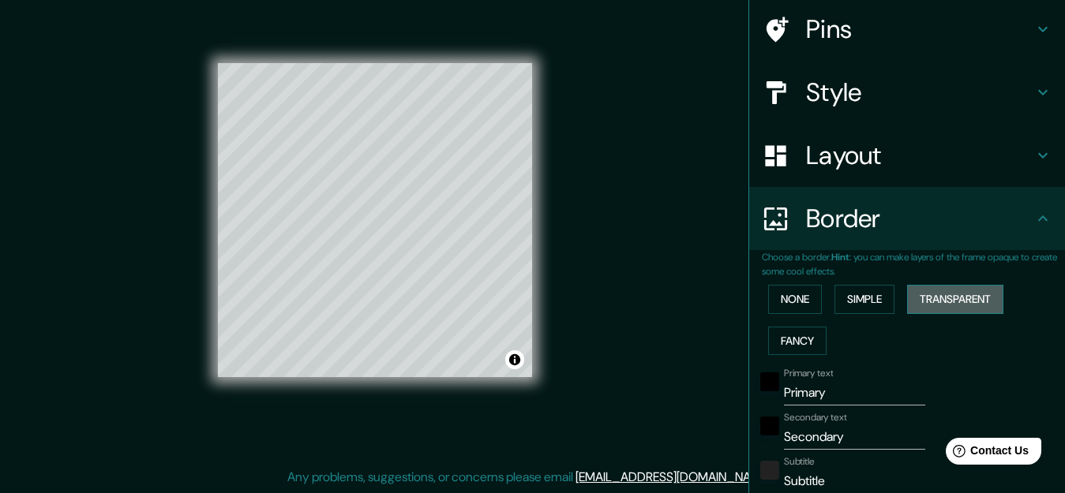
click at [919, 304] on button "Transparent" at bounding box center [955, 299] width 96 height 29
click at [931, 300] on button "Transparent" at bounding box center [955, 299] width 96 height 29
type input "191"
type input "32"
click at [860, 298] on button "Simple" at bounding box center [864, 299] width 60 height 29
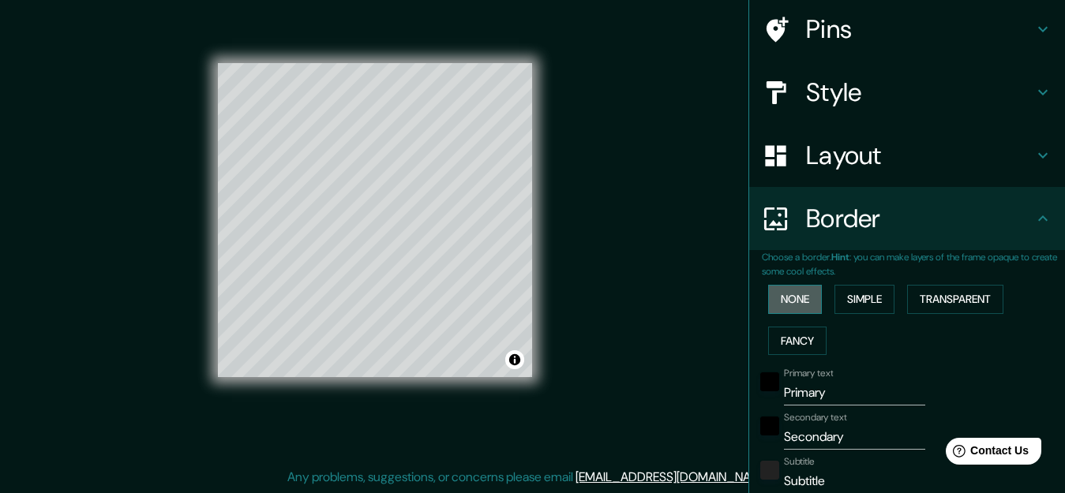
click at [781, 288] on button "None" at bounding box center [795, 299] width 54 height 29
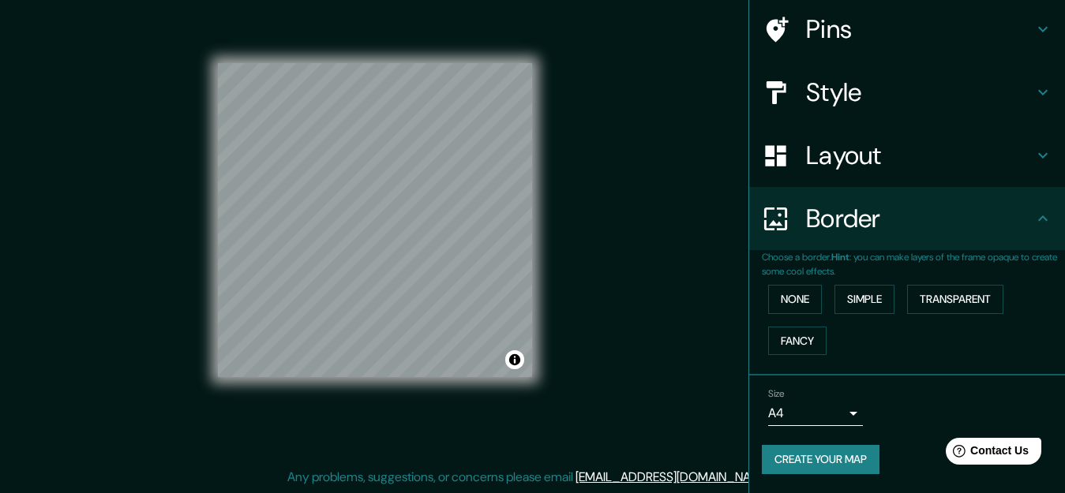
click at [789, 462] on button "Create your map" at bounding box center [821, 459] width 118 height 29
click at [778, 460] on div "Create your map" at bounding box center [907, 459] width 290 height 29
click at [803, 465] on button "Create your map" at bounding box center [821, 459] width 118 height 29
click at [842, 409] on body "Mappin Location Guayaquil, Guayas, Ecuador Pins Style Layout Border Choose a bo…" at bounding box center [532, 219] width 1065 height 493
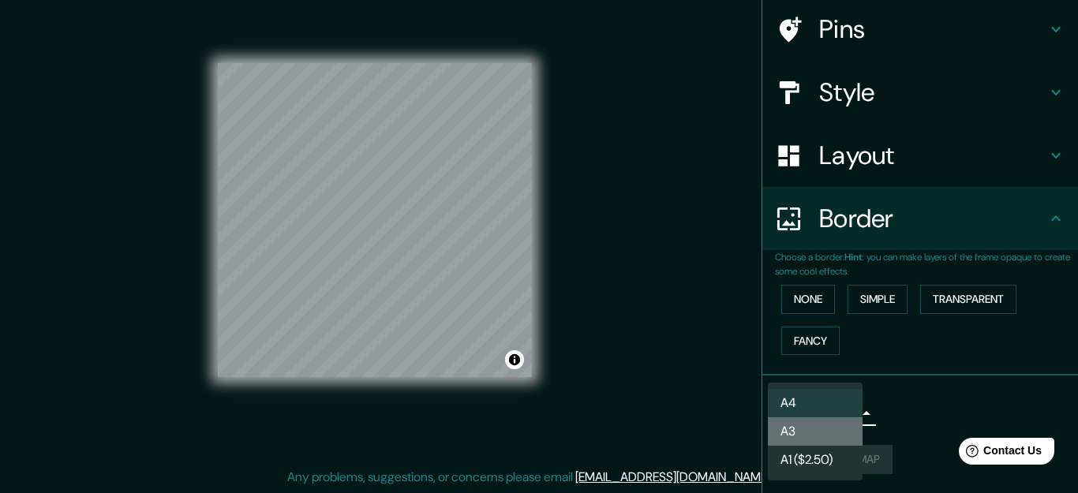
click at [808, 436] on li "A3" at bounding box center [815, 431] width 95 height 28
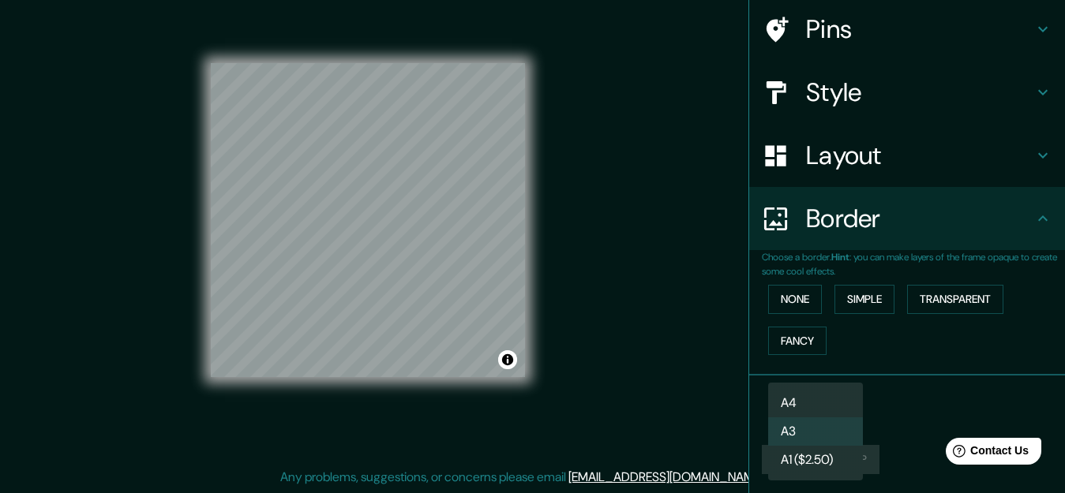
click at [788, 411] on body "Mappin Location Guayaquil, Guayas, Ecuador Pins Style Layout Border Choose a bo…" at bounding box center [532, 219] width 1065 height 493
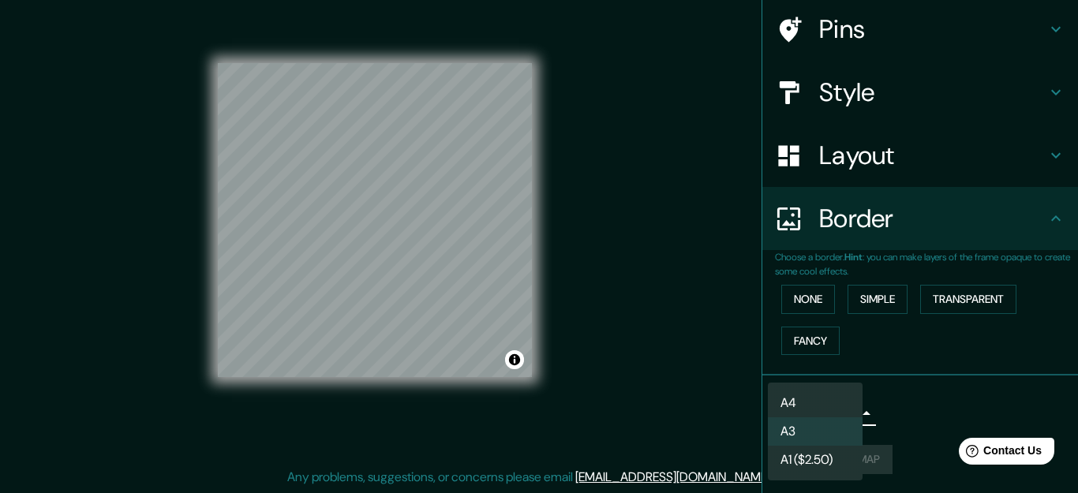
click at [792, 404] on li "A4" at bounding box center [815, 403] width 95 height 28
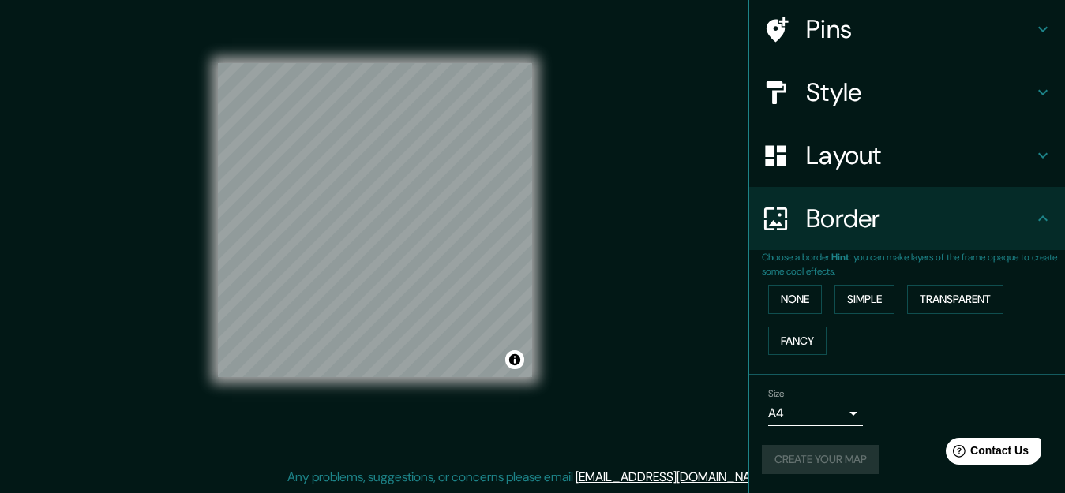
click at [799, 459] on div "Create your map" at bounding box center [907, 459] width 290 height 29
click at [795, 472] on button "Create your map" at bounding box center [821, 459] width 118 height 29
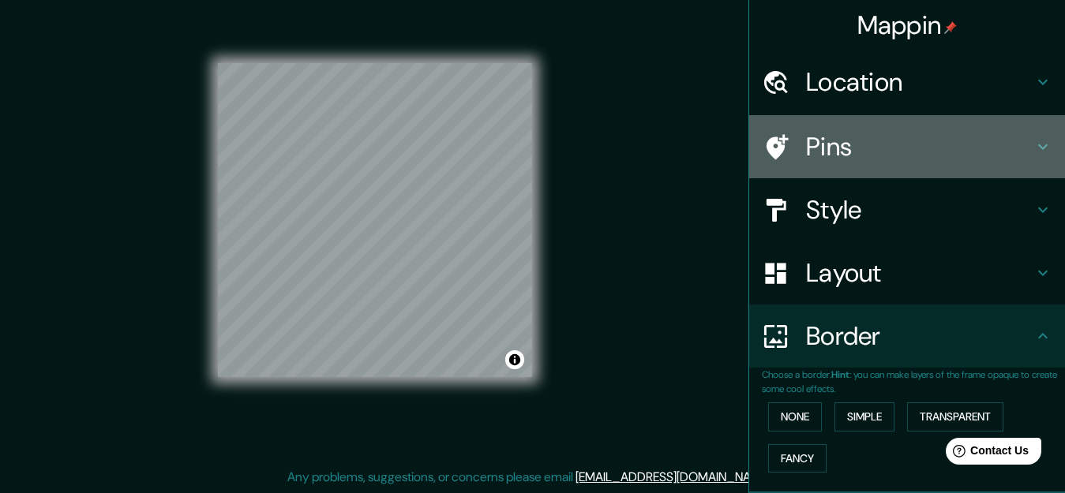
click at [828, 147] on h4 "Pins" at bounding box center [919, 147] width 227 height 32
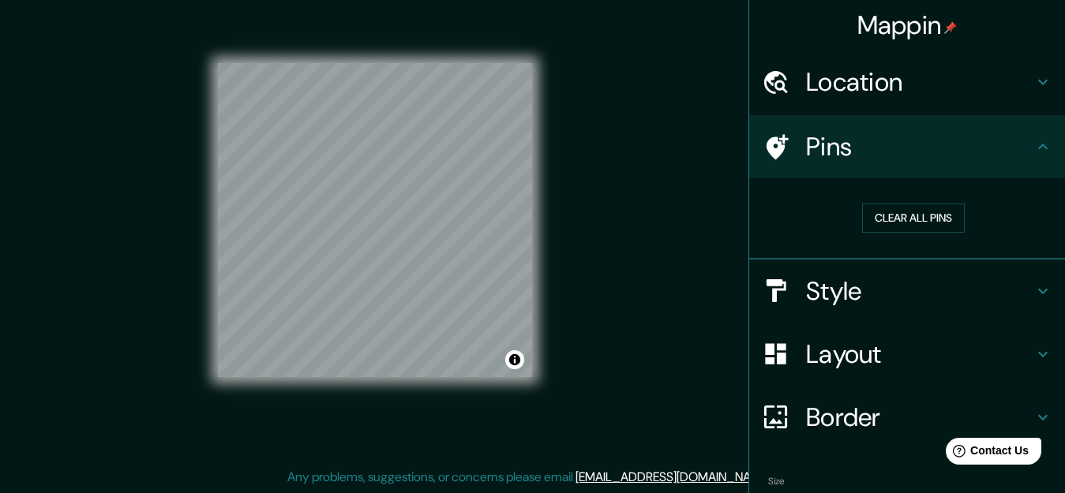
click at [839, 314] on div "Style" at bounding box center [907, 291] width 316 height 63
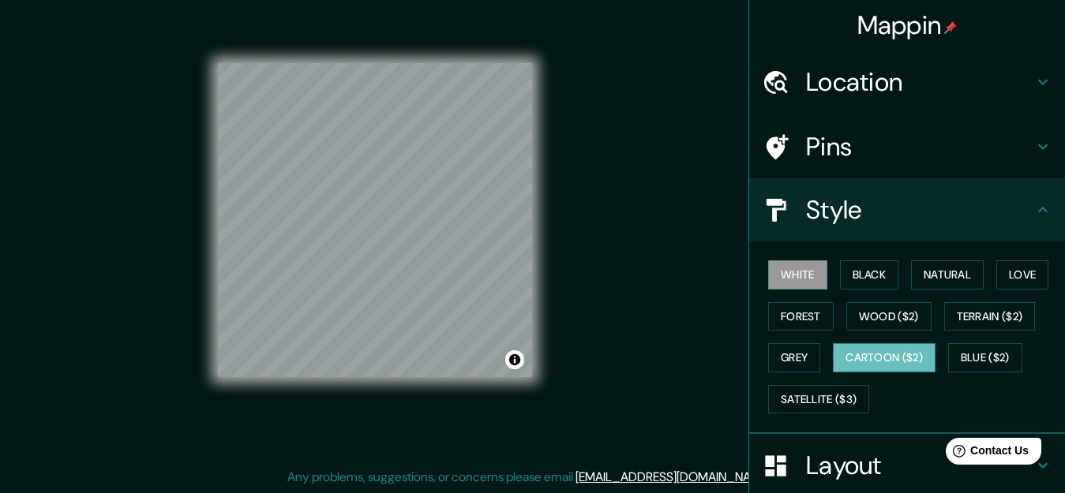
scroll to position [199, 0]
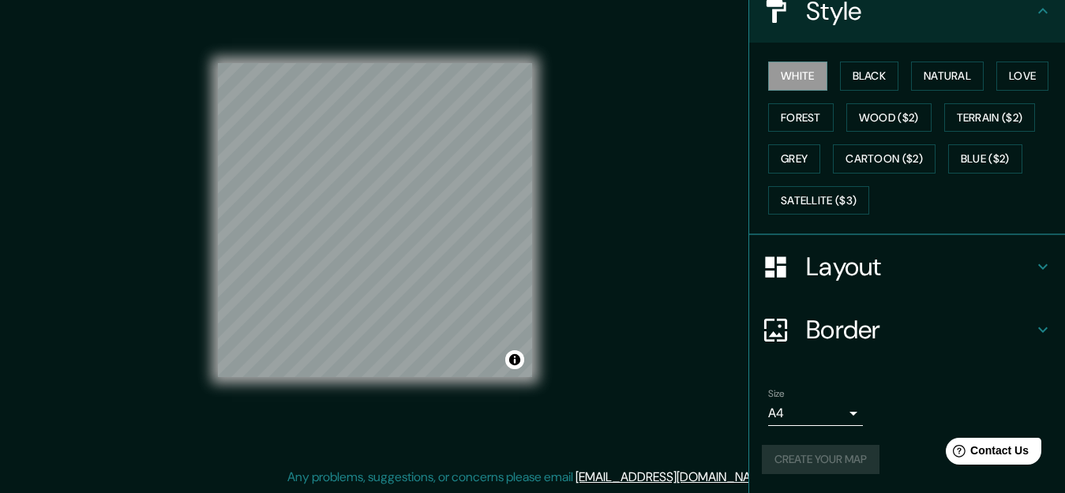
click at [844, 321] on h4 "Border" at bounding box center [919, 330] width 227 height 32
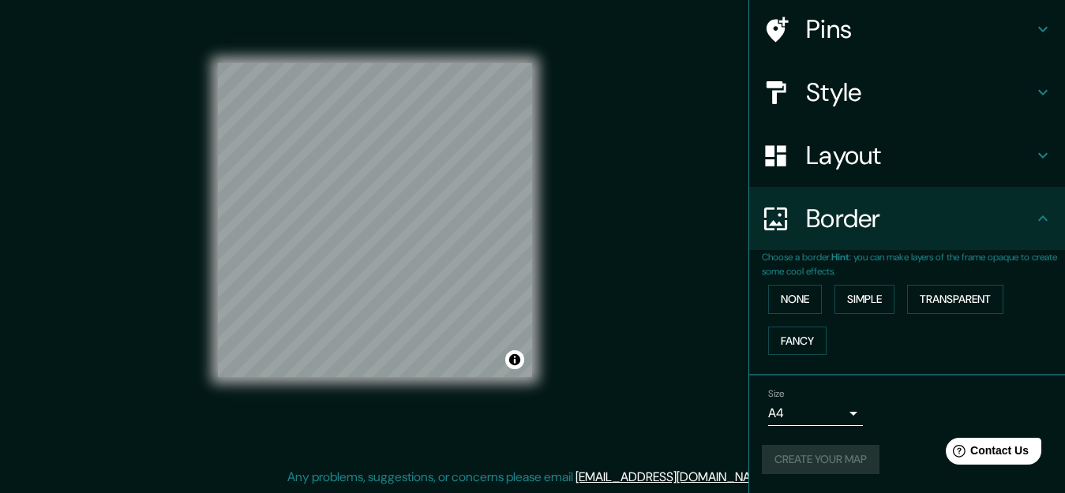
scroll to position [118, 0]
click at [799, 298] on button "None" at bounding box center [795, 299] width 54 height 29
click at [852, 298] on button "Simple" at bounding box center [864, 299] width 60 height 29
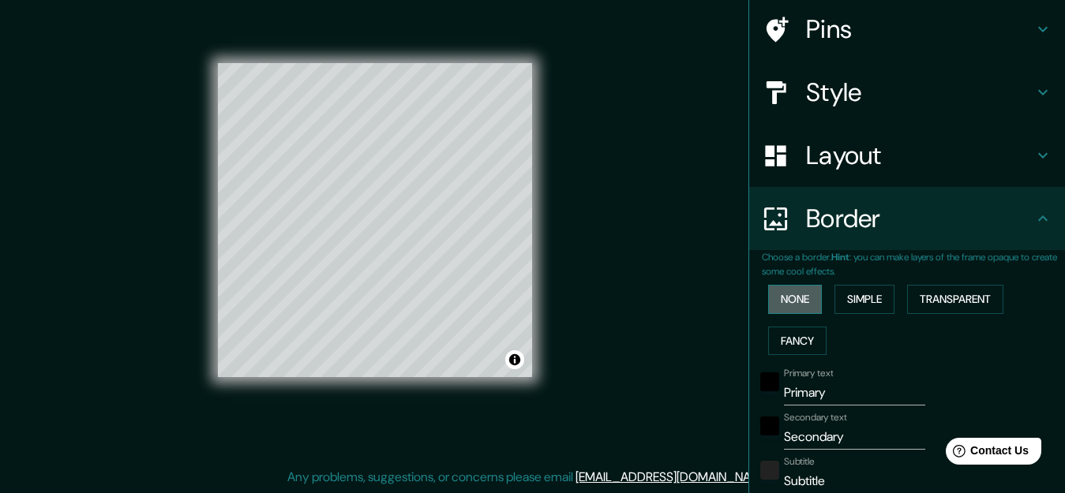
click at [778, 299] on button "None" at bounding box center [795, 299] width 54 height 29
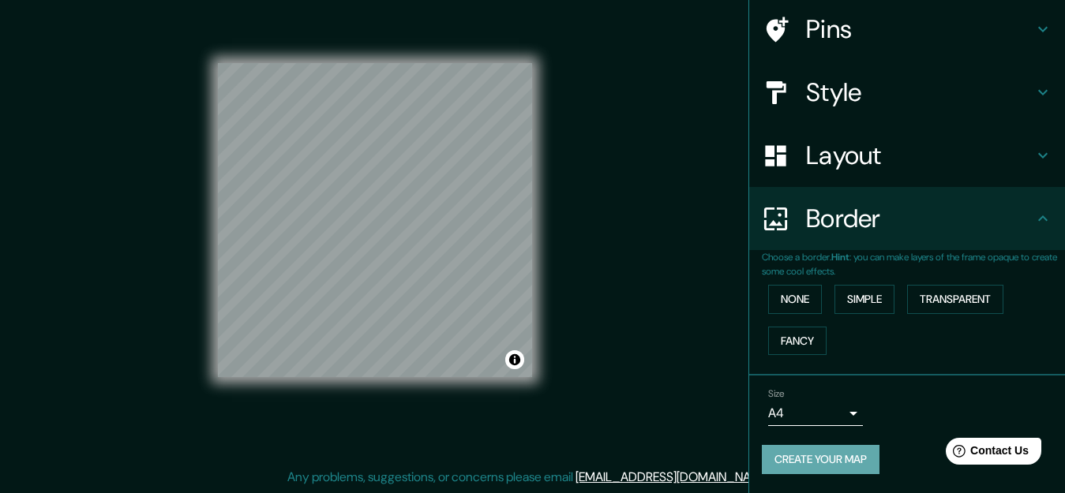
click at [799, 457] on button "Create your map" at bounding box center [821, 459] width 118 height 29
click at [788, 466] on button "Create your map" at bounding box center [821, 459] width 118 height 29
click at [829, 462] on button "Create your map" at bounding box center [821, 459] width 118 height 29
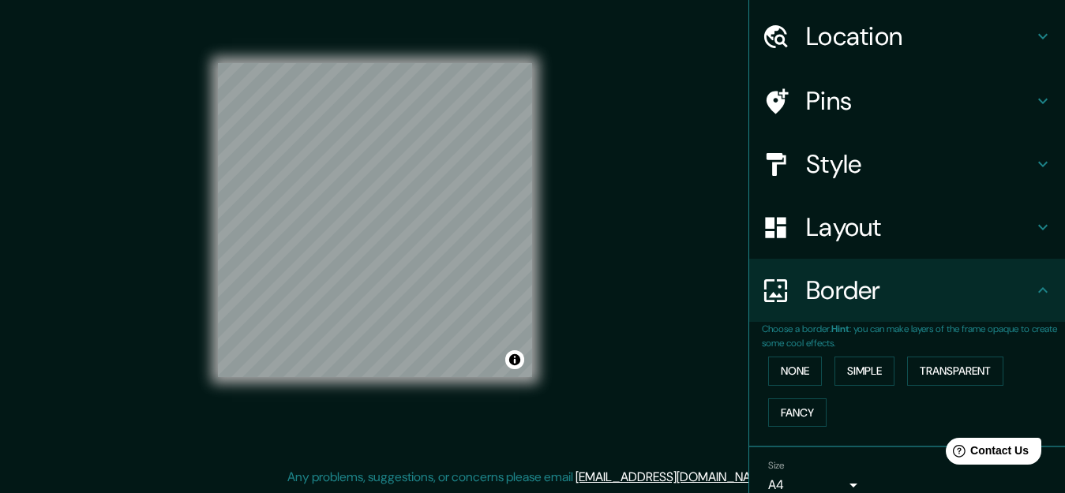
scroll to position [0, 0]
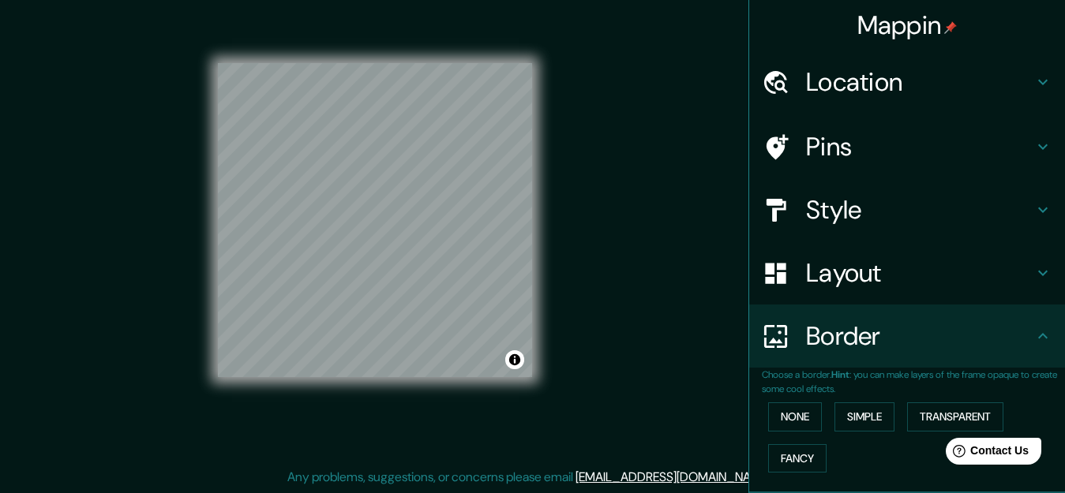
click at [932, 215] on h4 "Style" at bounding box center [919, 210] width 227 height 32
click at [931, 215] on h4 "Style" at bounding box center [919, 210] width 227 height 32
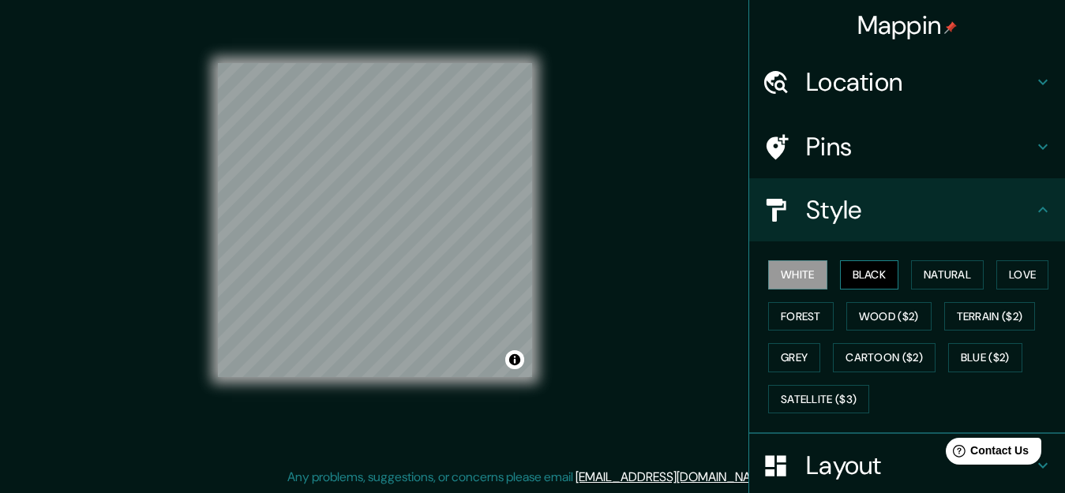
click at [865, 275] on button "Black" at bounding box center [869, 274] width 59 height 29
click at [952, 273] on button "Natural" at bounding box center [947, 274] width 73 height 29
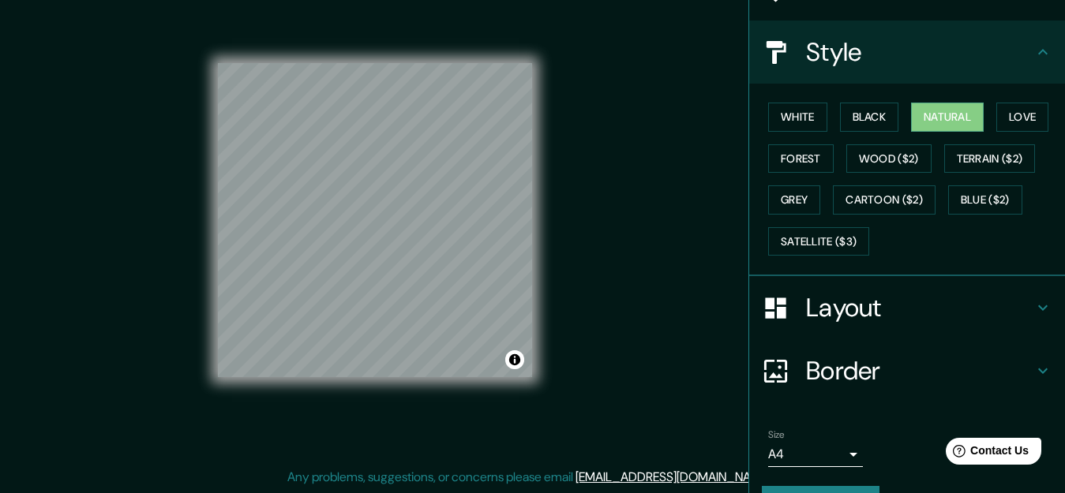
scroll to position [199, 0]
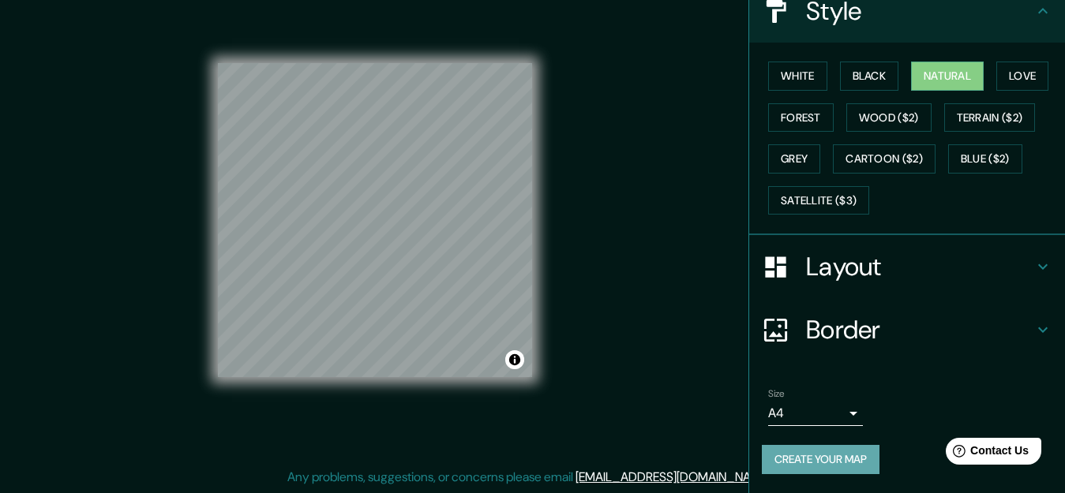
click at [804, 452] on button "Create your map" at bounding box center [821, 459] width 118 height 29
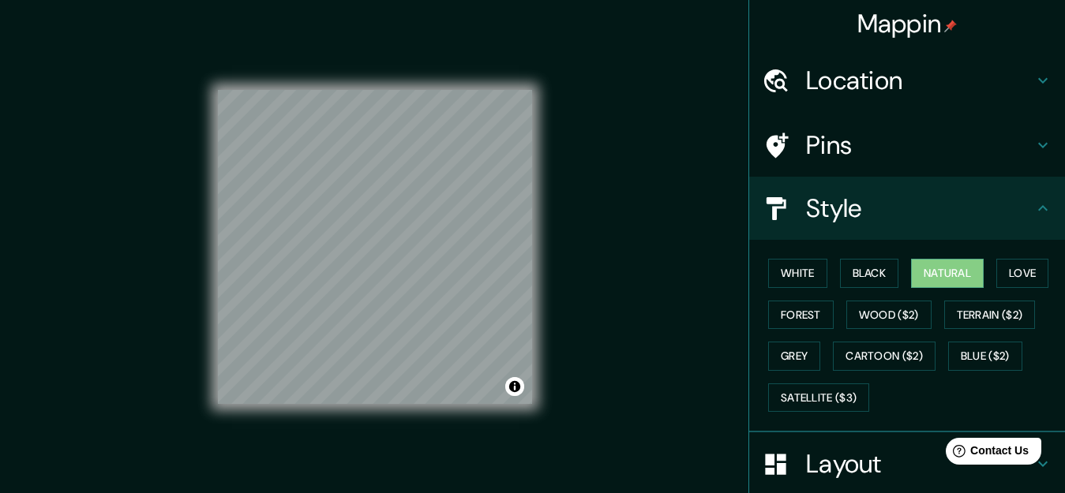
scroll to position [0, 0]
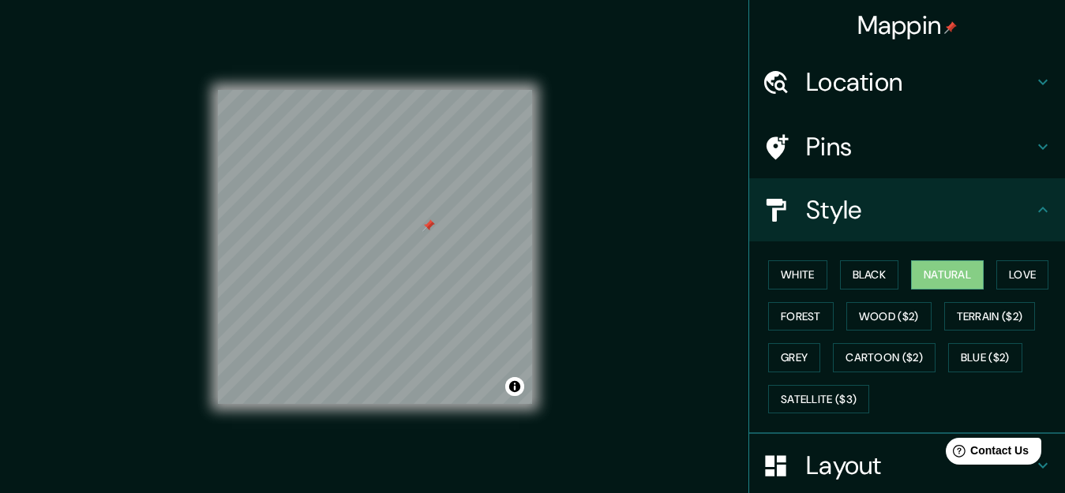
click at [428, 227] on div at bounding box center [428, 225] width 13 height 13
drag, startPoint x: 386, startPoint y: 217, endPoint x: 366, endPoint y: 236, distance: 27.4
click at [366, 236] on div at bounding box center [365, 239] width 13 height 13
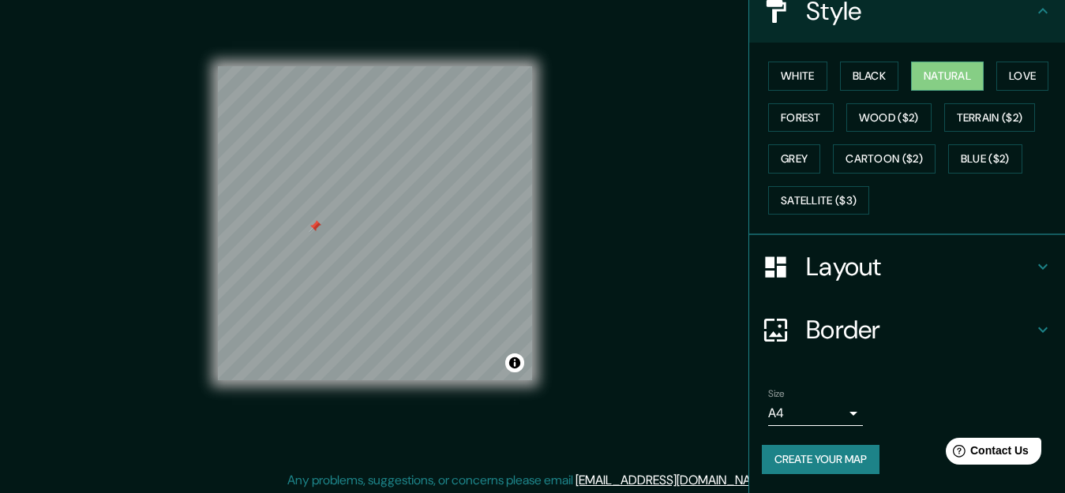
scroll to position [27, 0]
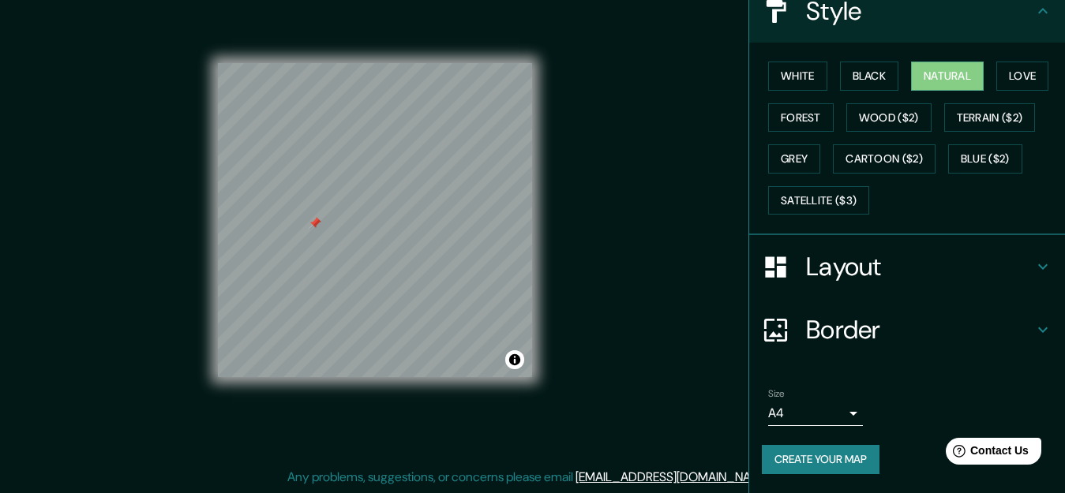
click at [826, 468] on button "Create your map" at bounding box center [821, 459] width 118 height 29
drag, startPoint x: 826, startPoint y: 468, endPoint x: 665, endPoint y: 309, distance: 226.0
click at [665, 309] on div "Mappin Location Guayaquil, Guayas, Ecuador Pins Style White Black Natural Love …" at bounding box center [532, 233] width 1065 height 520
